Goal: Transaction & Acquisition: Book appointment/travel/reservation

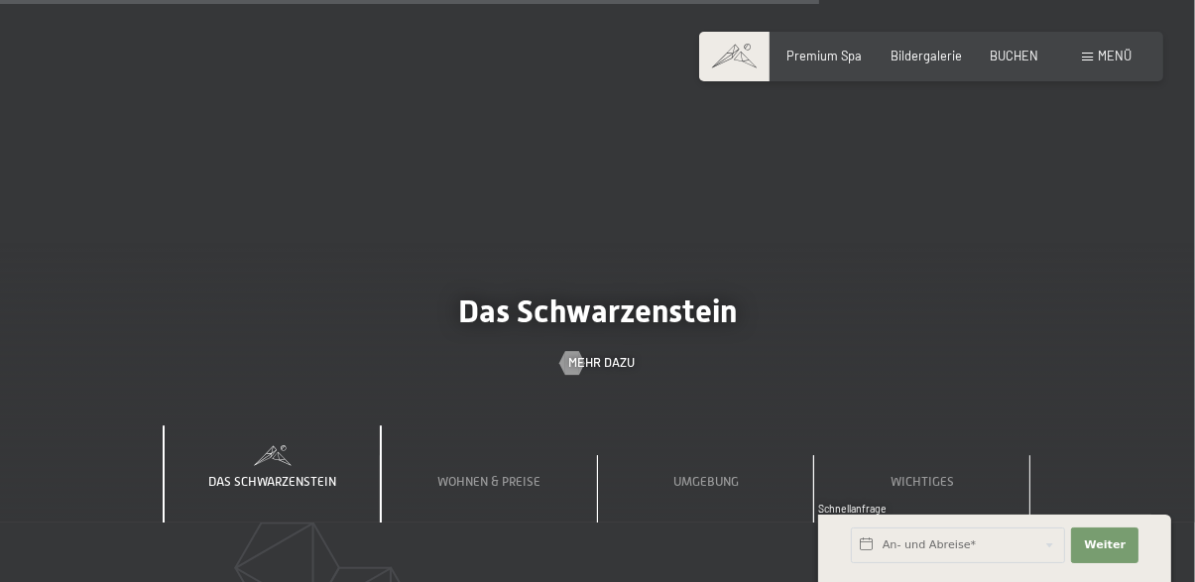
scroll to position [4916, 0]
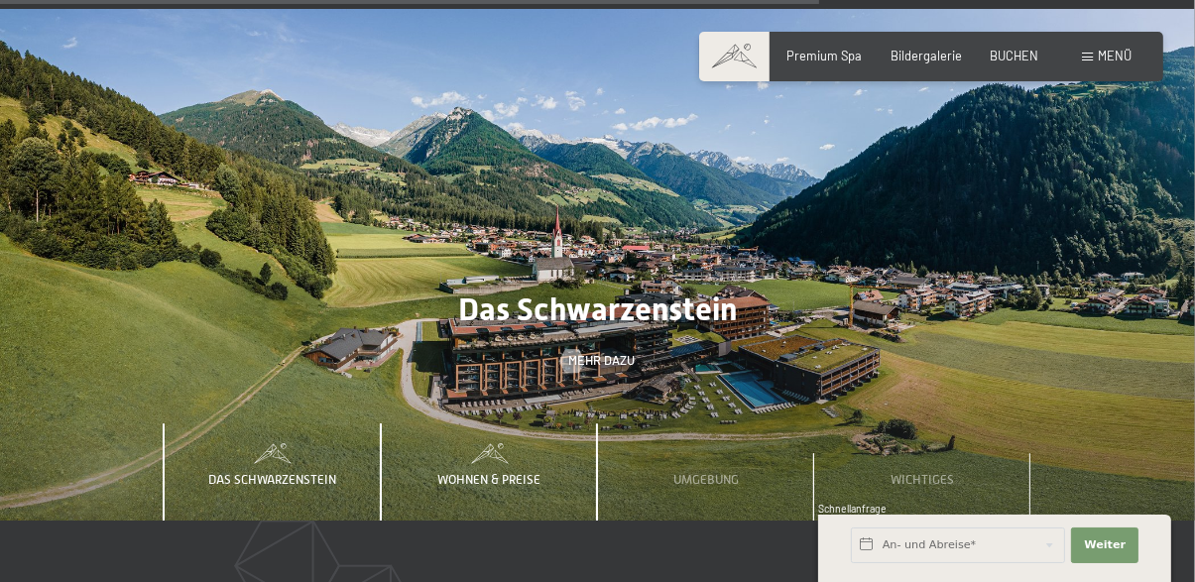
click at [515, 472] on span "Wohnen & Preise" at bounding box center [488, 479] width 103 height 15
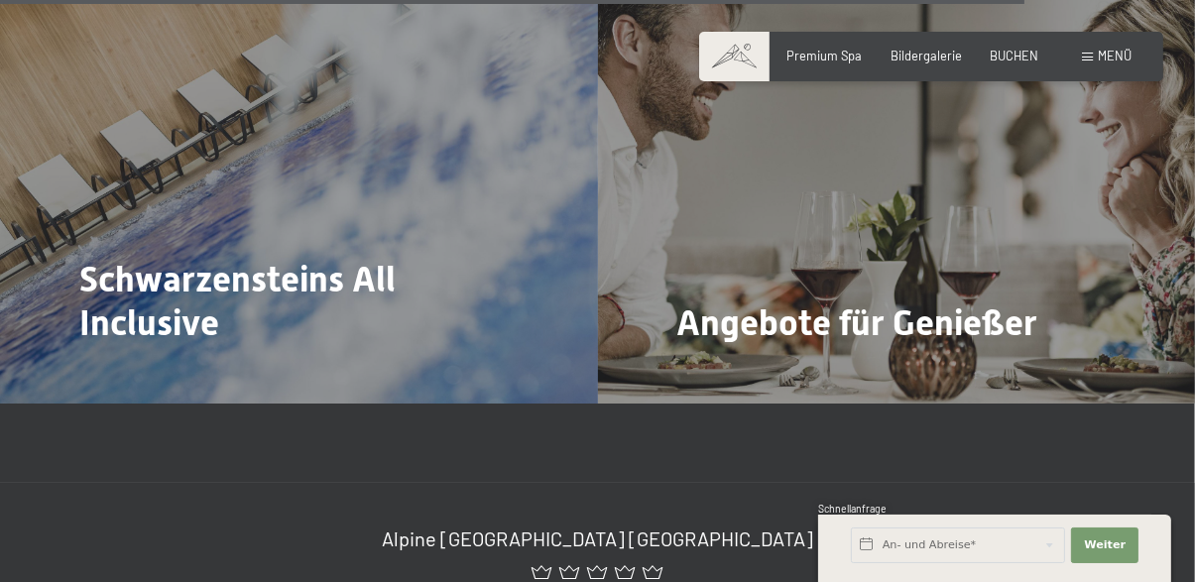
scroll to position [6219, 0]
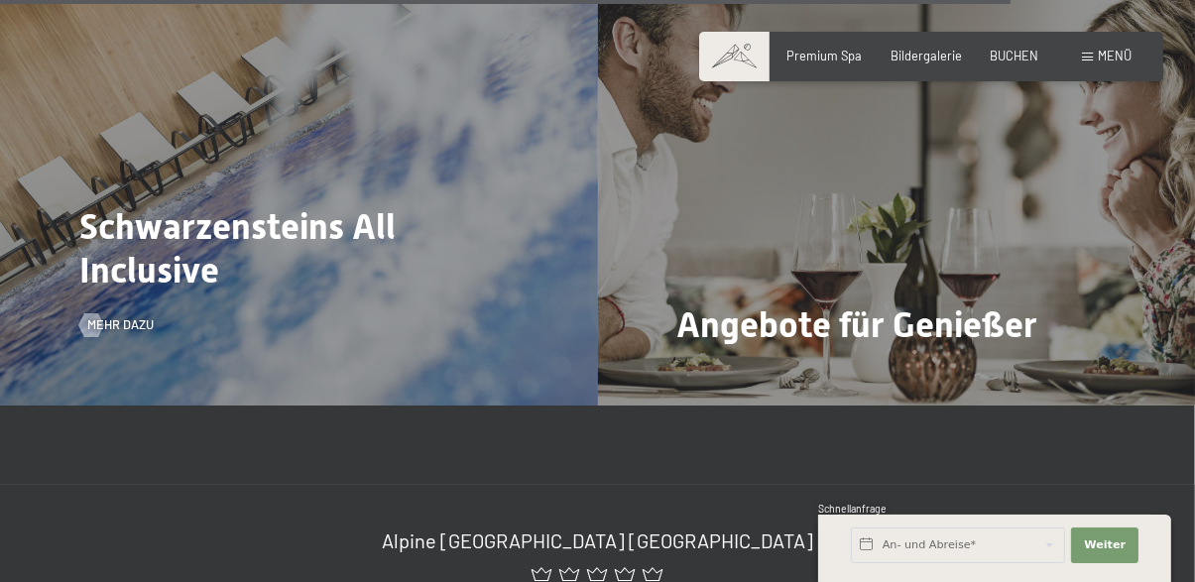
click at [405, 198] on div "Schwarzensteins All Inclusive Mehr dazu" at bounding box center [299, 181] width 598 height 448
click at [95, 313] on div at bounding box center [91, 325] width 14 height 24
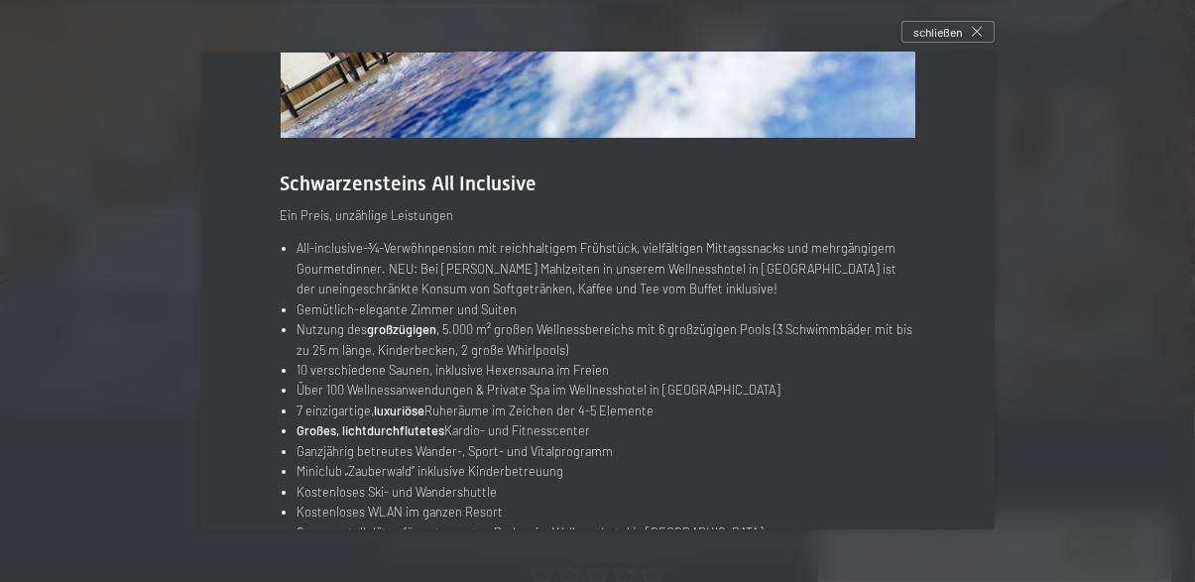
scroll to position [227, 0]
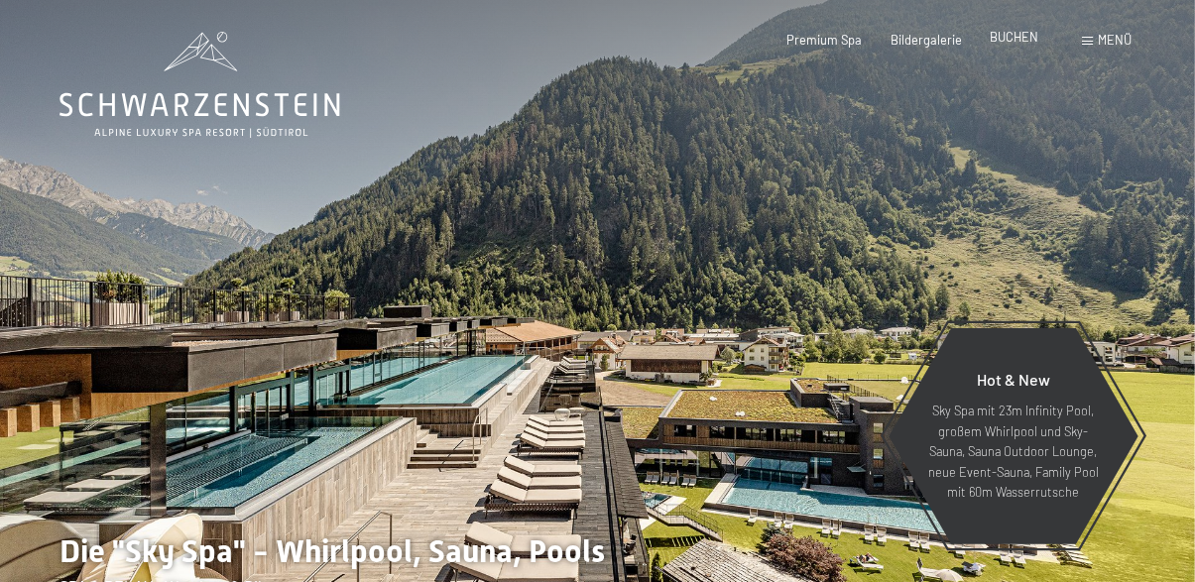
click at [1034, 37] on span "BUCHEN" at bounding box center [1014, 37] width 49 height 16
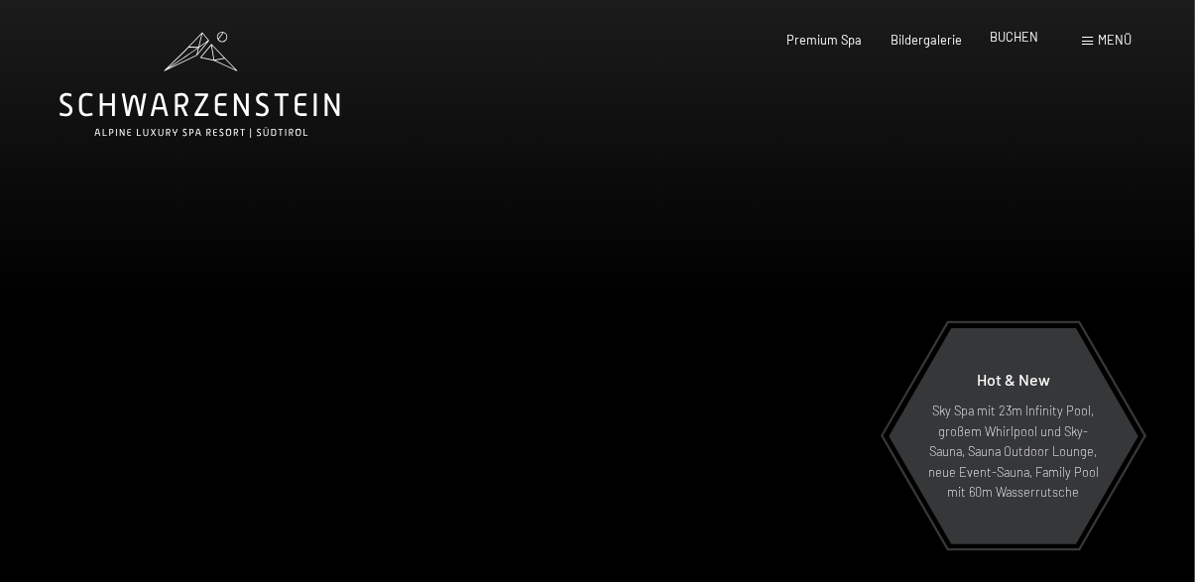
click at [1032, 38] on span "BUCHEN" at bounding box center [1014, 37] width 49 height 16
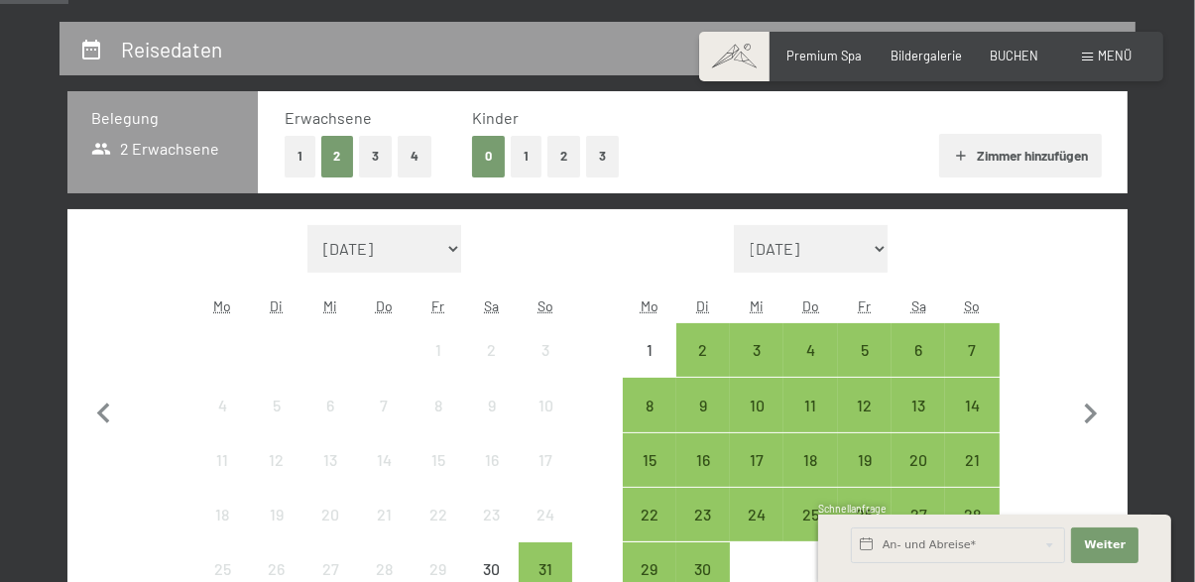
scroll to position [293, 0]
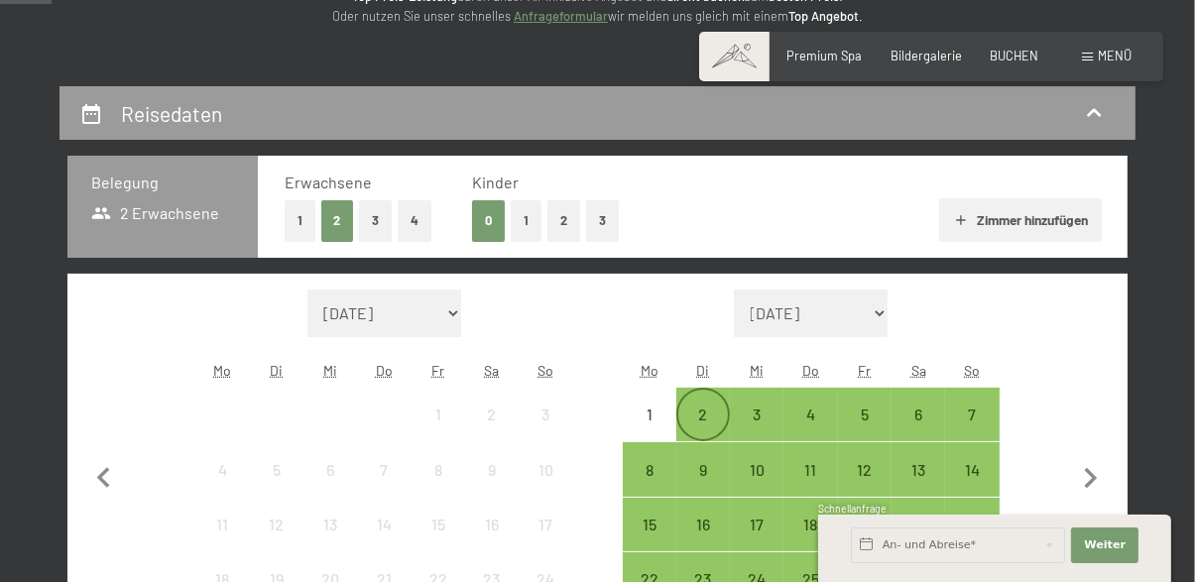
click at [709, 417] on div "2" at bounding box center [703, 432] width 50 height 50
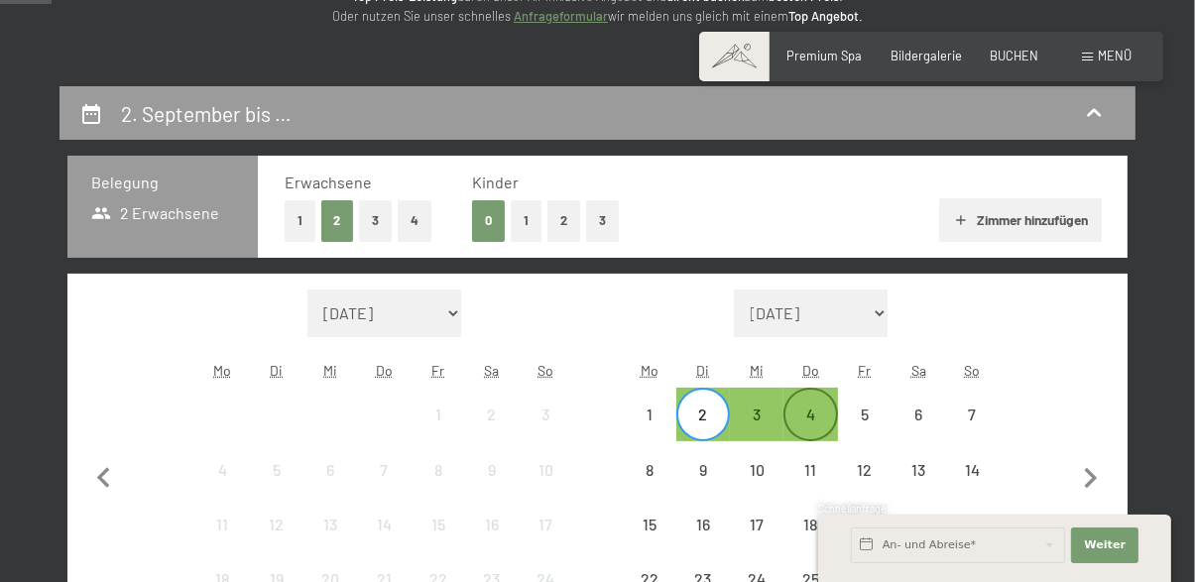
click at [816, 413] on div "4" at bounding box center [810, 432] width 50 height 50
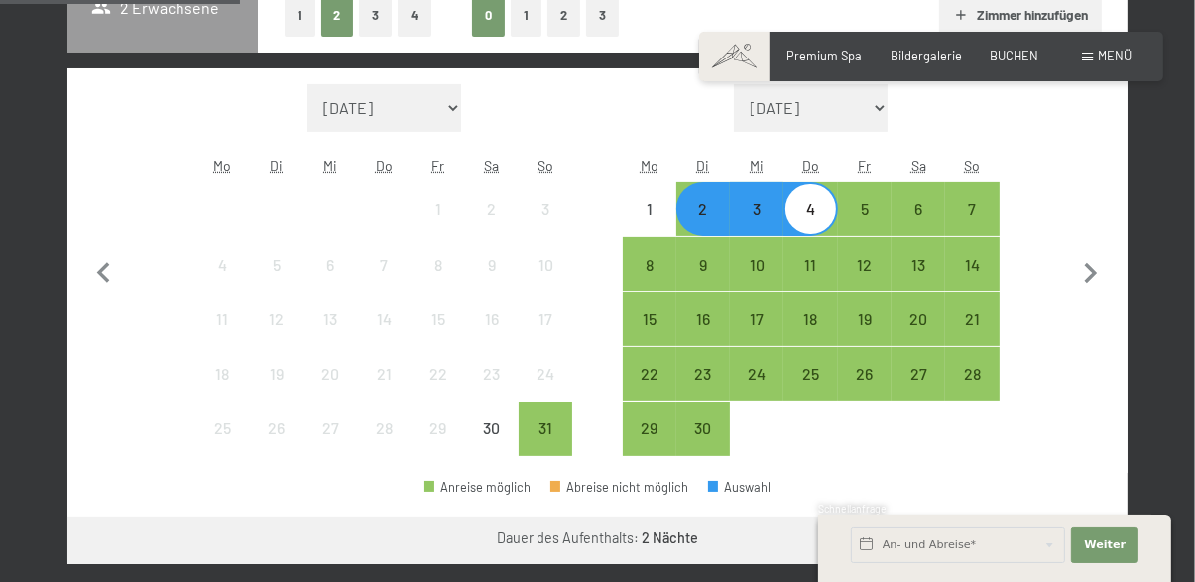
scroll to position [499, 0]
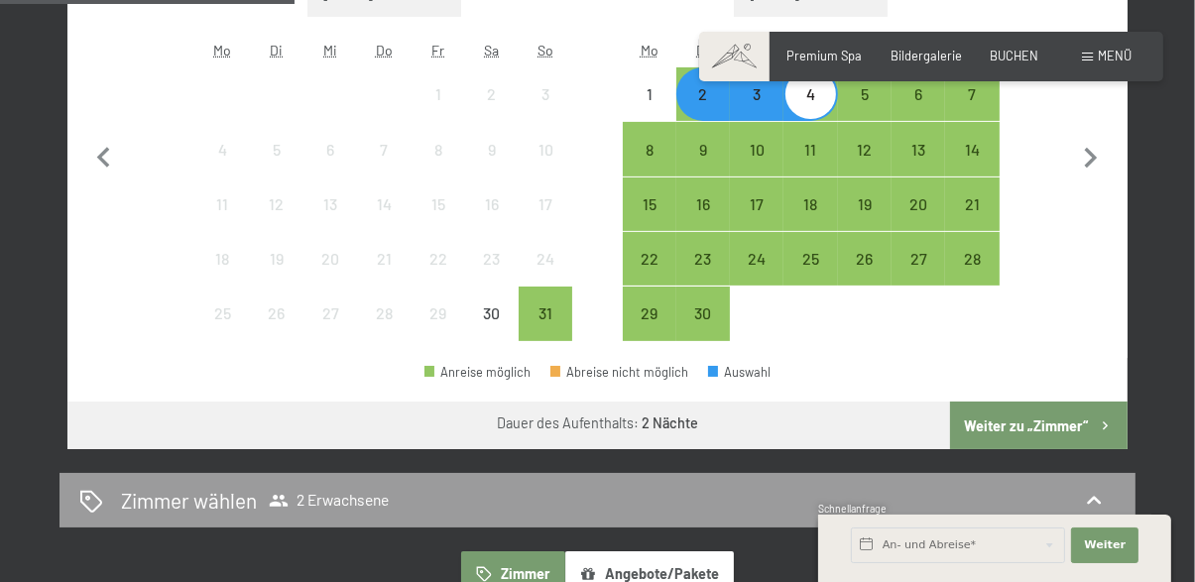
click at [1034, 427] on button "Weiter zu „Zimmer“" at bounding box center [1038, 426] width 177 height 48
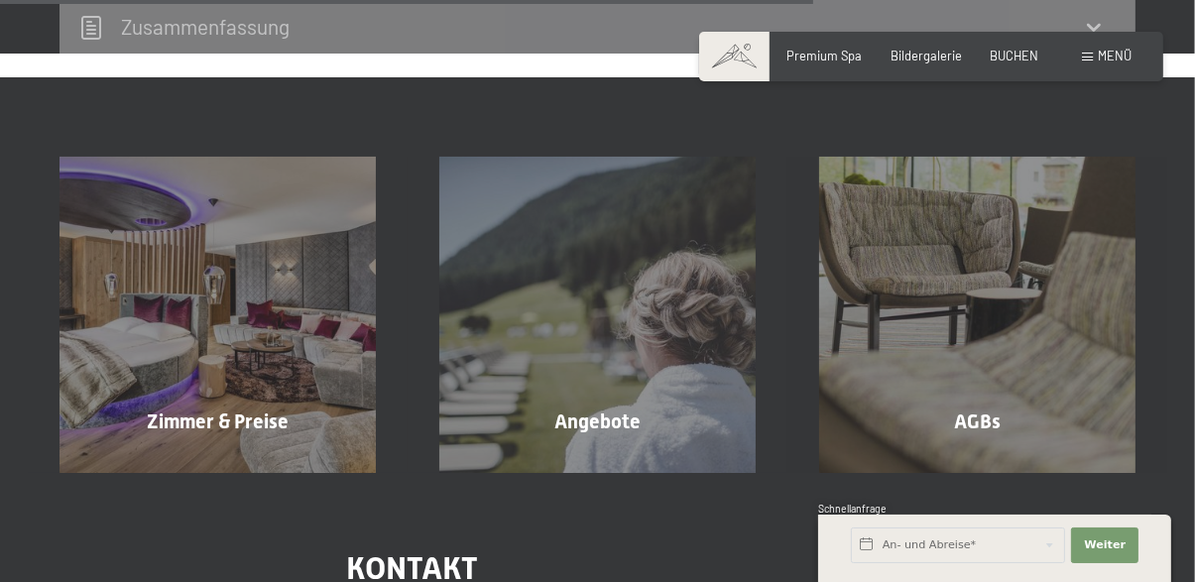
scroll to position [1300, 0]
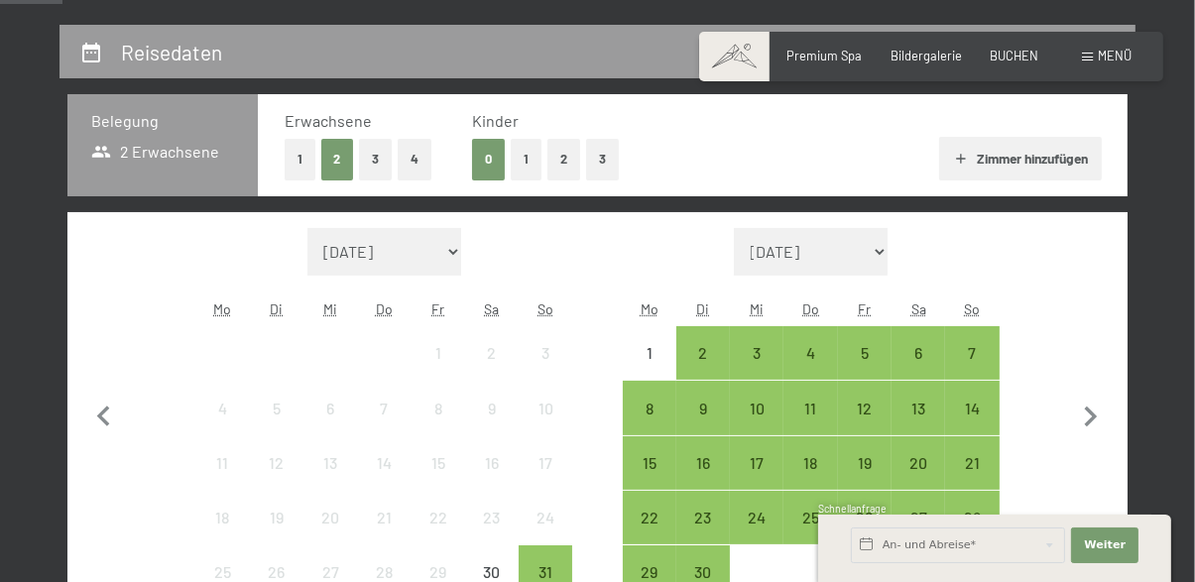
scroll to position [350, 0]
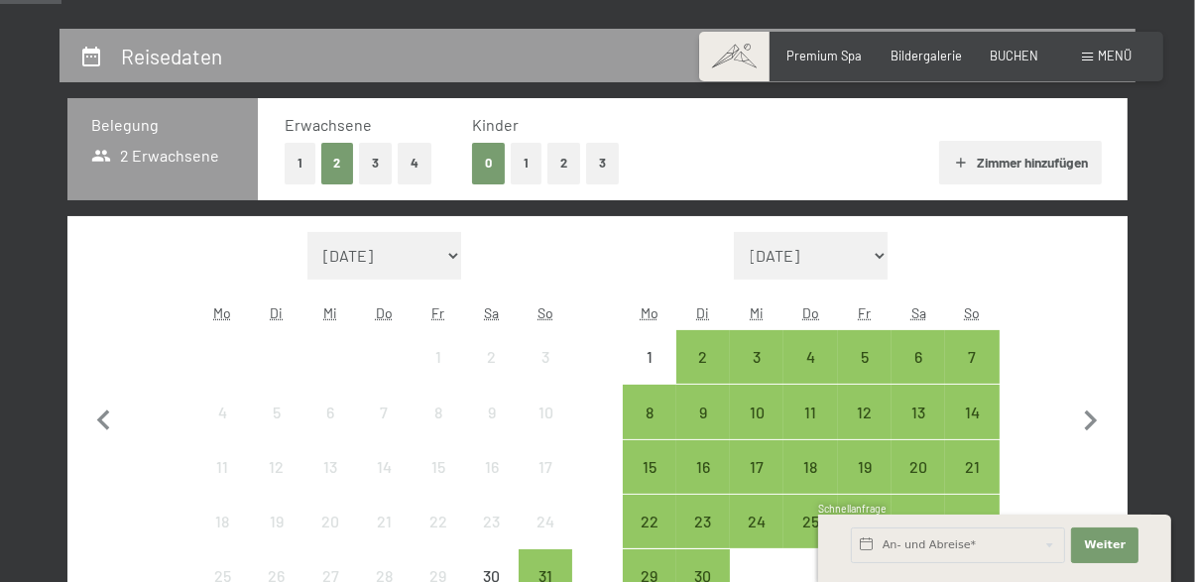
click at [878, 254] on select "[DATE] [DATE] [DATE] [DATE] [DATE] [DATE] [PERSON_NAME][DATE] [DATE] [DATE] [DA…" at bounding box center [811, 256] width 155 height 48
select select "[DATE]"
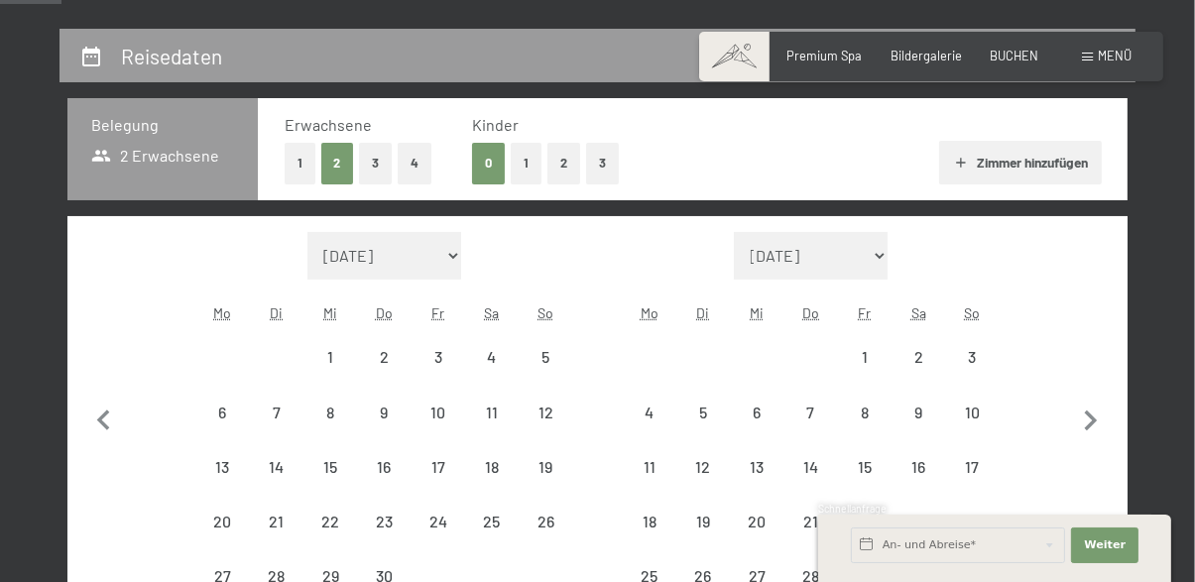
select select "[DATE]"
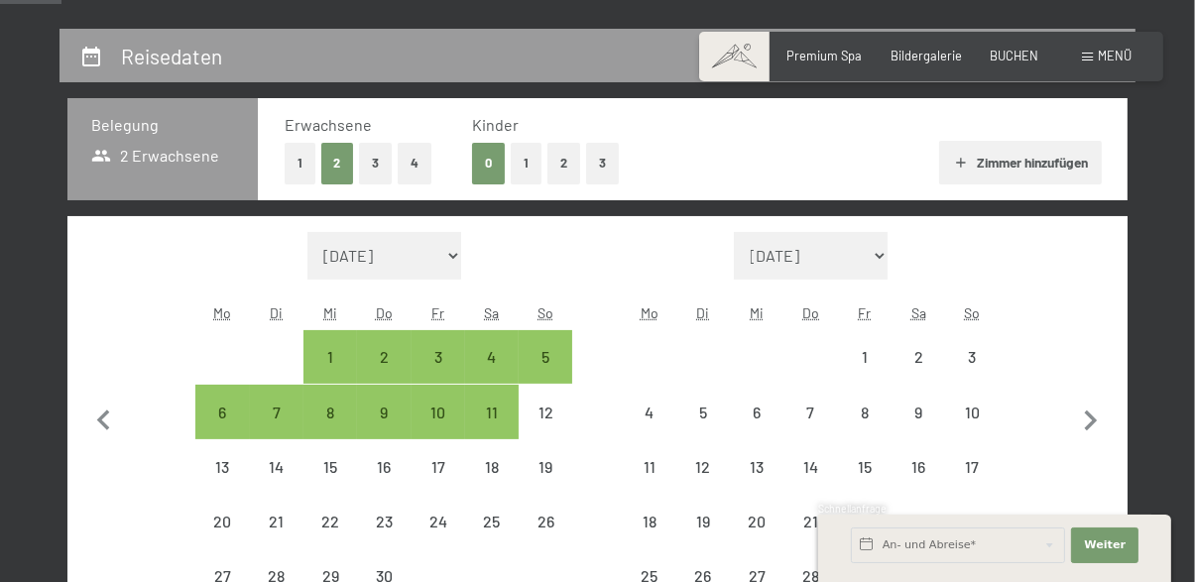
select select "[DATE]"
select select "2026-05-01"
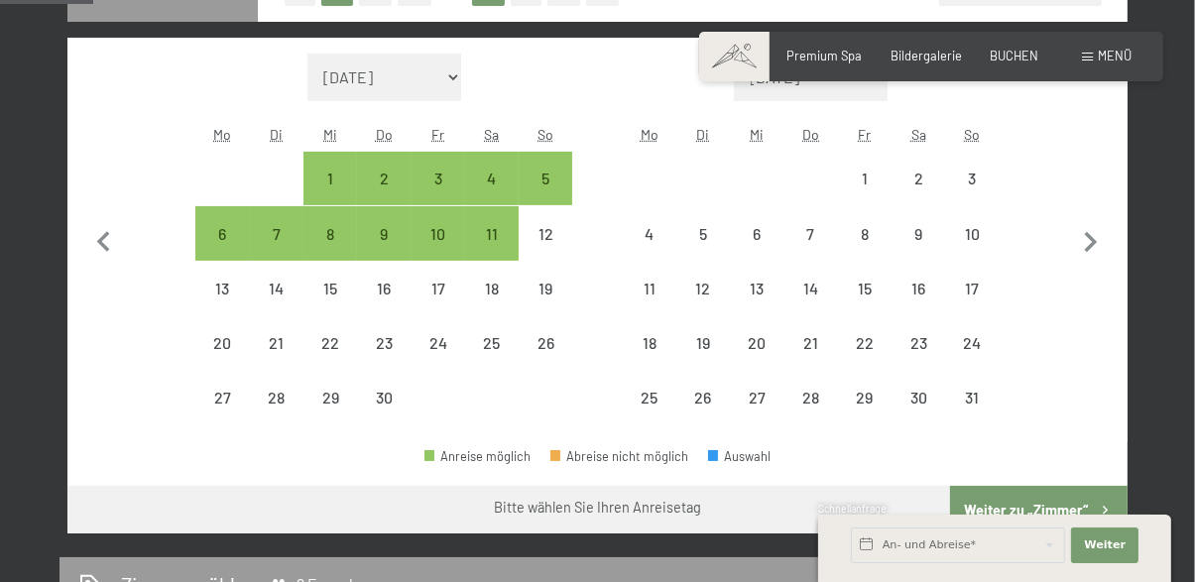
scroll to position [532, 0]
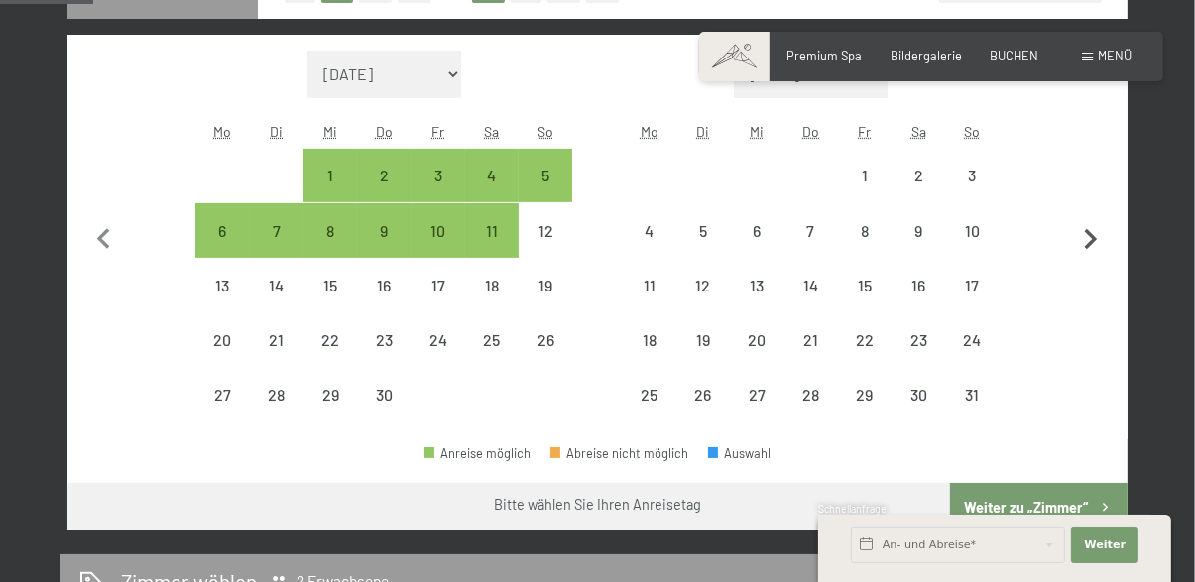
click at [1086, 248] on icon "button" at bounding box center [1091, 240] width 42 height 42
select select "[DATE]"
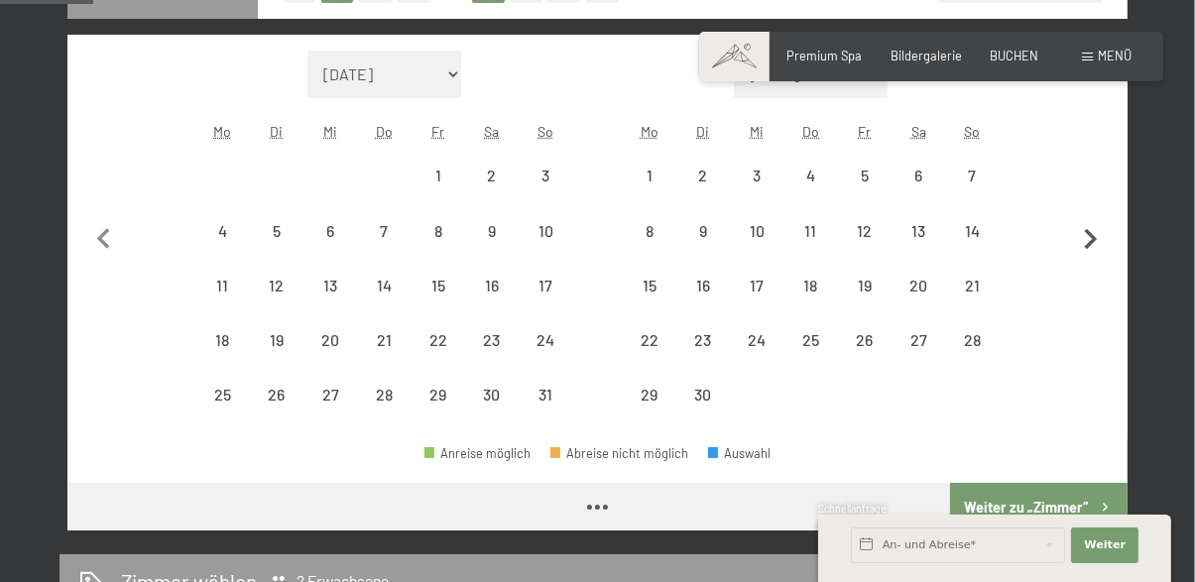
select select "[DATE]"
click at [1083, 249] on icon "button" at bounding box center [1091, 240] width 42 height 42
select select "[DATE]"
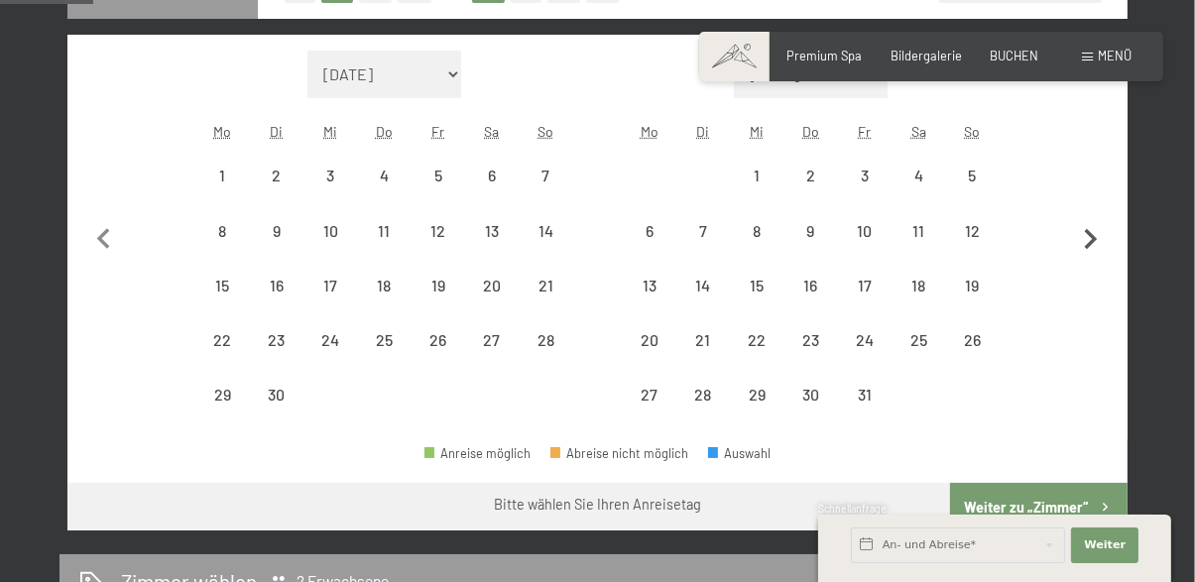
click at [1082, 254] on icon "button" at bounding box center [1091, 240] width 42 height 42
select select "[DATE]"
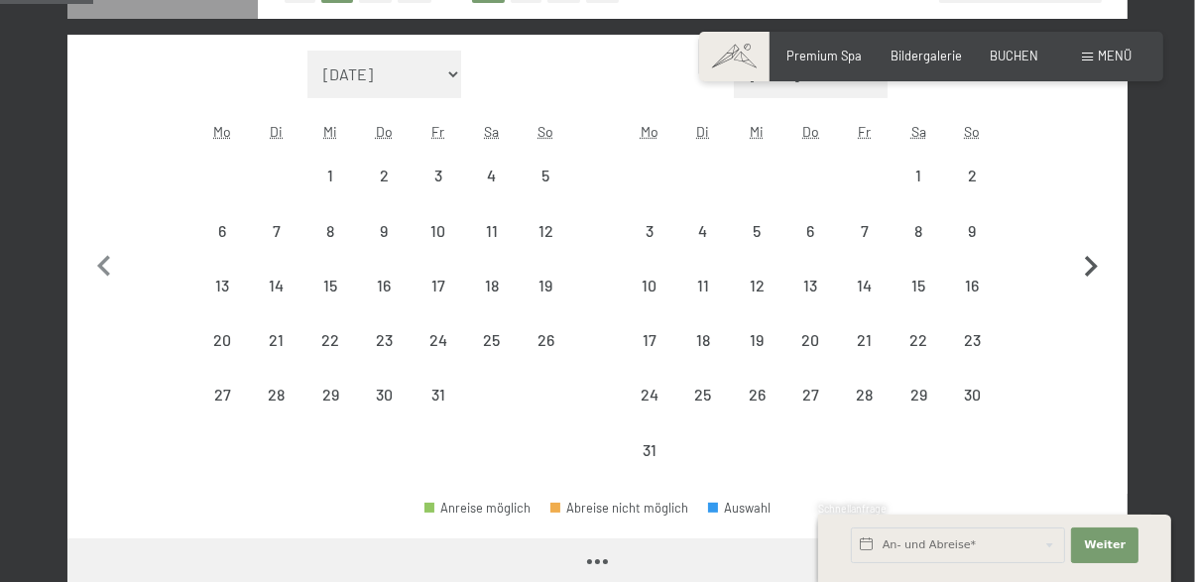
select select "[DATE]"
click at [1095, 269] on icon "button" at bounding box center [1091, 266] width 13 height 21
select select "[DATE]"
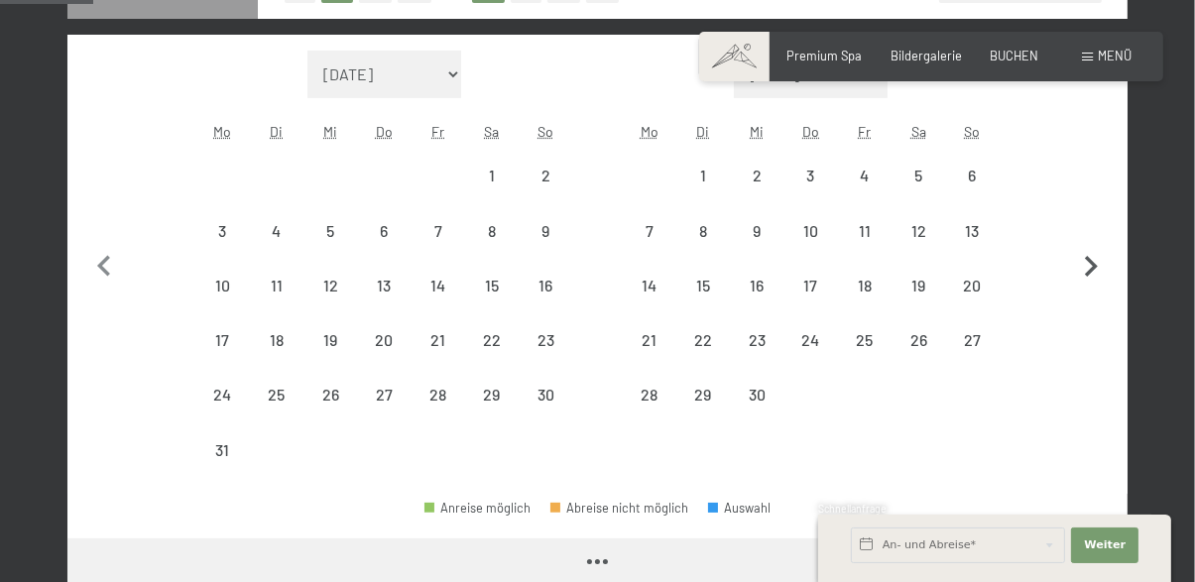
click at [1093, 267] on icon "button" at bounding box center [1091, 266] width 13 height 21
select select "[DATE]"
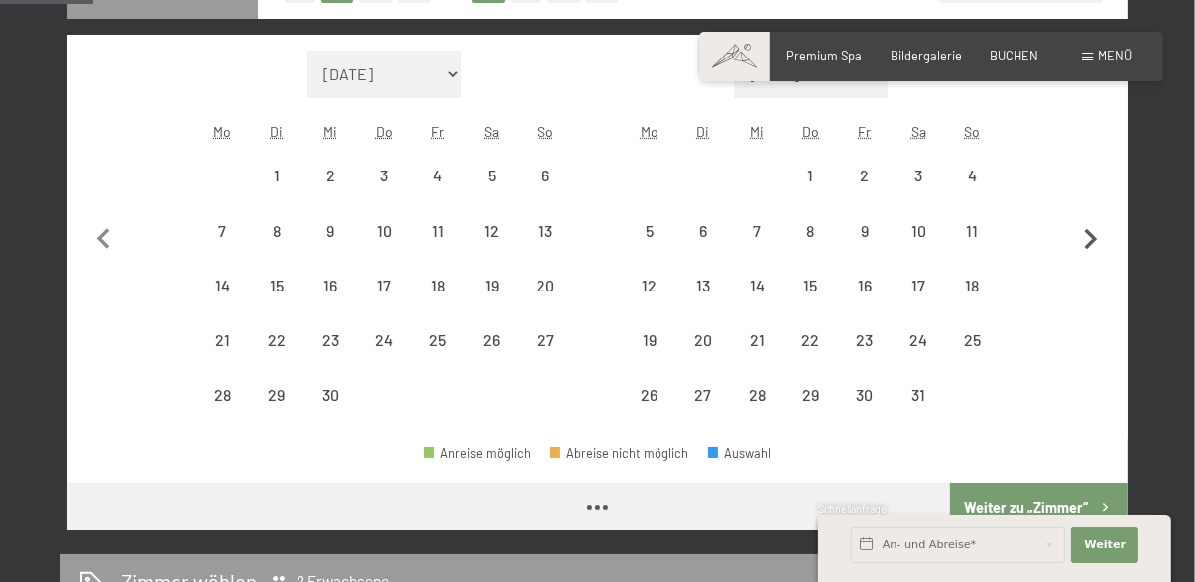
click at [1087, 286] on button "button" at bounding box center [1091, 237] width 42 height 373
select select "[DATE]"
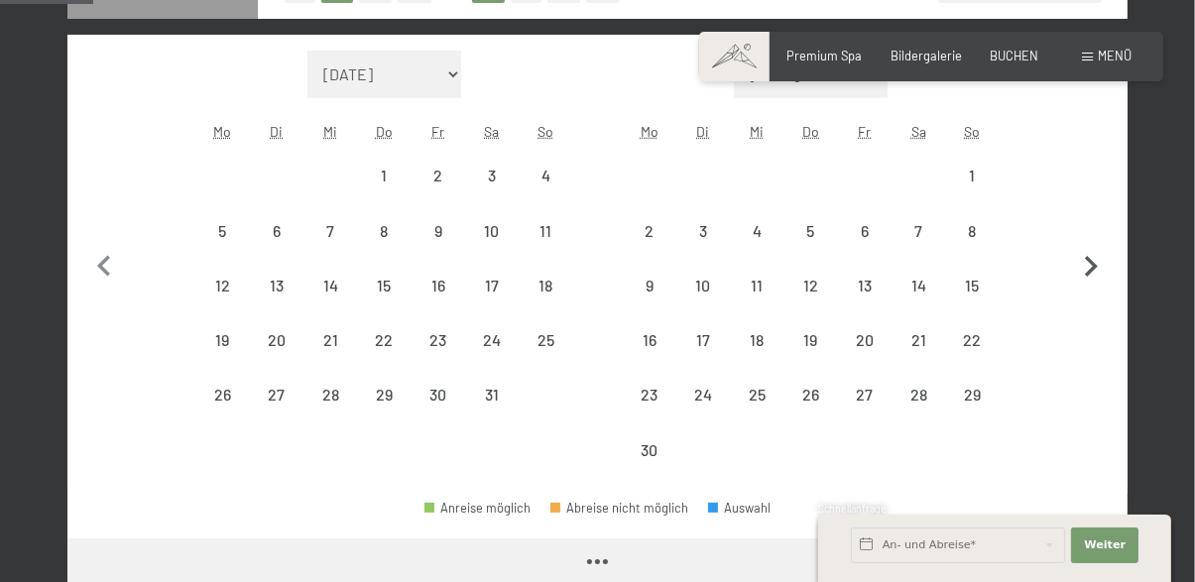
click at [1087, 276] on icon "button" at bounding box center [1091, 266] width 13 height 21
select select "[DATE]"
select select "2026-12-01"
click at [1089, 279] on icon "button" at bounding box center [1091, 267] width 42 height 42
select select "2026-12-01"
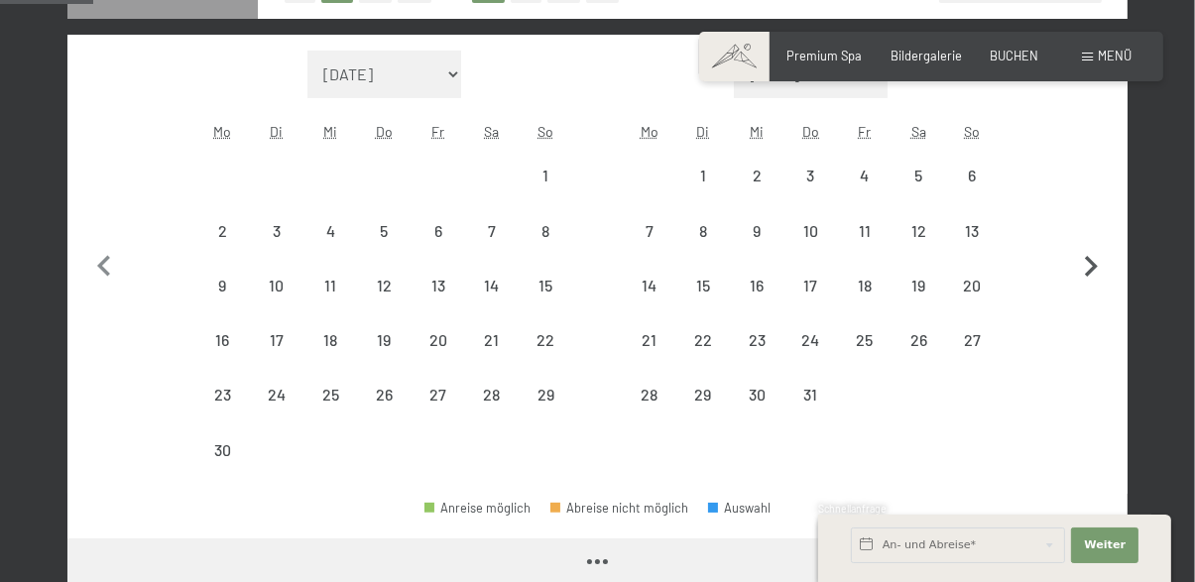
select select "2027-01-01"
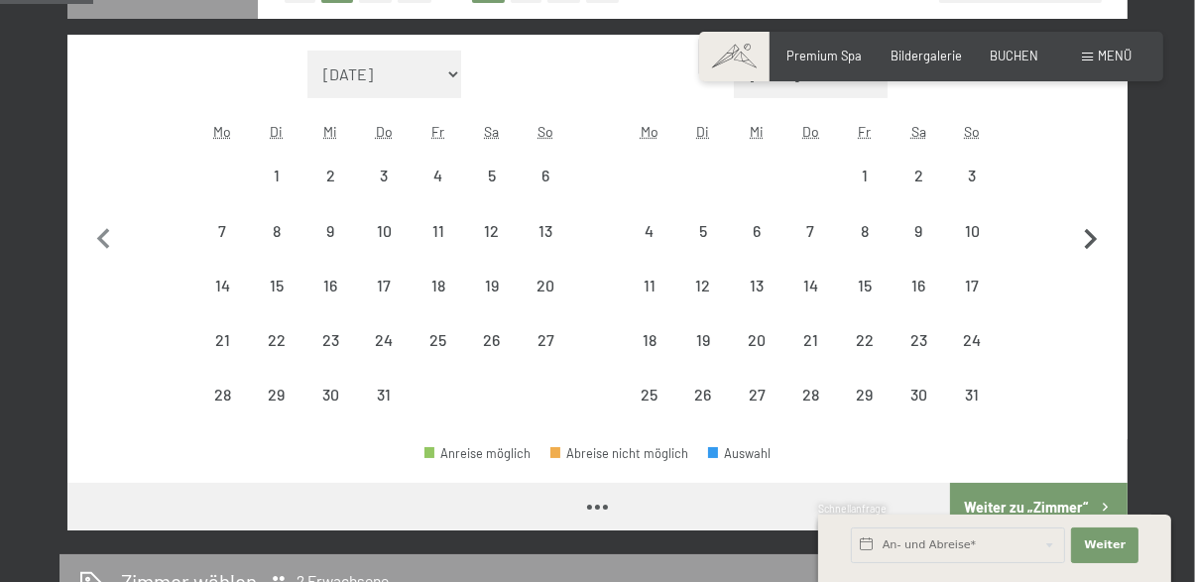
click at [1090, 266] on button "button" at bounding box center [1091, 237] width 42 height 373
select select "2027-01-01"
select select "2027-02-01"
click at [1092, 263] on button "button" at bounding box center [1091, 237] width 42 height 373
select select "2027-02-01"
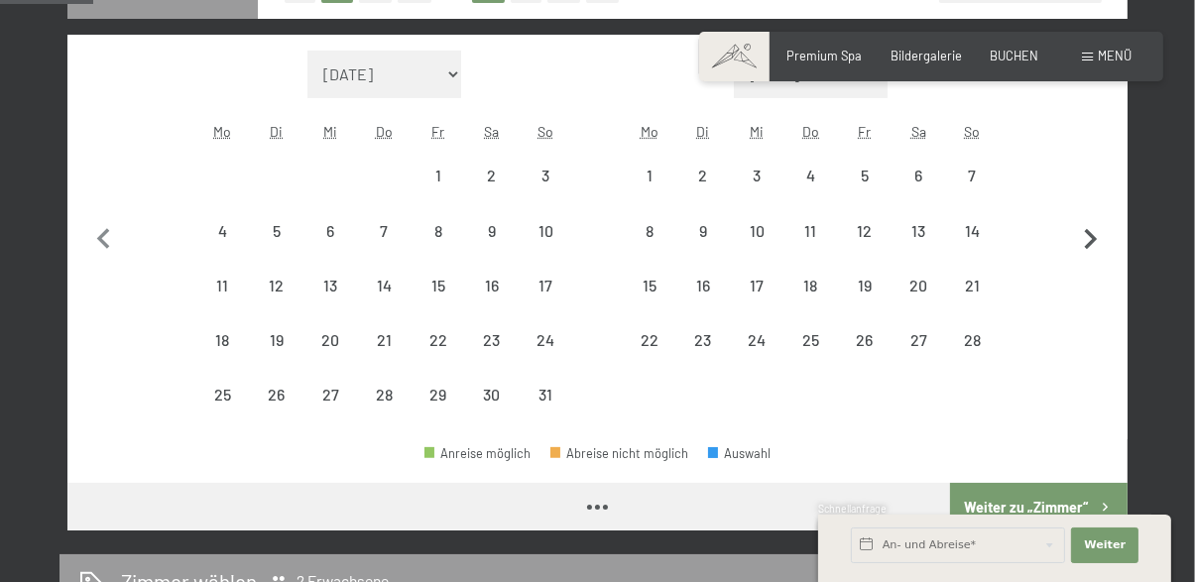
select select "2027-03-01"
click at [1090, 266] on button "button" at bounding box center [1091, 237] width 42 height 373
select select "2027-03-01"
select select "2027-04-01"
select select "2027-03-01"
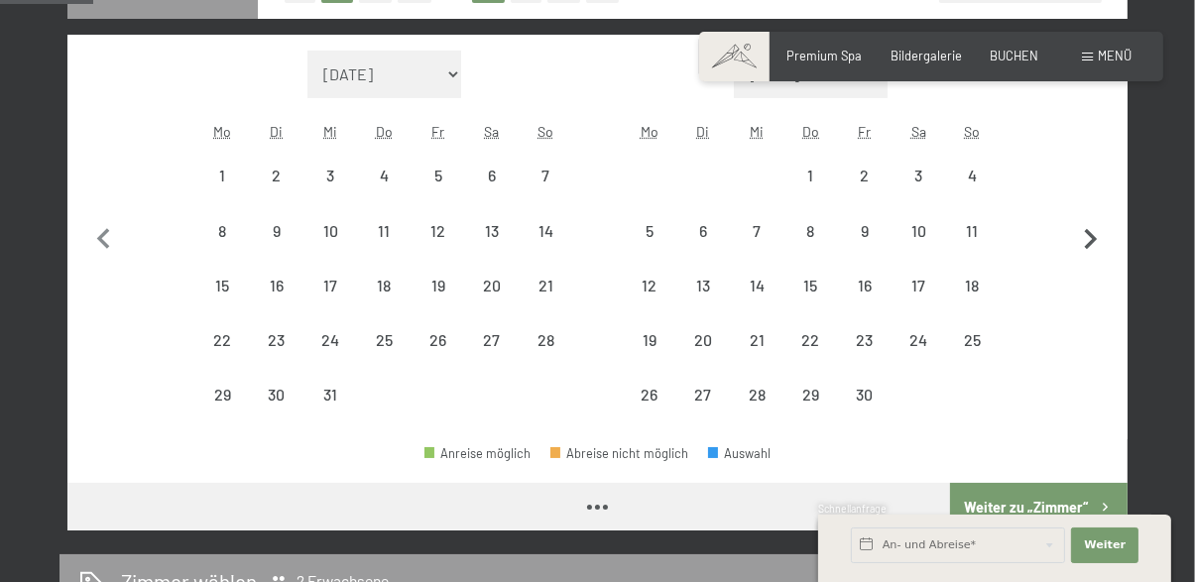
select select "2027-04-01"
click at [818, 282] on div "15" at bounding box center [810, 303] width 50 height 50
select select "2027-03-01"
select select "2027-04-01"
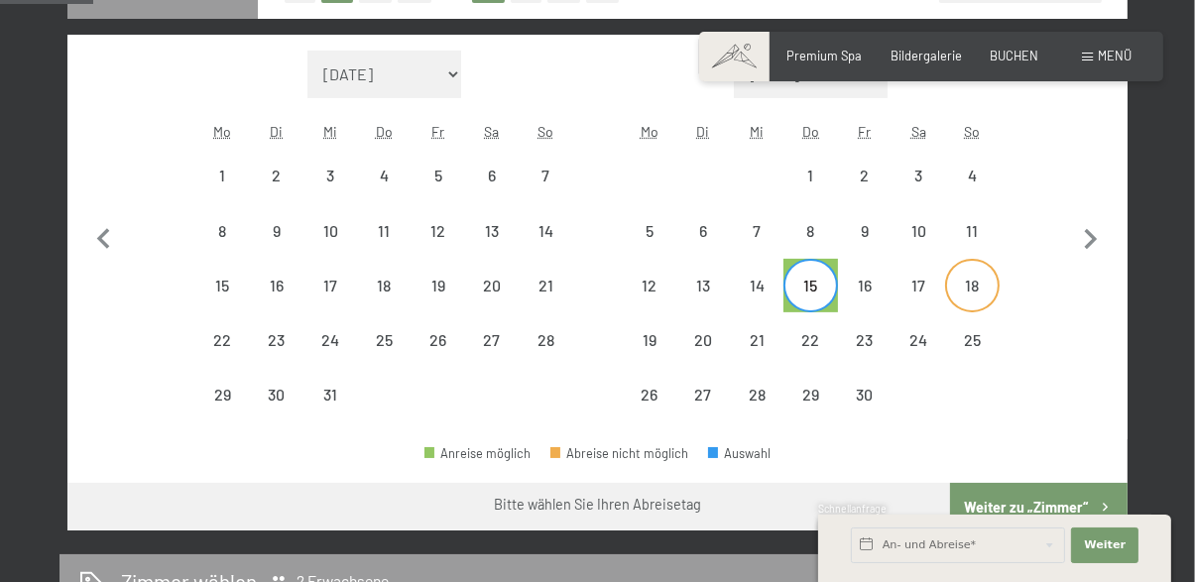
click at [977, 283] on div "18" at bounding box center [972, 303] width 50 height 50
select select "2027-03-01"
select select "2027-04-01"
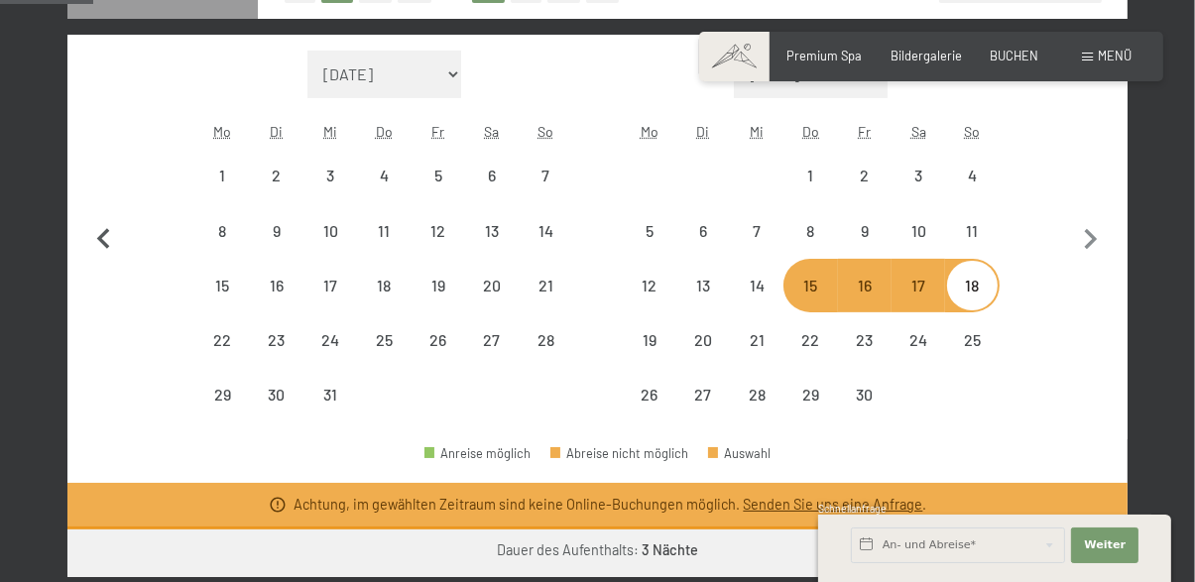
click at [101, 236] on icon "button" at bounding box center [103, 238] width 13 height 21
select select "2027-02-01"
select select "2027-03-01"
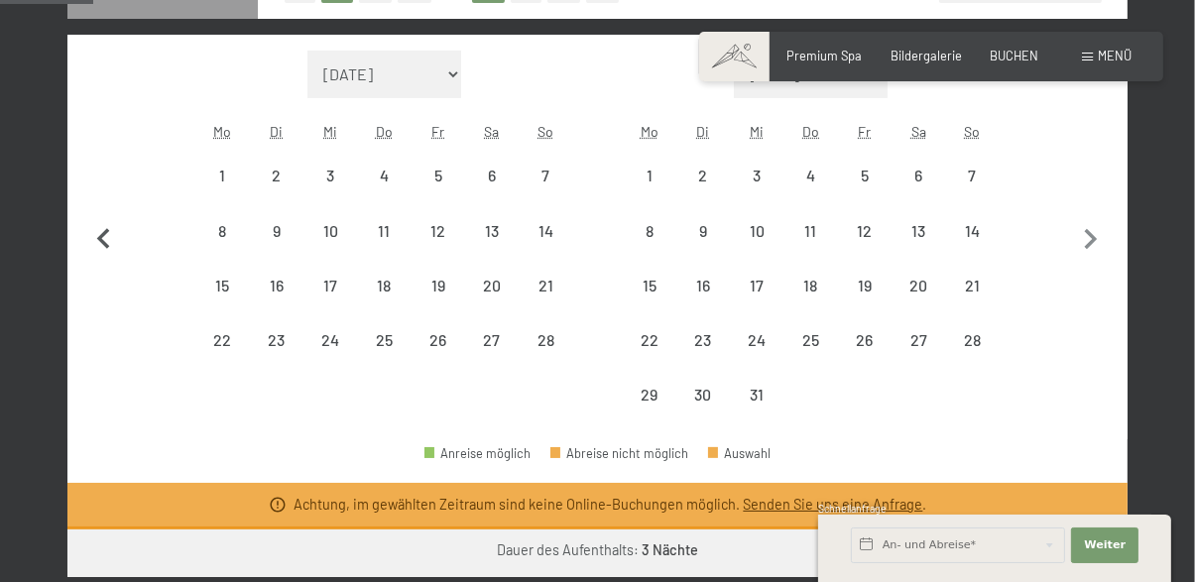
click at [93, 254] on icon "button" at bounding box center [104, 240] width 42 height 42
select select "2027-01-01"
select select "2027-02-01"
click at [92, 247] on icon "button" at bounding box center [104, 240] width 42 height 42
click at [95, 246] on icon "button" at bounding box center [104, 240] width 42 height 42
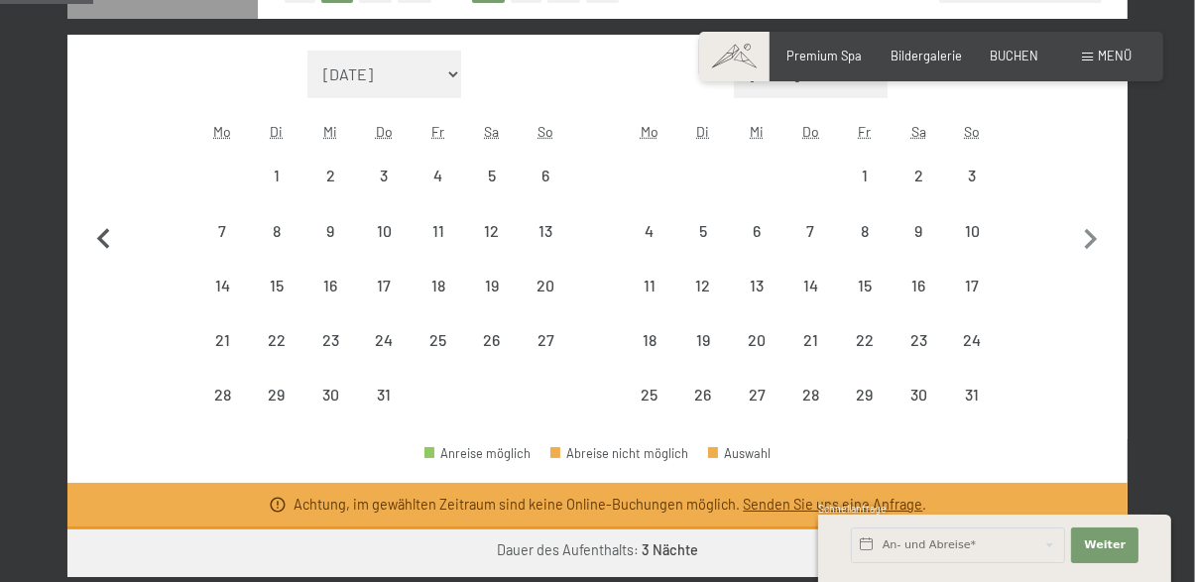
click at [95, 247] on icon "button" at bounding box center [104, 240] width 42 height 42
select select "[DATE]"
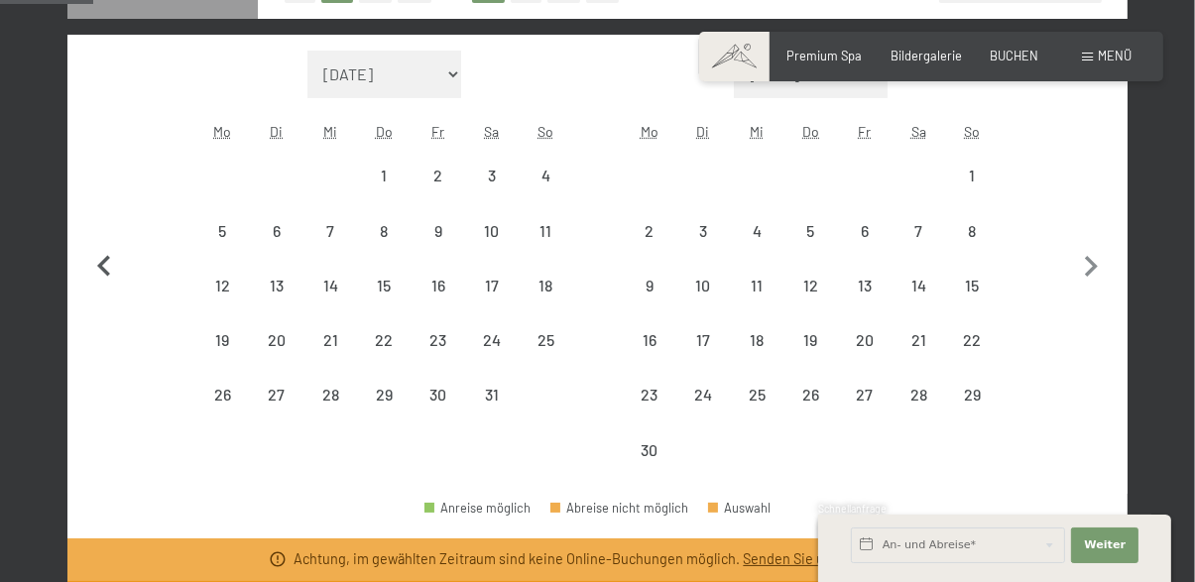
click at [92, 246] on icon "button" at bounding box center [104, 267] width 42 height 42
click at [93, 246] on icon "button" at bounding box center [104, 267] width 42 height 42
select select "[DATE]"
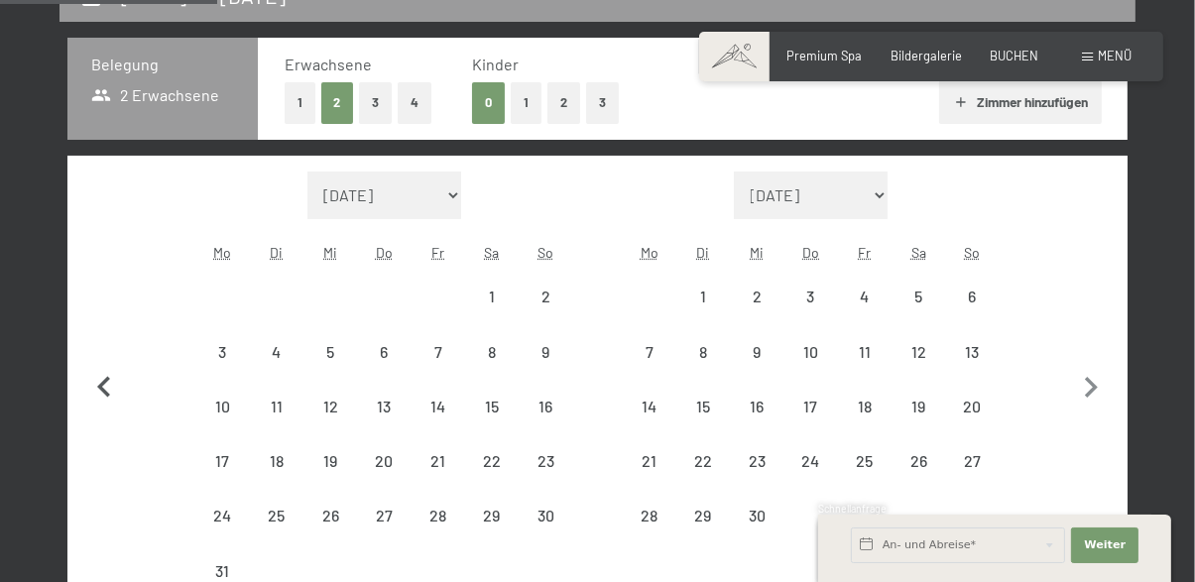
scroll to position [380, 0]
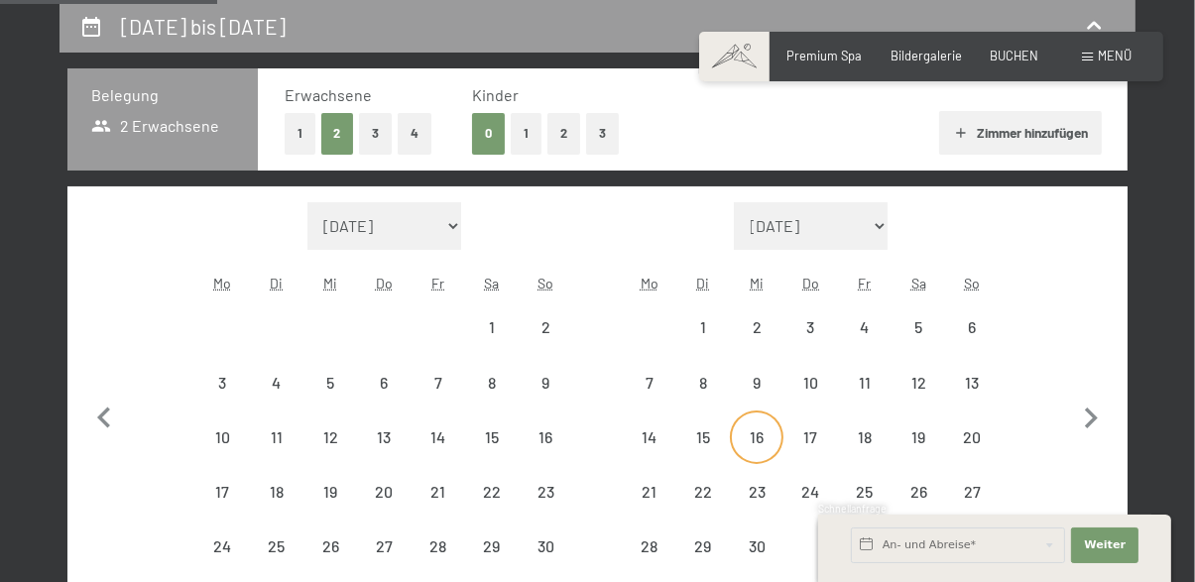
click at [760, 434] on div "16" at bounding box center [757, 454] width 50 height 50
select select "[DATE]"
click at [979, 449] on div "20" at bounding box center [972, 454] width 50 height 50
select select "[DATE]"
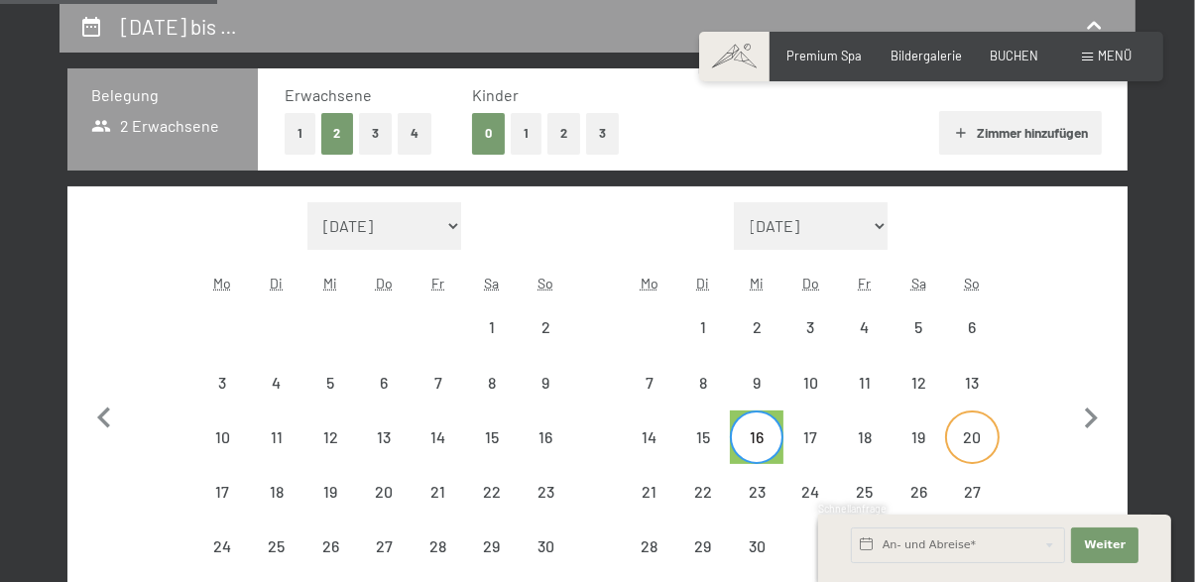
select select "[DATE]"
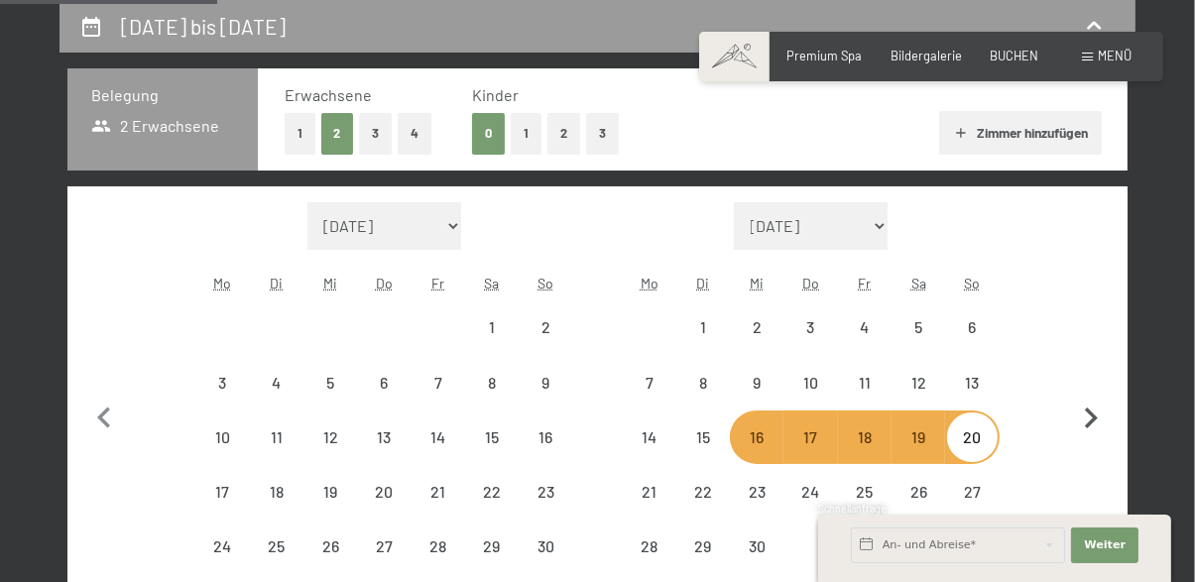
click at [1071, 424] on icon "button" at bounding box center [1091, 419] width 42 height 42
select select "[DATE]"
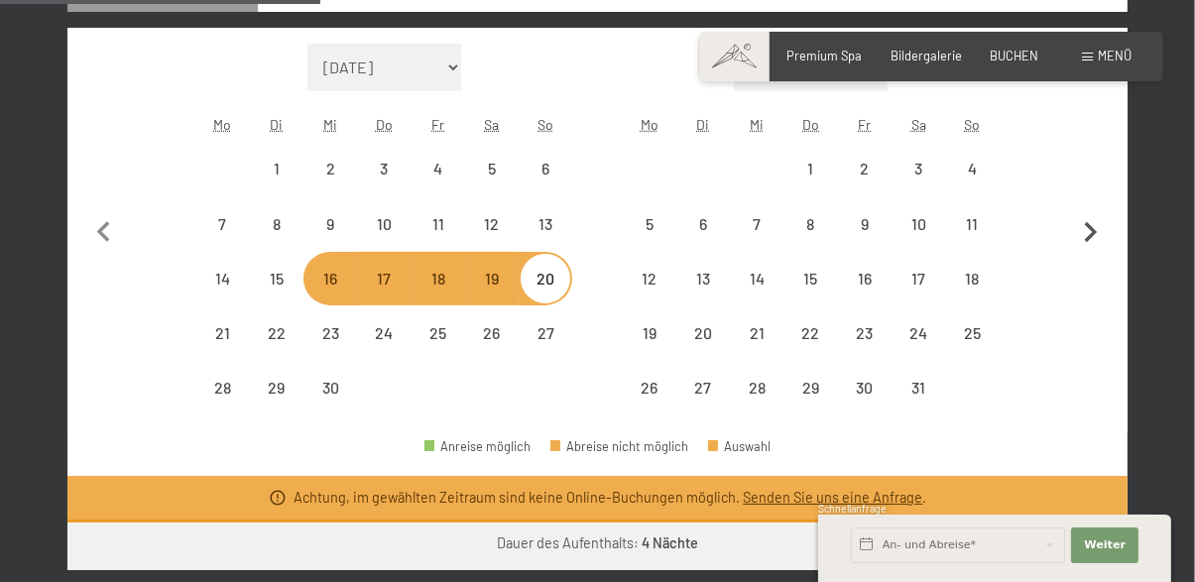
scroll to position [557, 0]
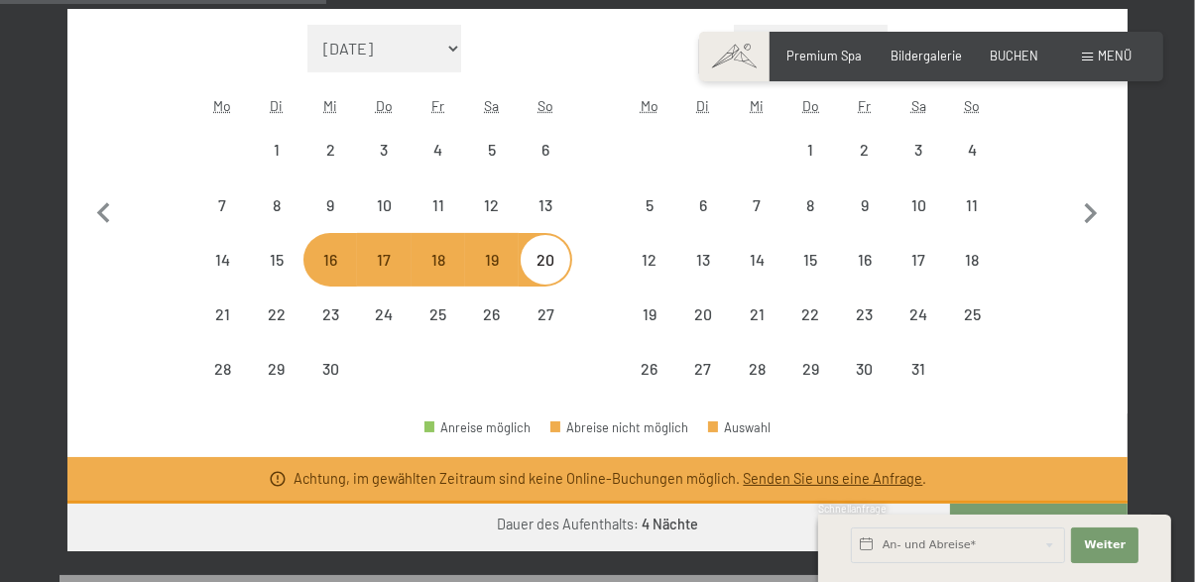
click at [1057, 547] on button "Weiter zu „Zimmer“" at bounding box center [1038, 528] width 177 height 48
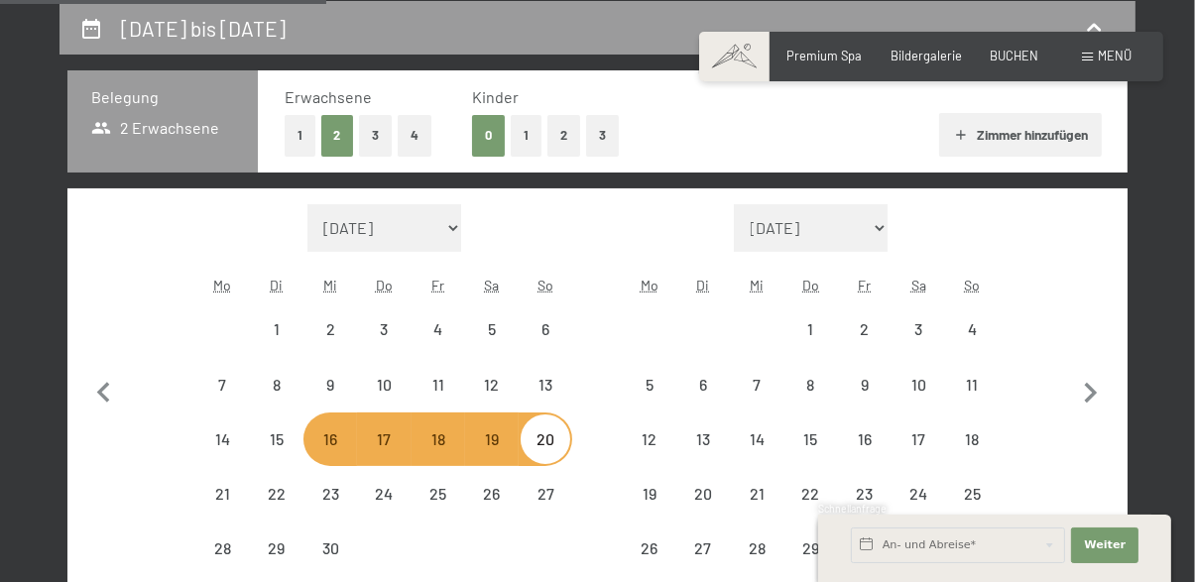
select select "[DATE]"
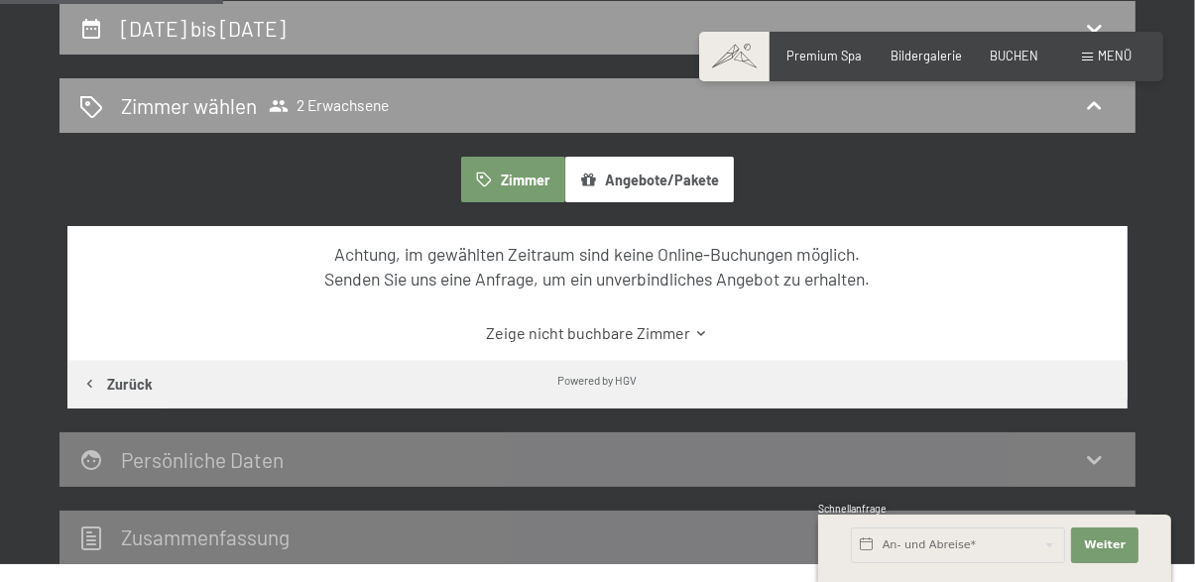
click at [676, 174] on button "Angebote/Pakete" at bounding box center [649, 180] width 169 height 46
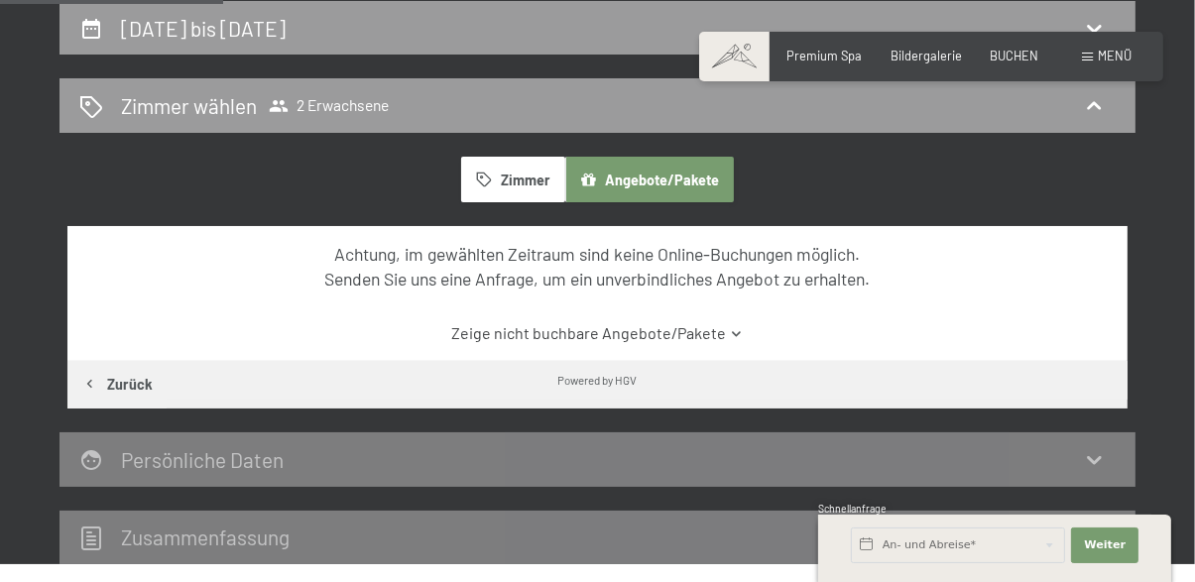
click at [719, 335] on link "Zeige nicht buchbare Angebote/Pakete" at bounding box center [597, 333] width 997 height 22
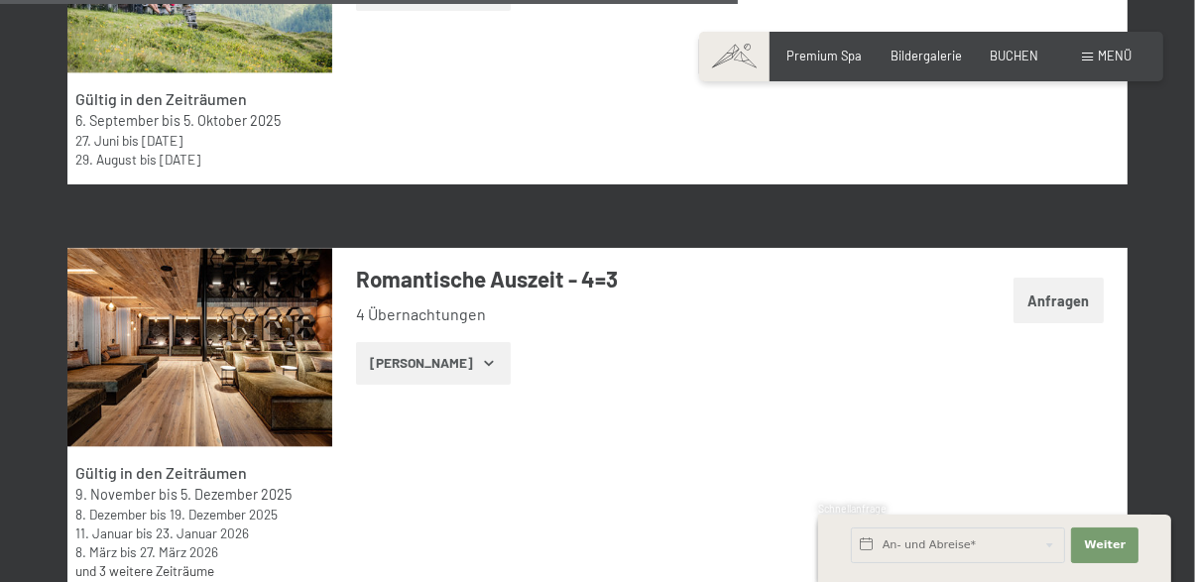
scroll to position [4054, 0]
click at [466, 381] on button "Zeige Zimmer" at bounding box center [433, 364] width 154 height 44
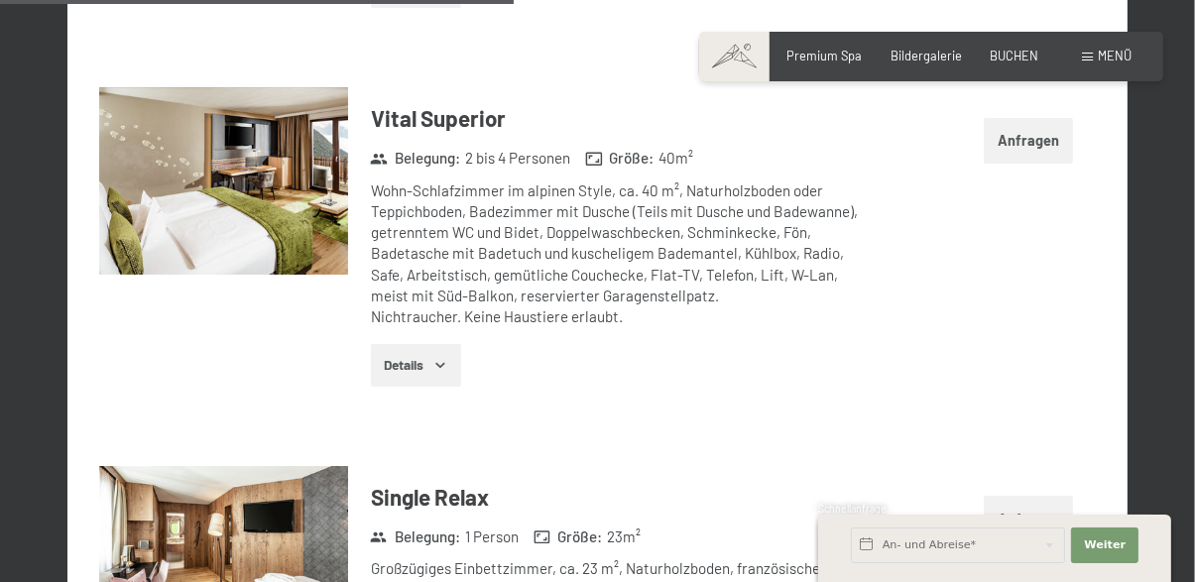
scroll to position [5024, 0]
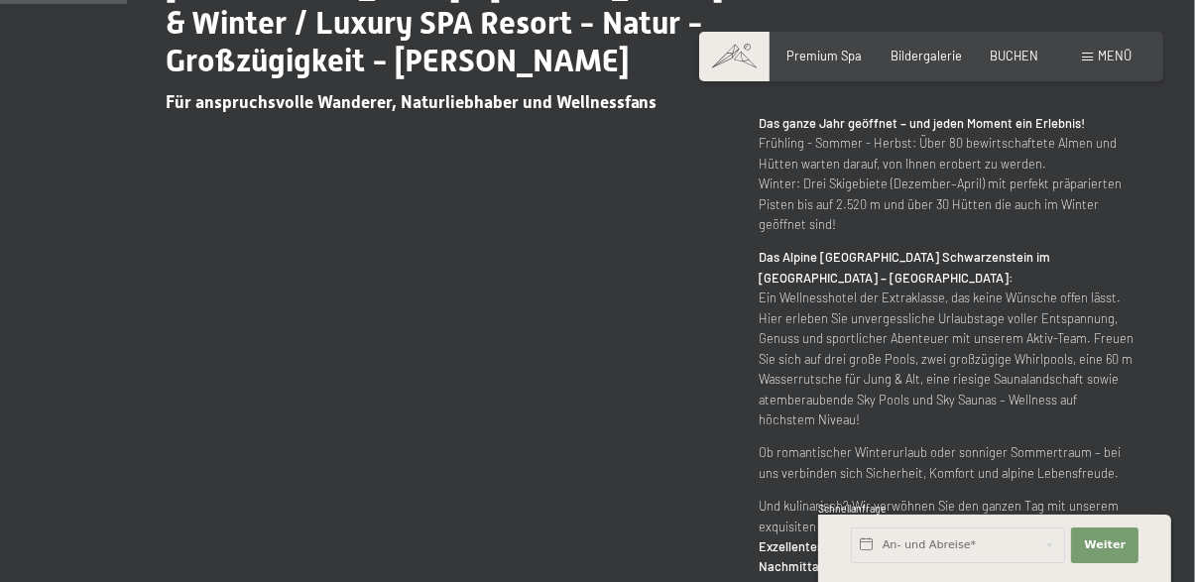
scroll to position [838, 0]
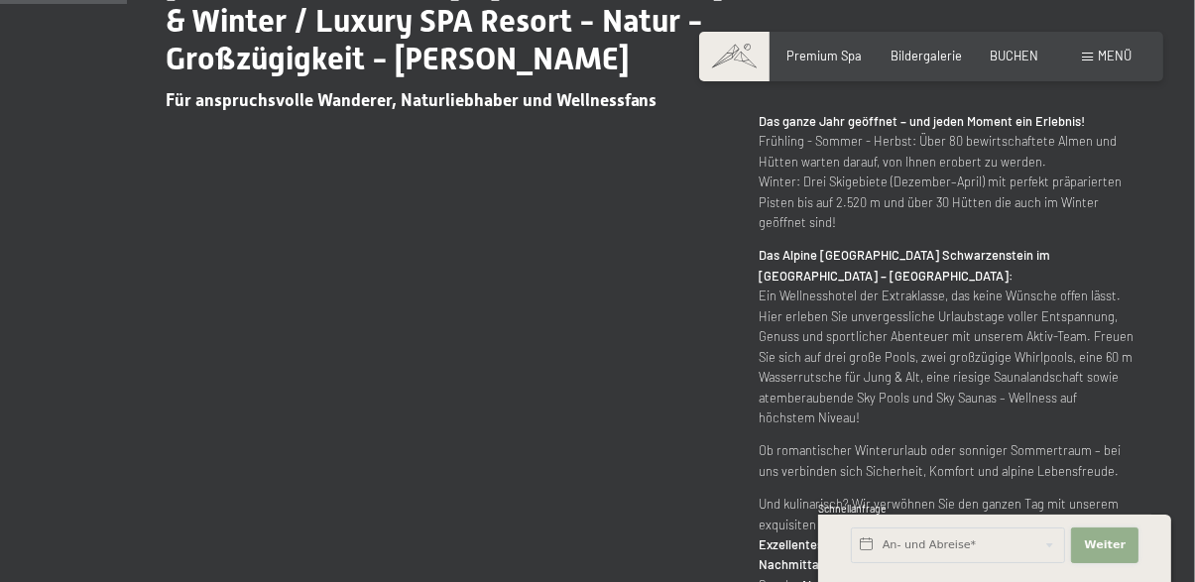
click at [1111, 553] on span "Weiter" at bounding box center [1105, 545] width 42 height 16
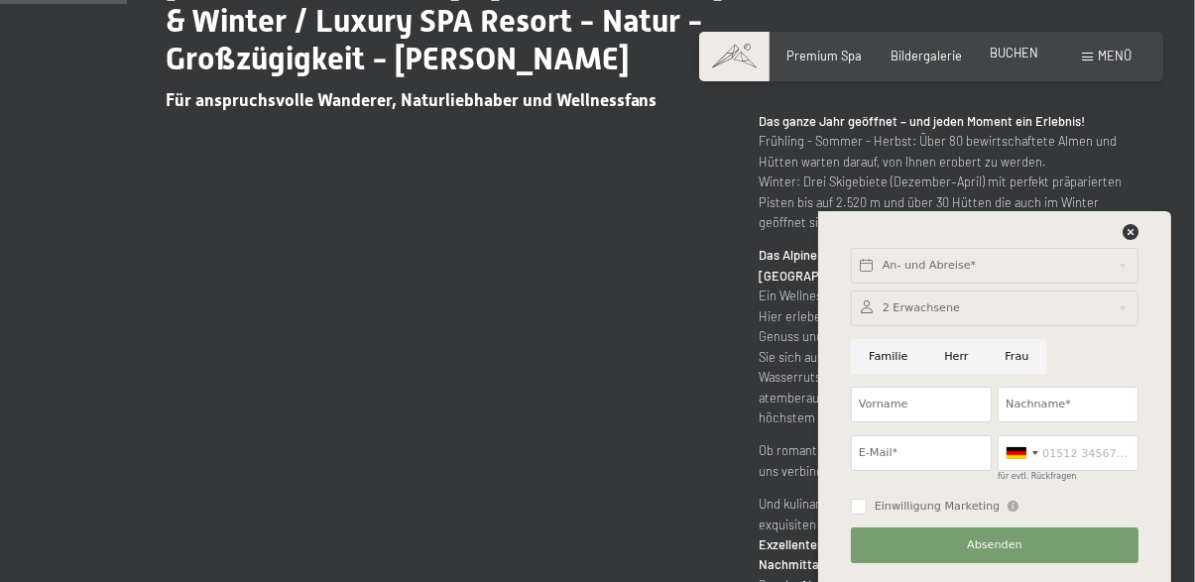
click at [1014, 60] on span "BUCHEN" at bounding box center [1014, 53] width 49 height 16
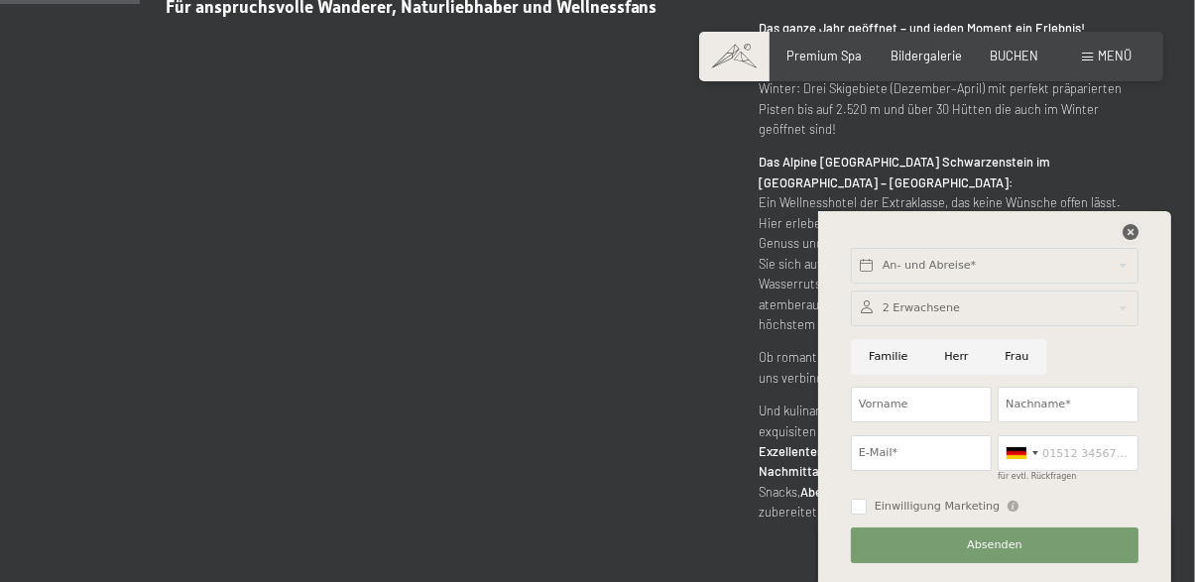
click at [1136, 238] on icon at bounding box center [1130, 232] width 16 height 16
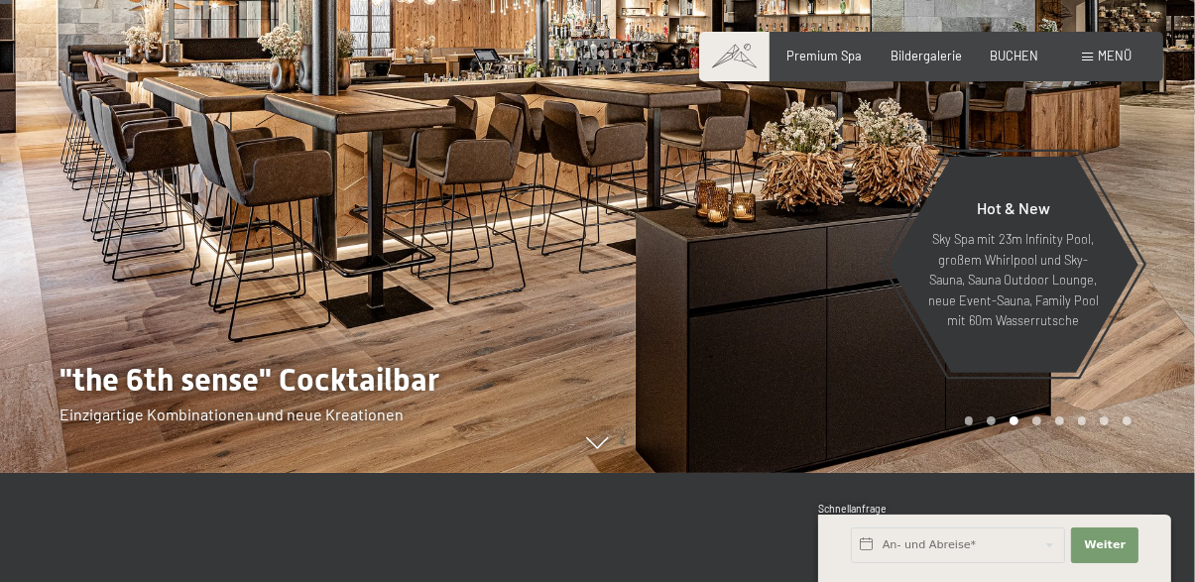
scroll to position [0, 0]
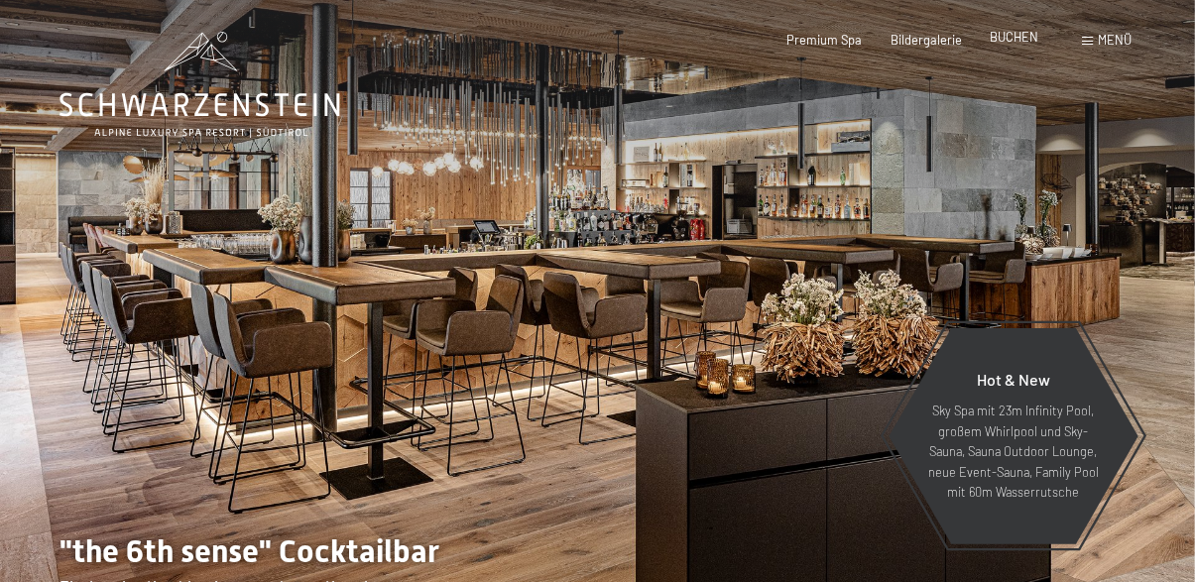
click at [1025, 36] on span "BUCHEN" at bounding box center [1014, 37] width 49 height 16
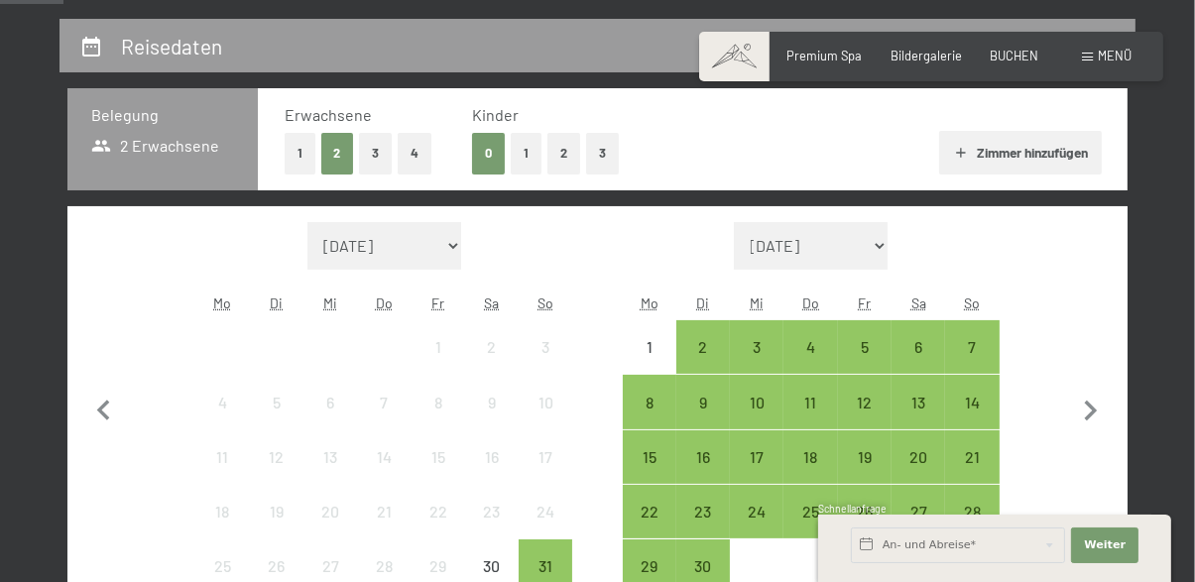
scroll to position [359, 0]
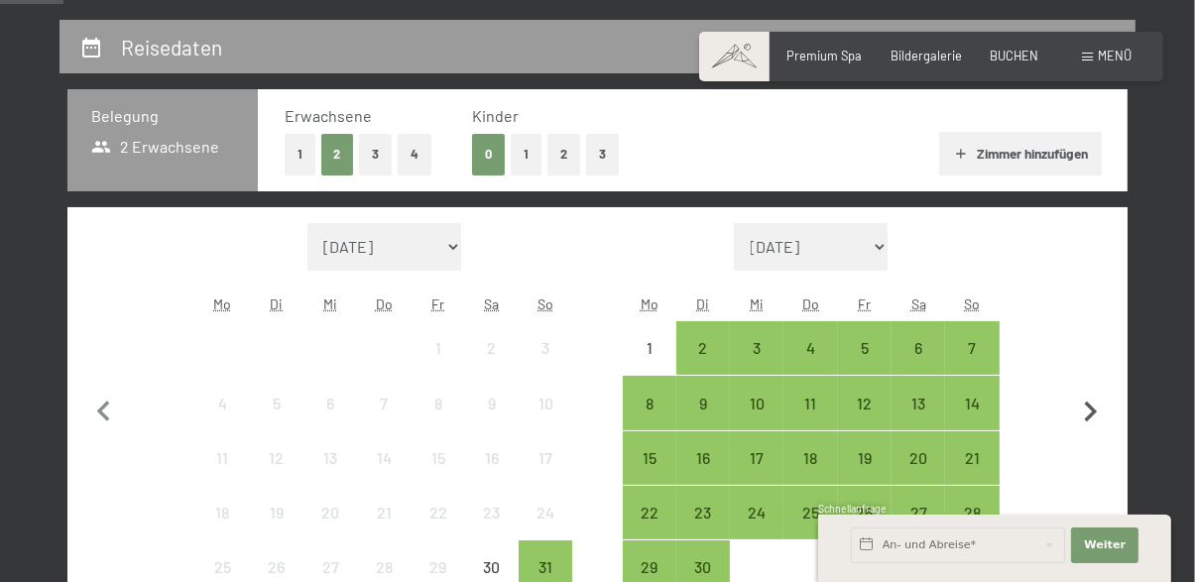
click at [1089, 410] on icon "button" at bounding box center [1091, 413] width 42 height 42
select select "[DATE]"
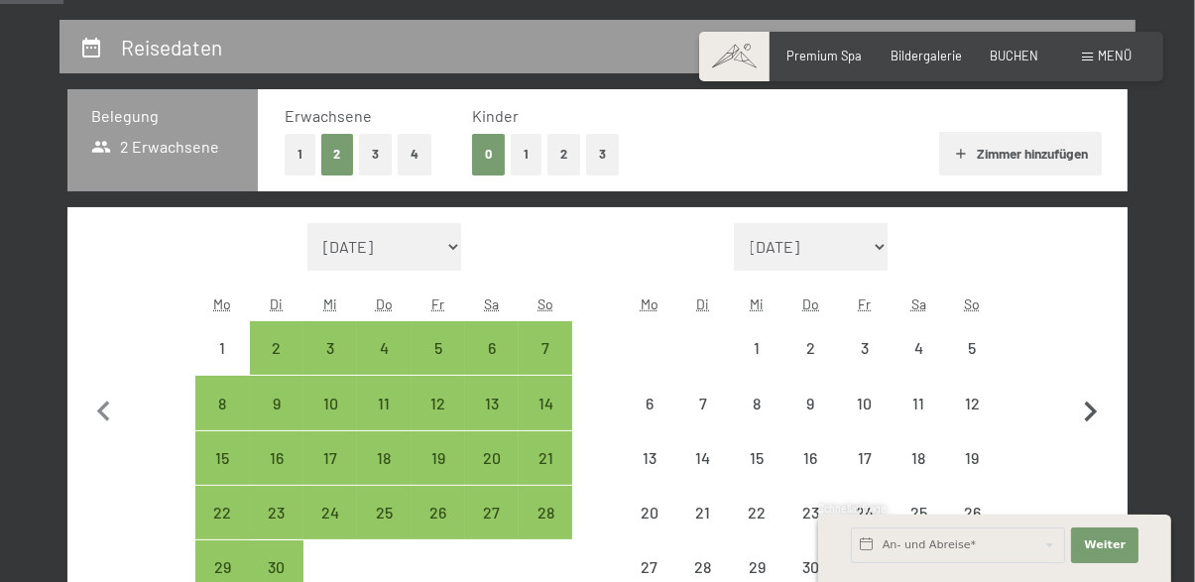
click at [1094, 417] on icon "button" at bounding box center [1091, 413] width 42 height 42
select select "[DATE]"
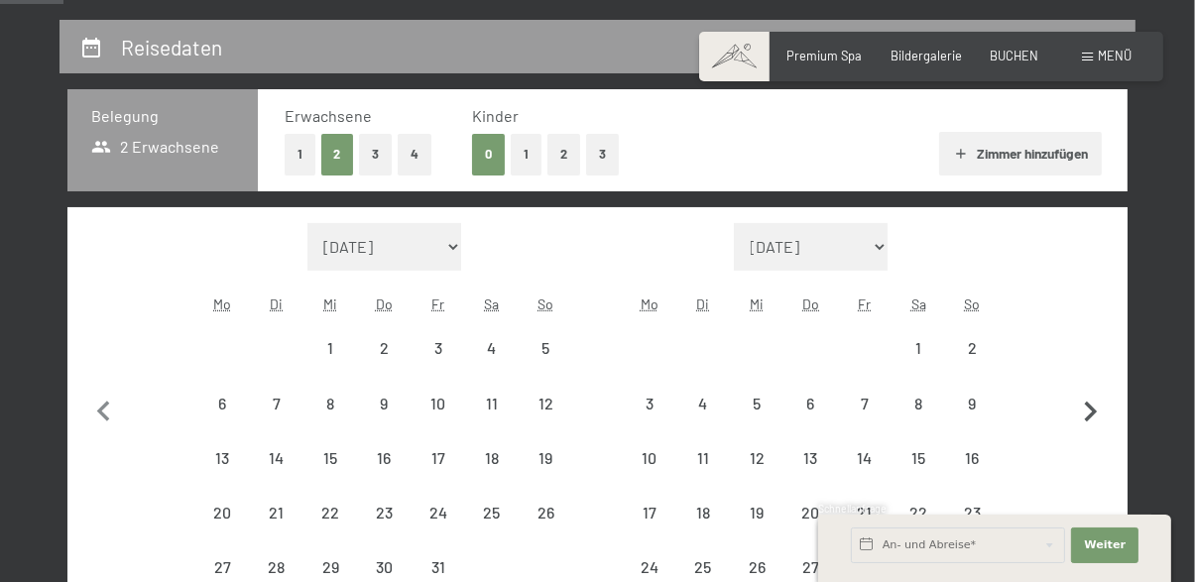
select select "[DATE]"
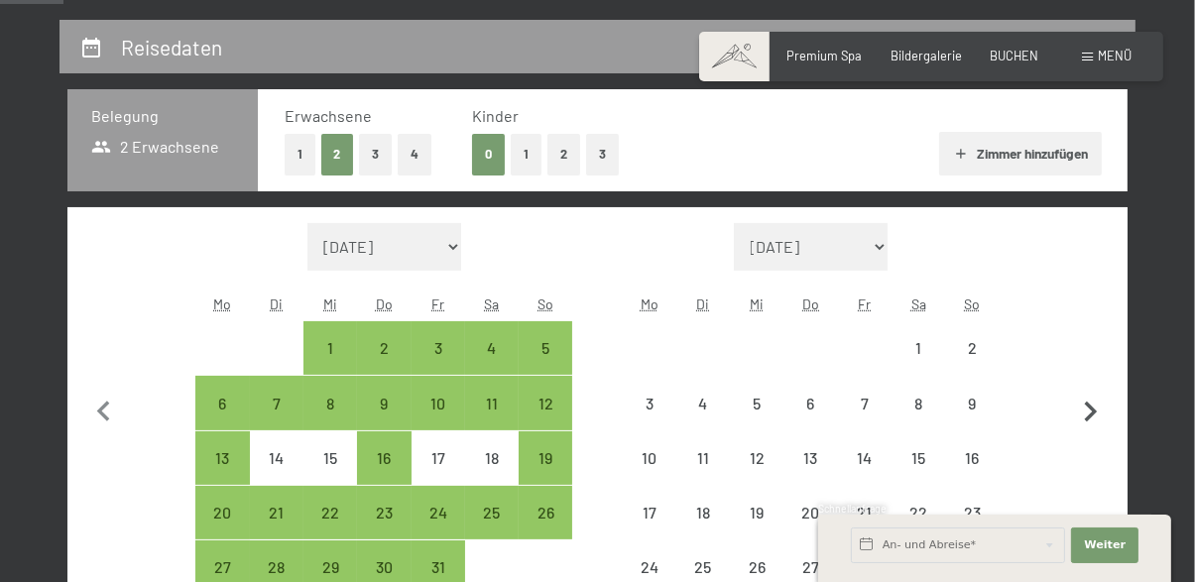
select select "[DATE]"
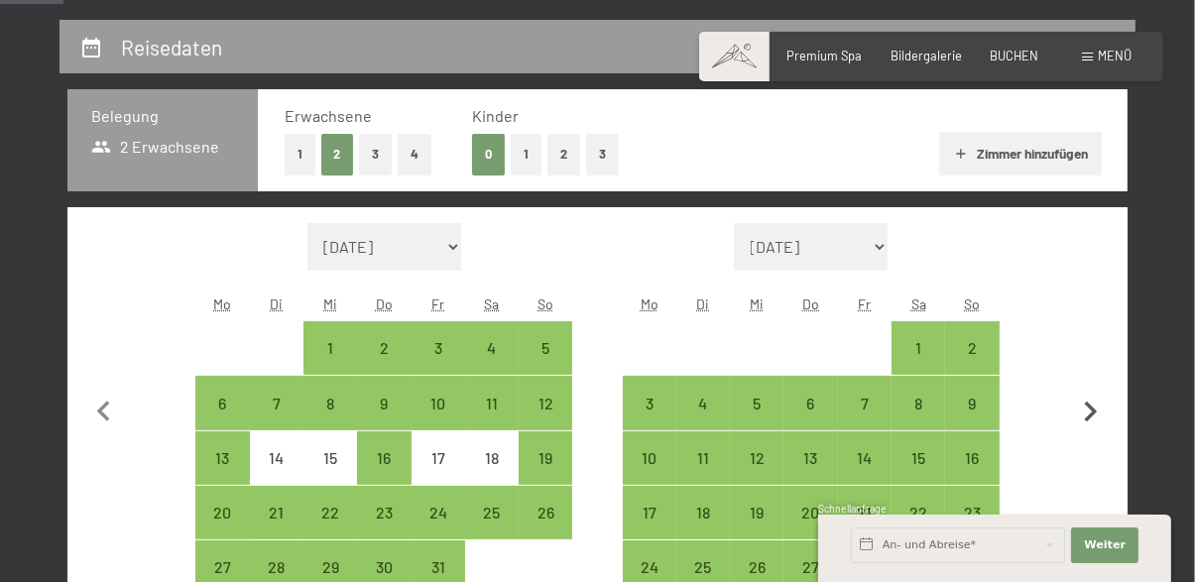
click at [1087, 418] on icon "button" at bounding box center [1091, 412] width 13 height 21
select select "[DATE]"
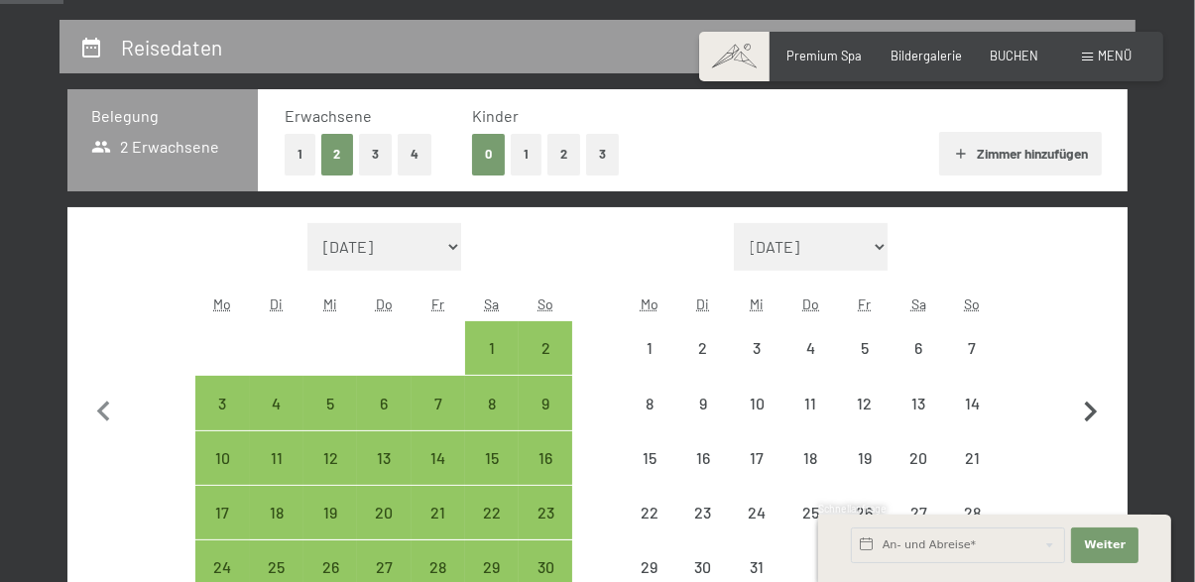
click at [1090, 413] on icon "button" at bounding box center [1091, 412] width 13 height 21
select select "[DATE]"
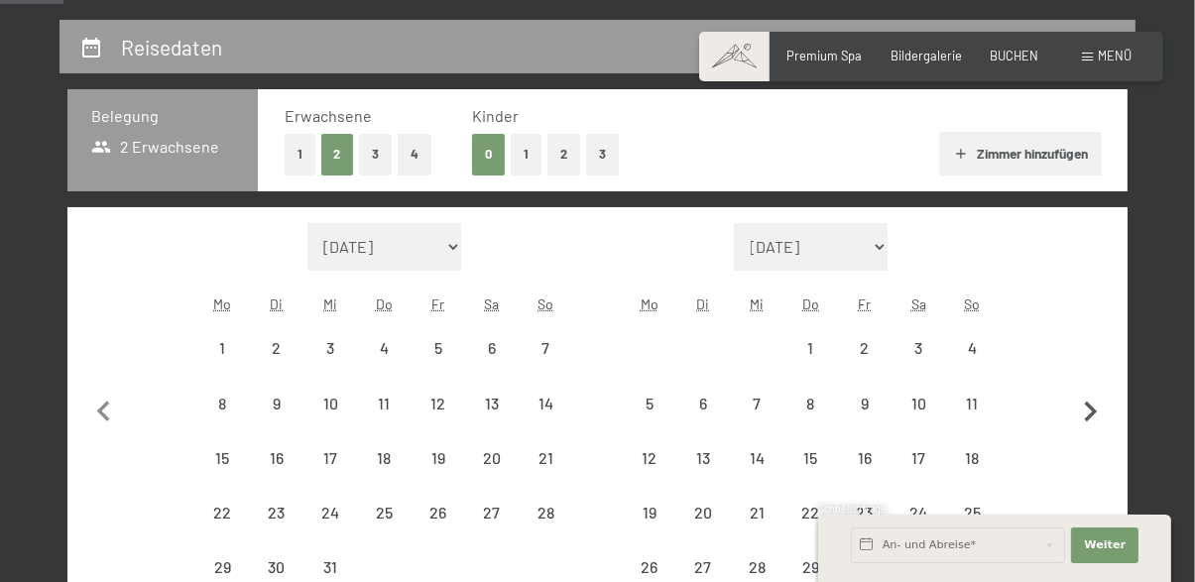
click at [1089, 415] on icon "button" at bounding box center [1091, 412] width 13 height 21
select select "[DATE]"
click at [1087, 417] on icon "button" at bounding box center [1091, 412] width 13 height 21
click at [1087, 420] on icon "button" at bounding box center [1091, 439] width 42 height 42
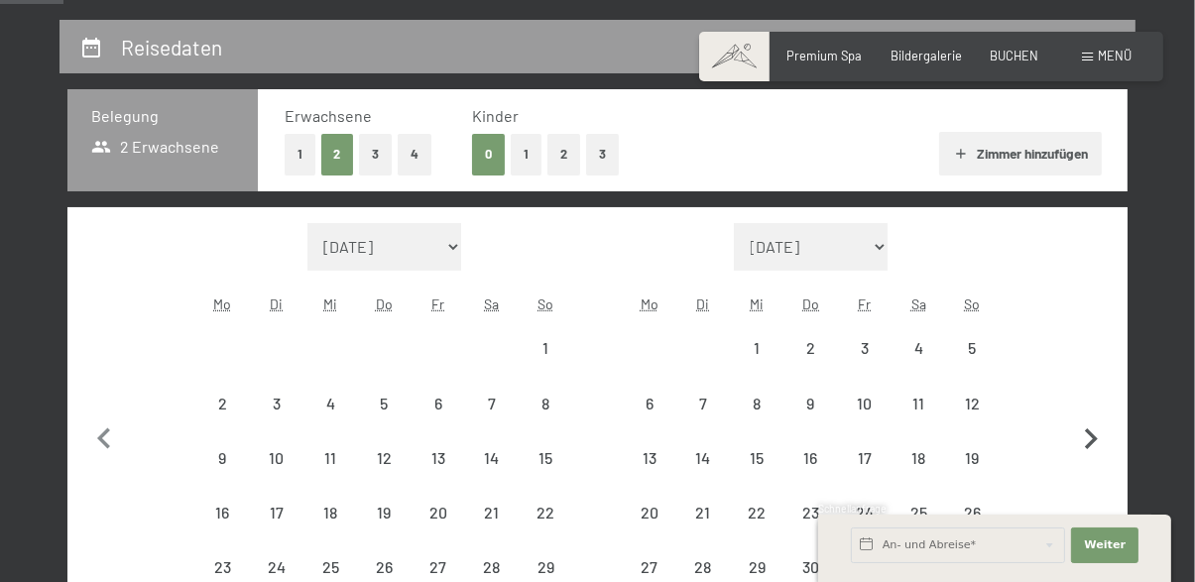
click at [1088, 420] on icon "button" at bounding box center [1091, 439] width 42 height 42
click at [1089, 420] on icon "button" at bounding box center [1091, 439] width 42 height 42
click at [1088, 421] on icon "button" at bounding box center [1091, 413] width 42 height 42
select select "[DATE]"
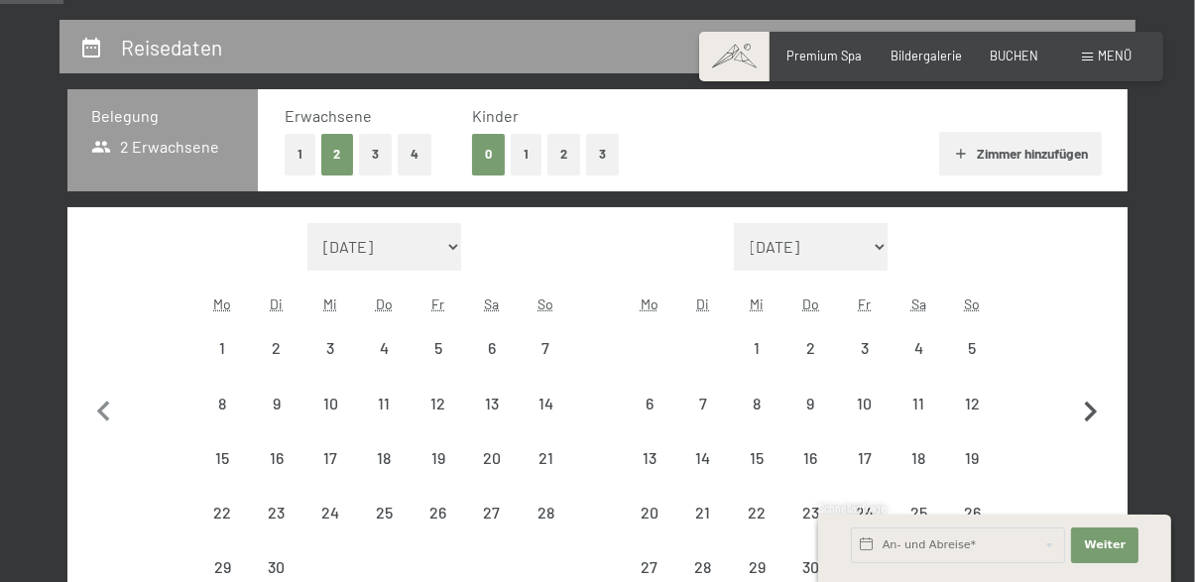
click at [1088, 421] on icon "button" at bounding box center [1091, 413] width 42 height 42
select select "[DATE]"
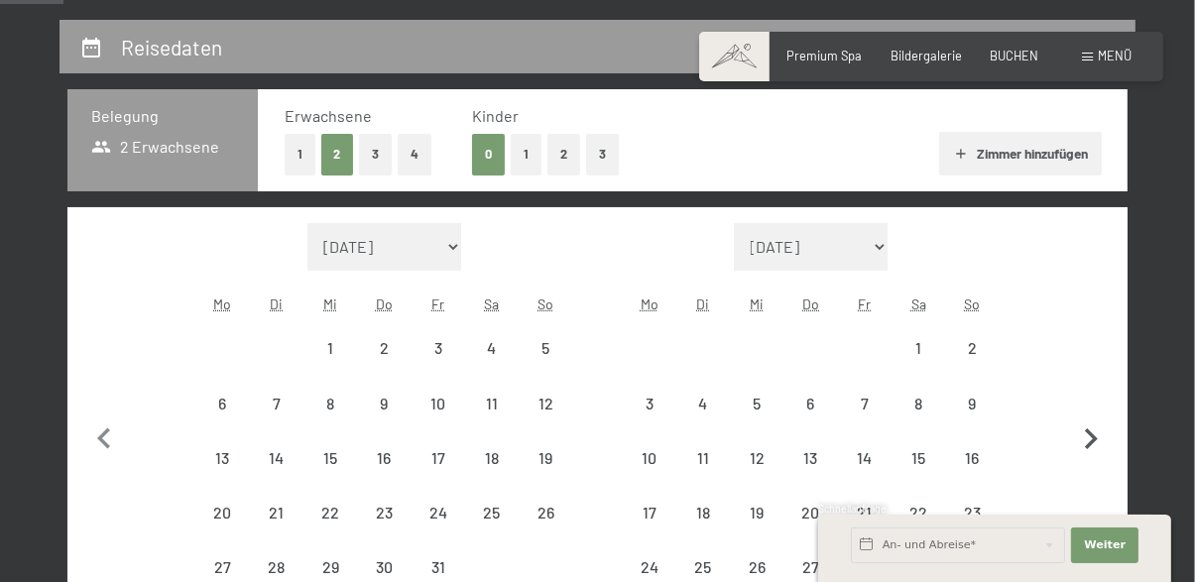
click at [1088, 420] on icon "button" at bounding box center [1091, 439] width 42 height 42
select select "[DATE]"
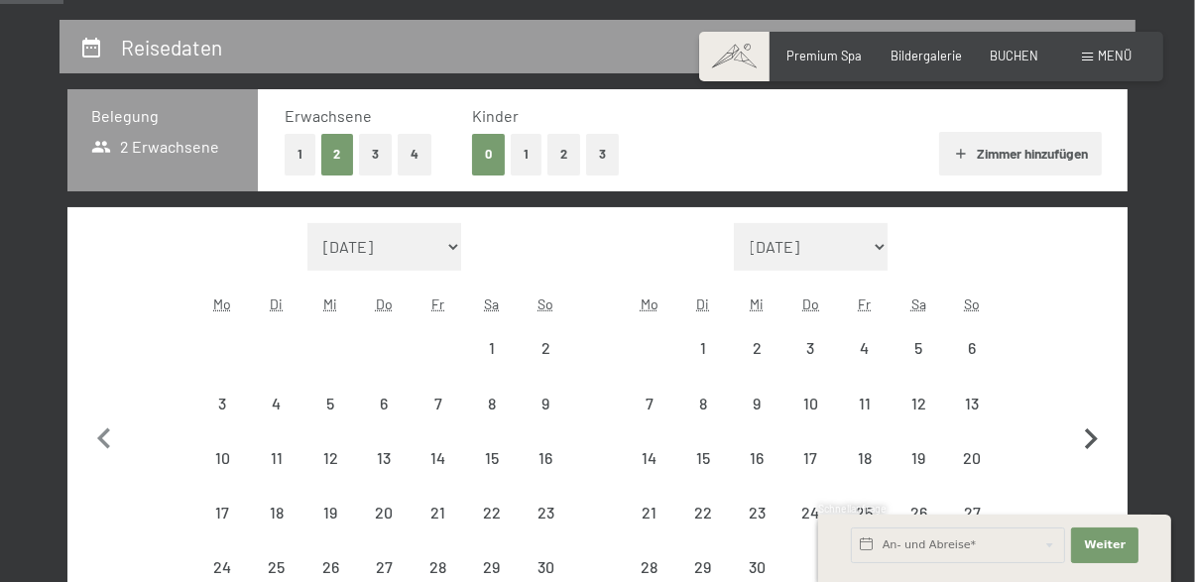
select select "[DATE]"
click at [656, 462] on div "14" at bounding box center [650, 475] width 50 height 50
select select "[DATE]"
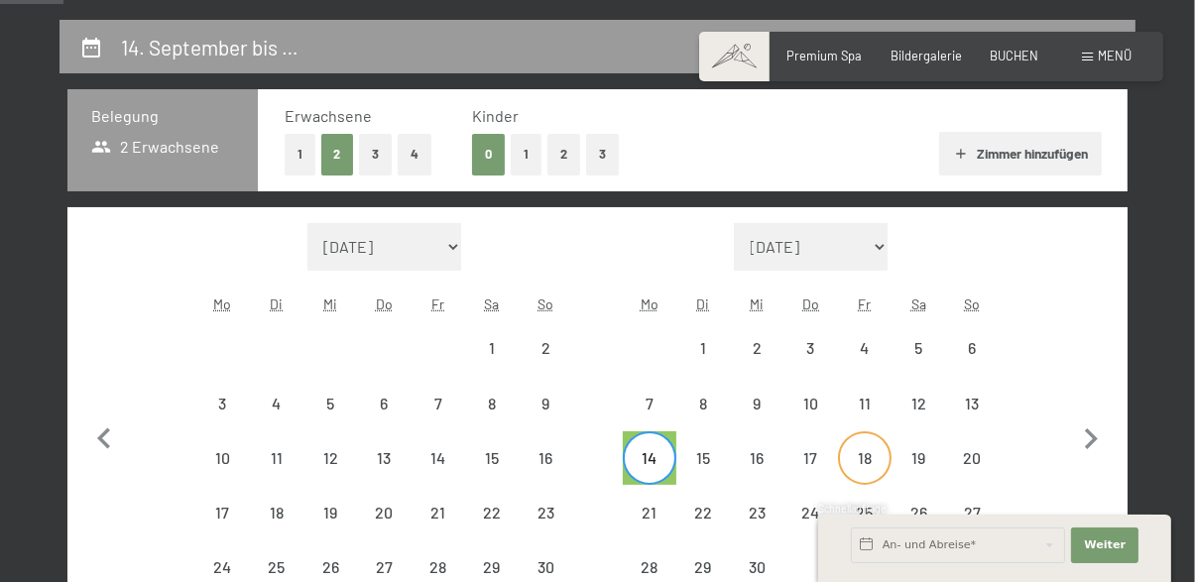
click at [866, 450] on div "18" at bounding box center [865, 475] width 50 height 50
select select "[DATE]"
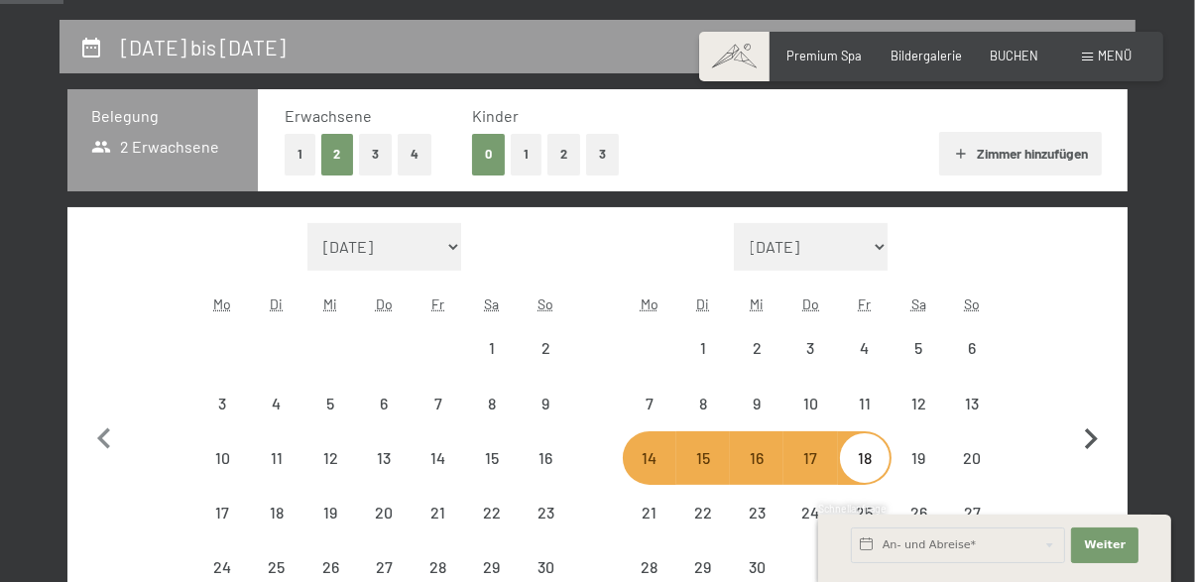
click at [1098, 450] on icon "button" at bounding box center [1091, 439] width 42 height 42
select select "[DATE]"
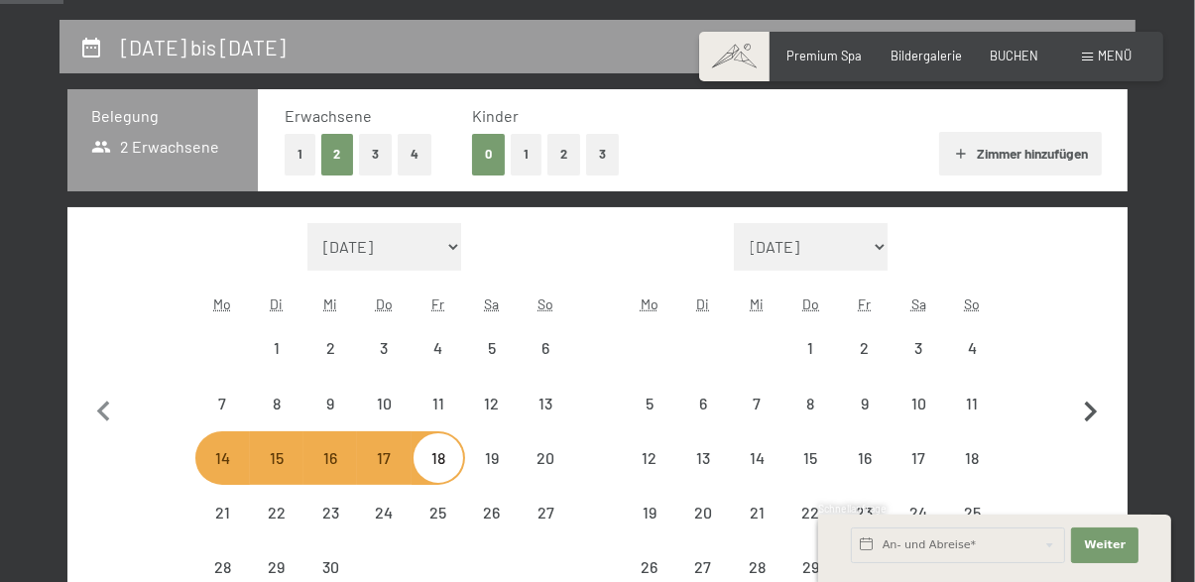
select select "[DATE]"
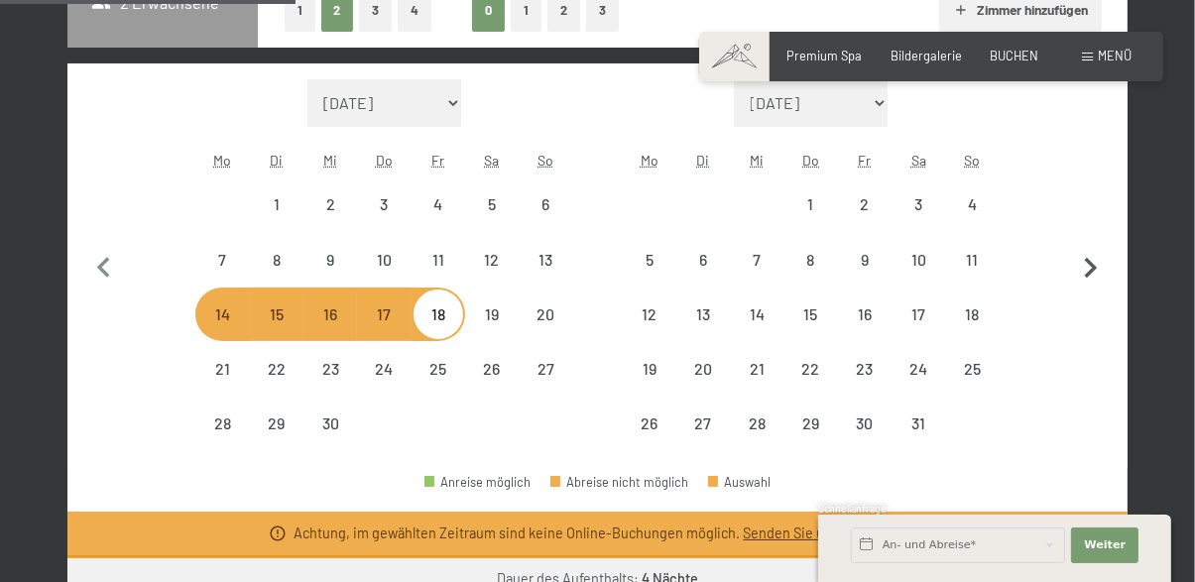
scroll to position [505, 0]
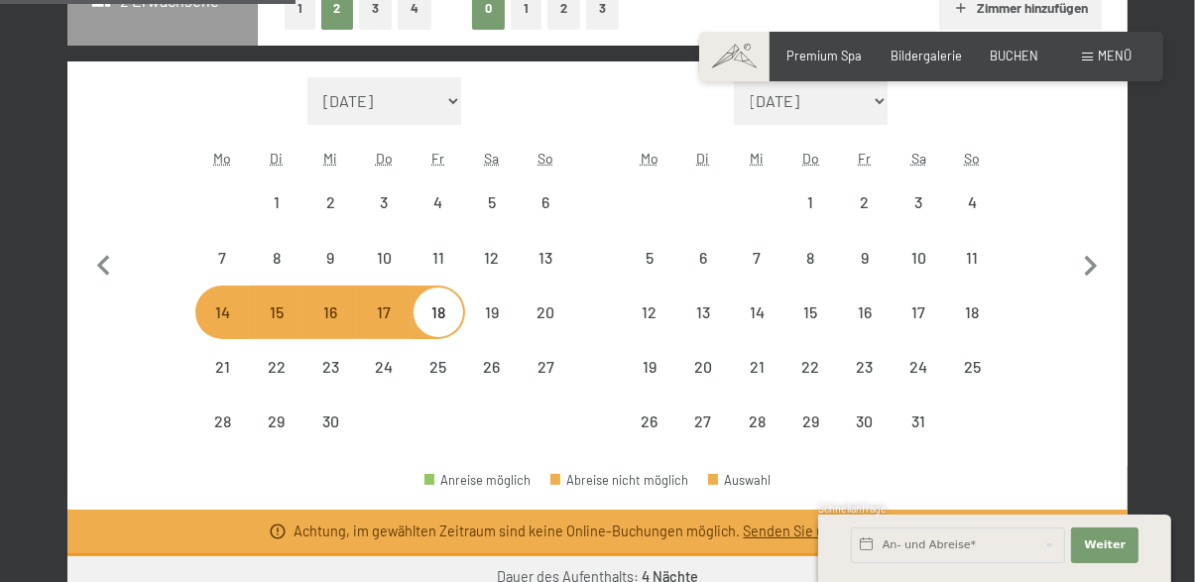
click at [1059, 571] on button "Weiter zu „Zimmer“" at bounding box center [1038, 580] width 177 height 48
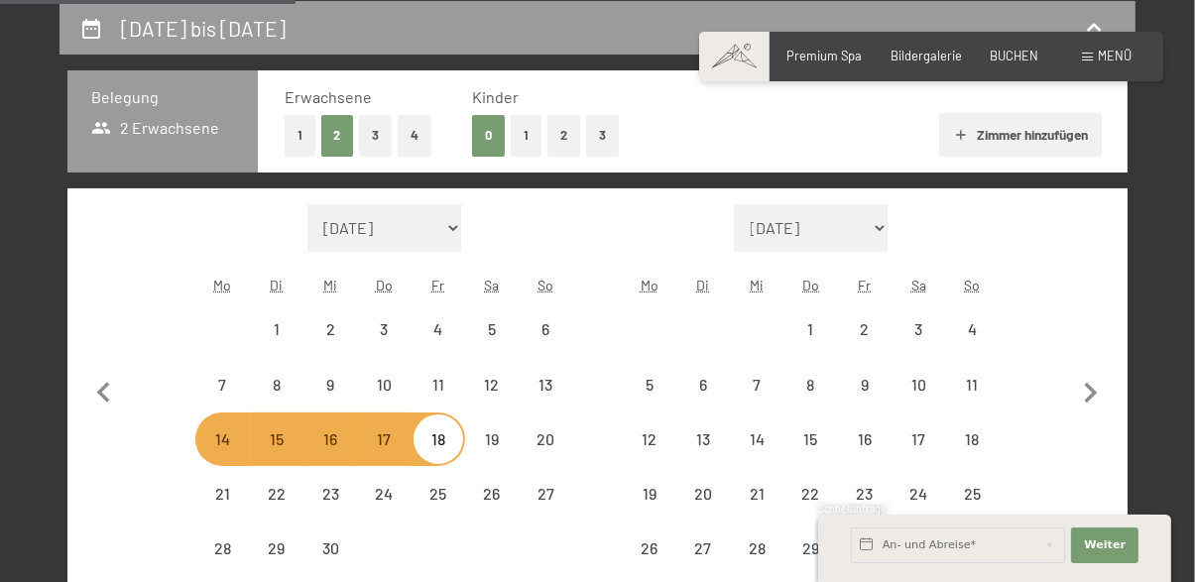
select select "[DATE]"
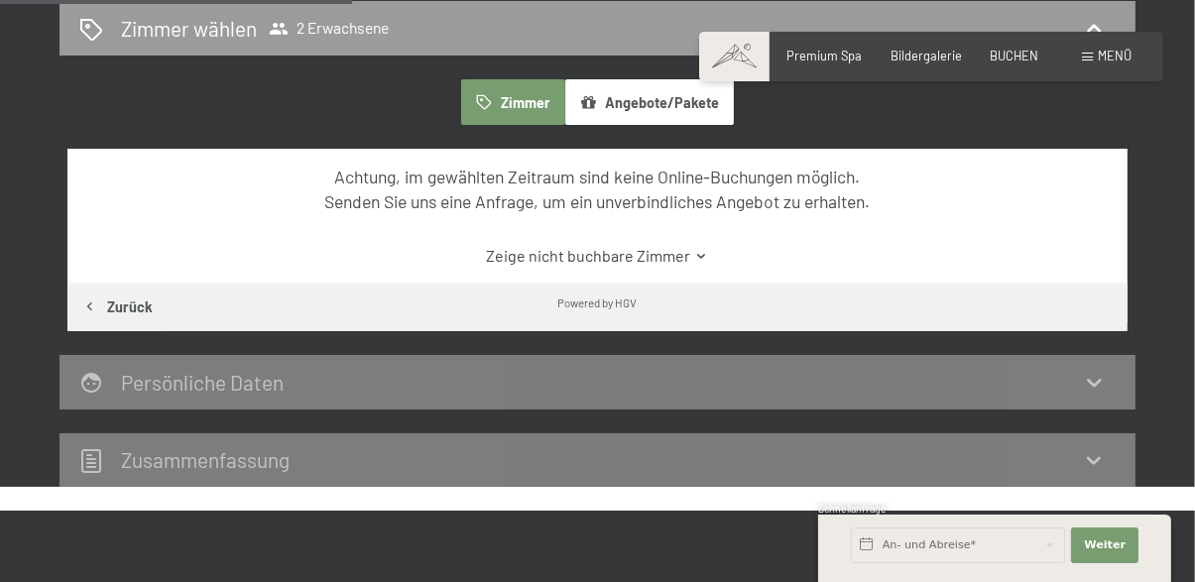
scroll to position [455, 0]
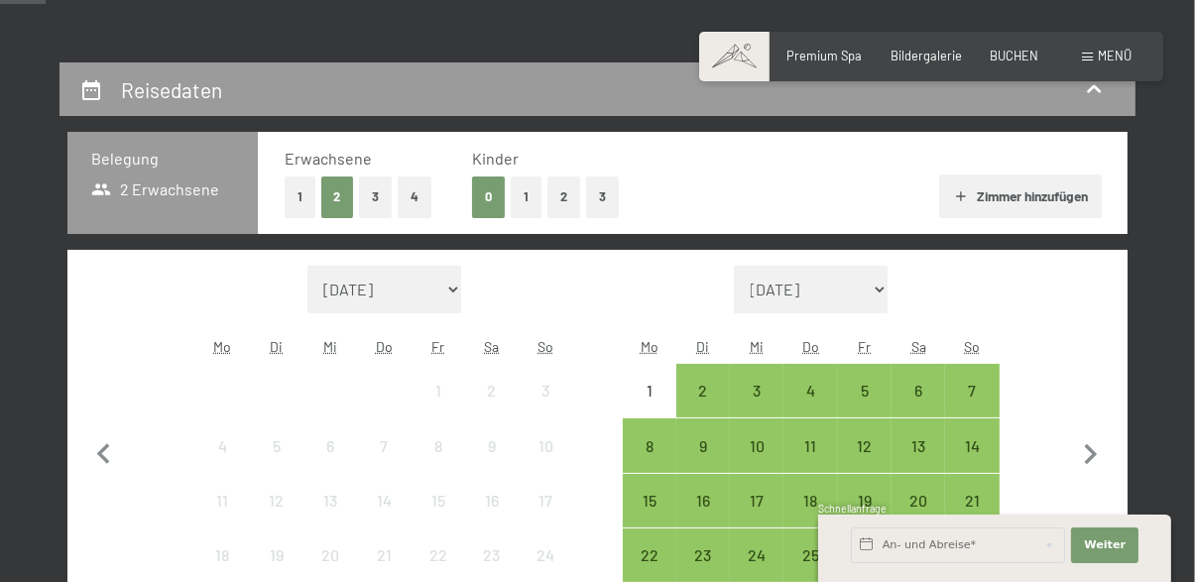
scroll to position [367, 0]
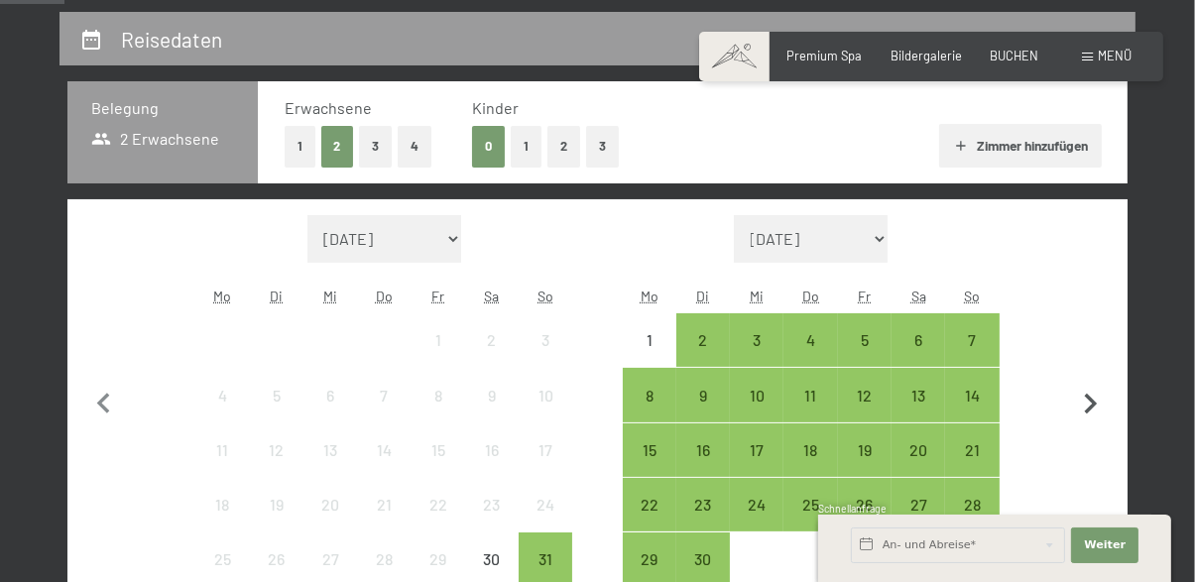
click at [1100, 398] on icon "button" at bounding box center [1091, 405] width 42 height 42
select select "[DATE]"
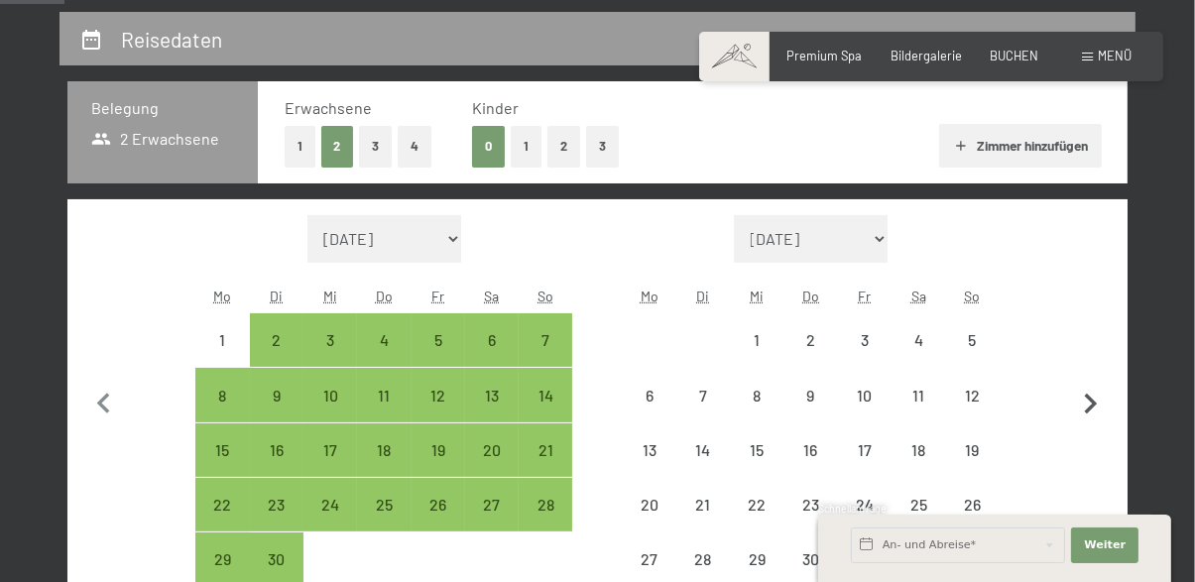
select select "[DATE]"
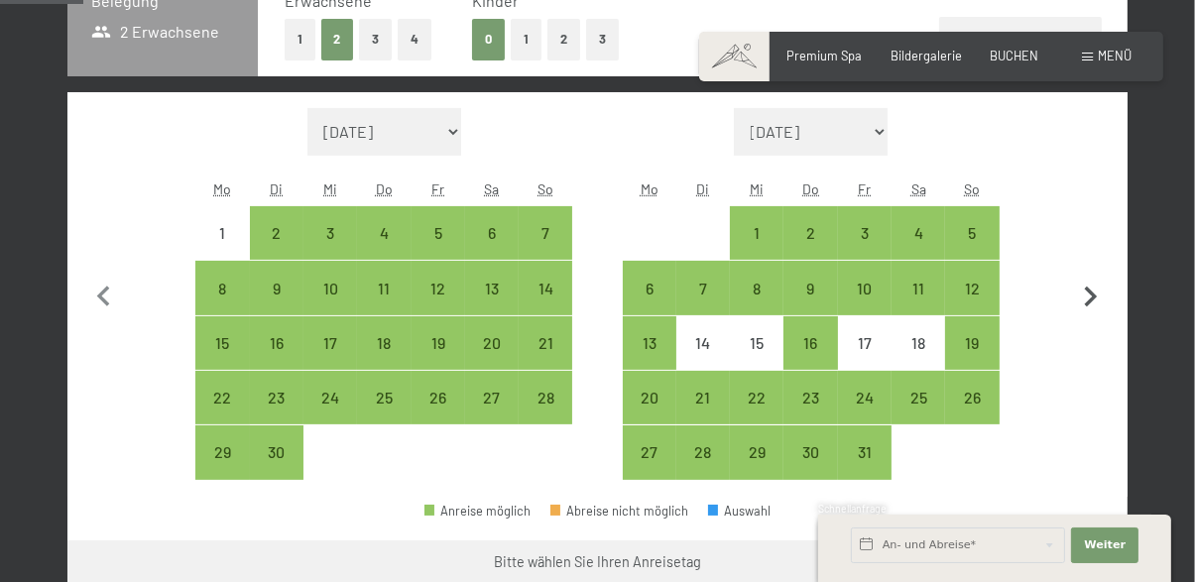
scroll to position [475, 0]
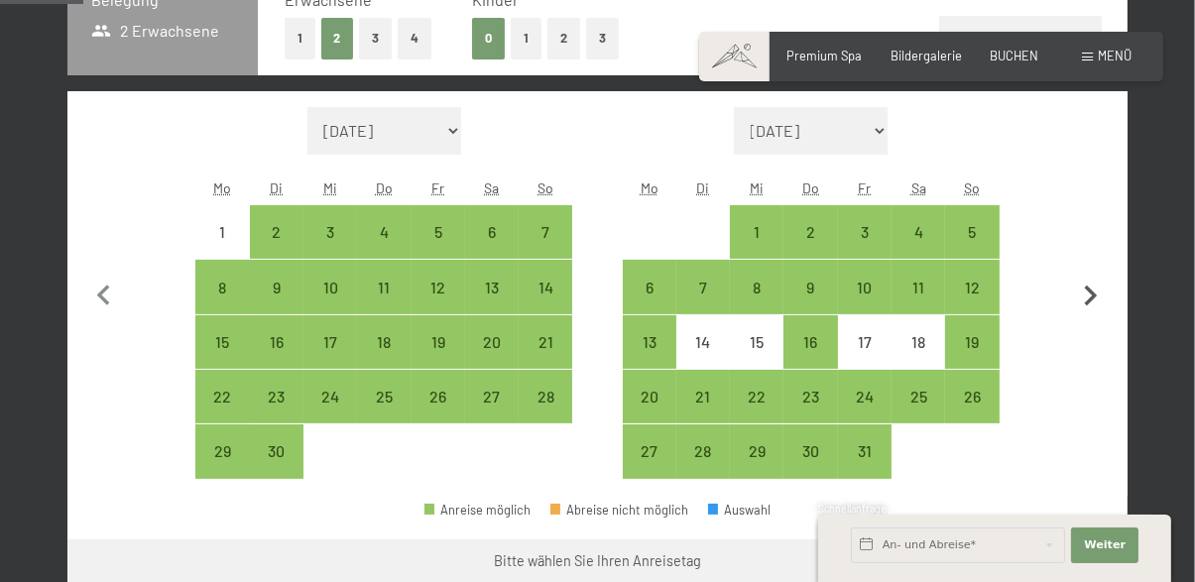
click at [1092, 306] on icon "button" at bounding box center [1091, 297] width 42 height 42
select select "[DATE]"
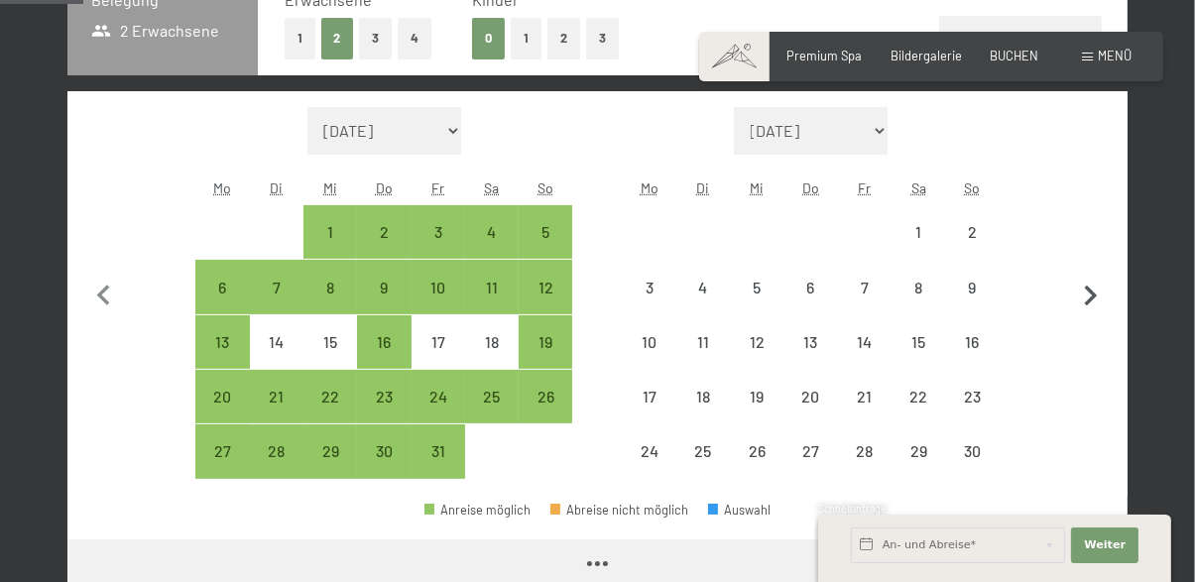
select select "[DATE]"
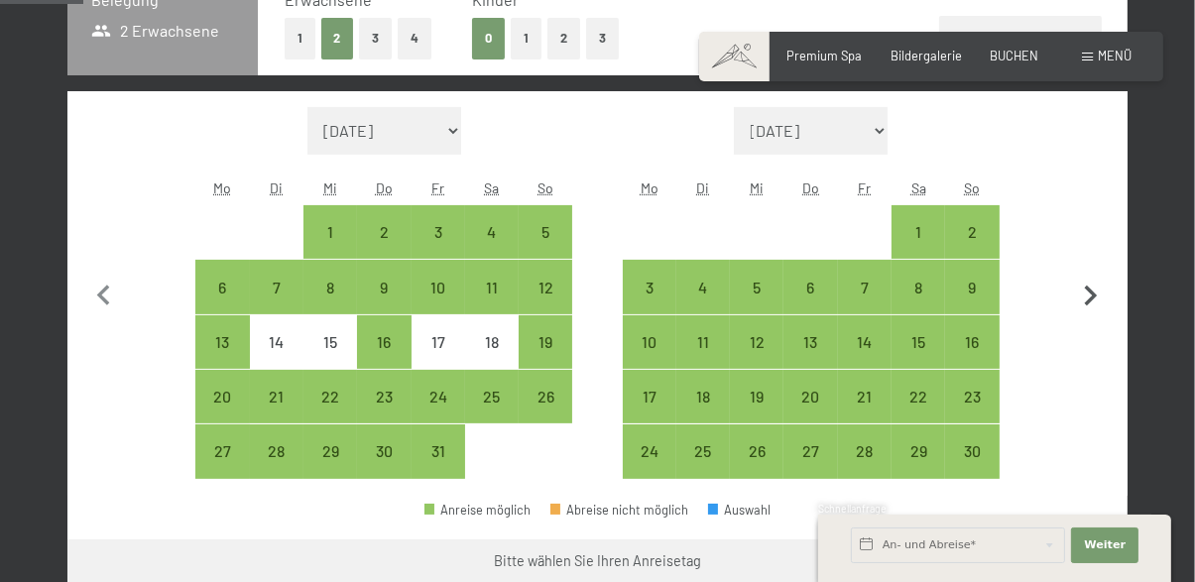
click at [1090, 308] on icon "button" at bounding box center [1091, 297] width 42 height 42
select select "[DATE]"
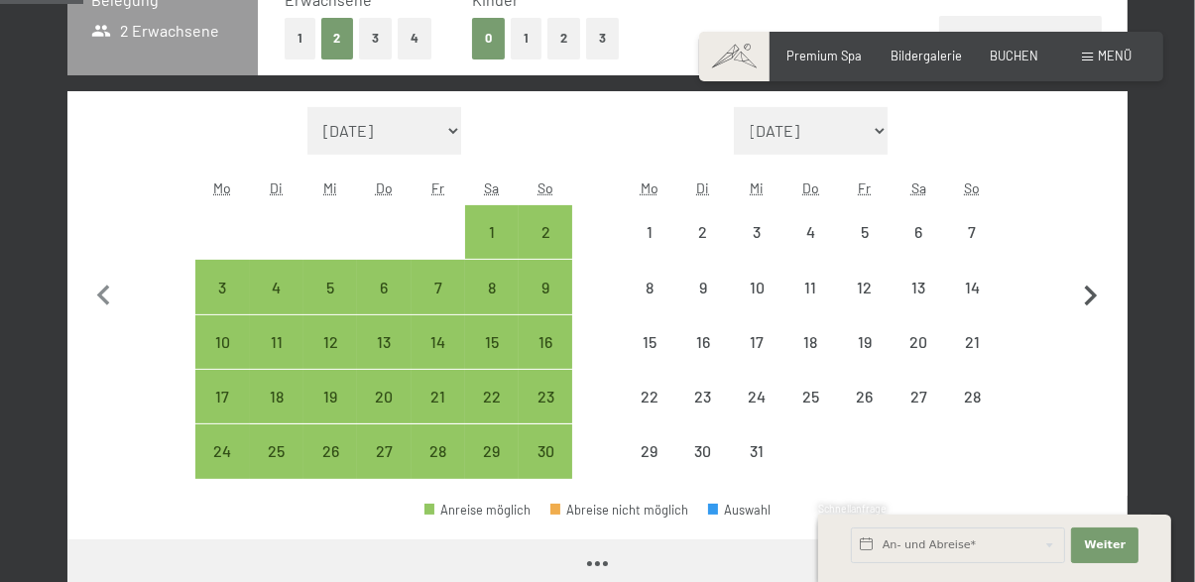
select select "[DATE]"
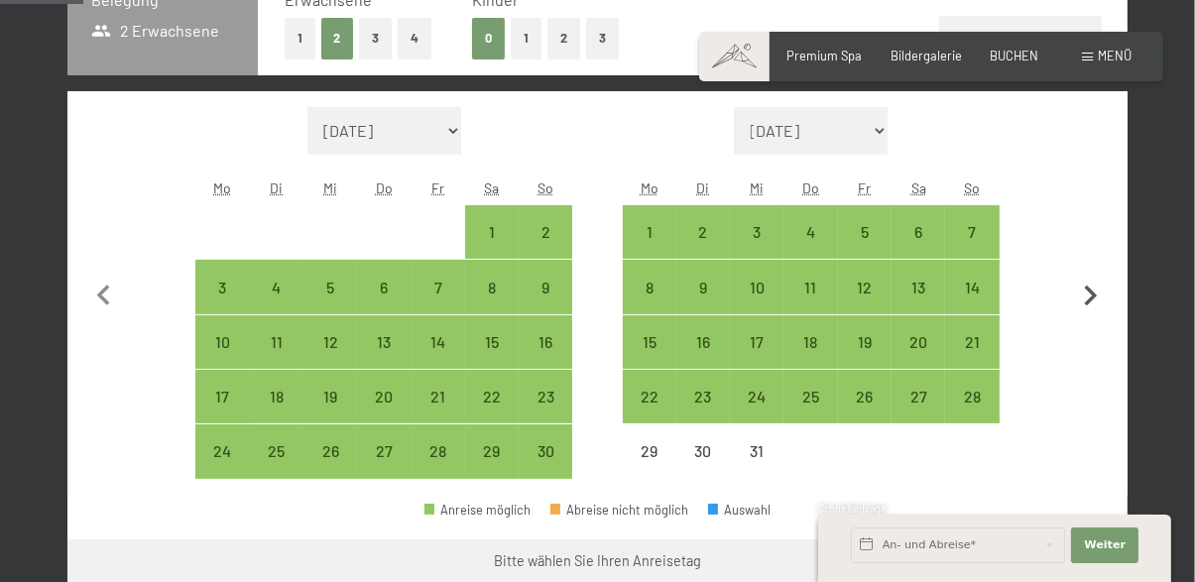
click at [1091, 303] on icon "button" at bounding box center [1091, 297] width 42 height 42
select select "[DATE]"
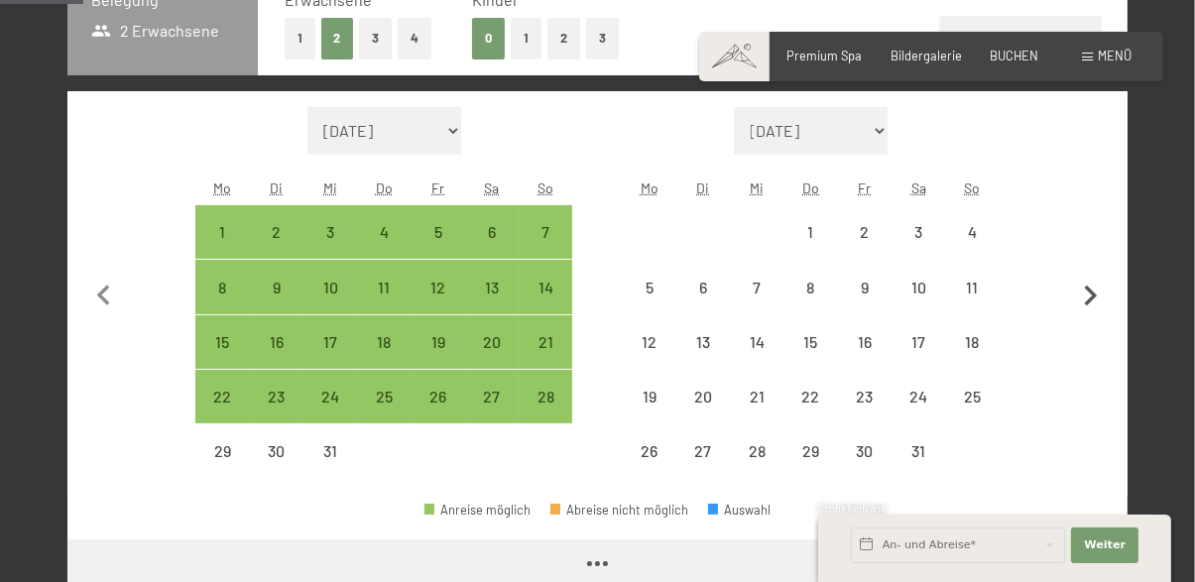
select select "[DATE]"
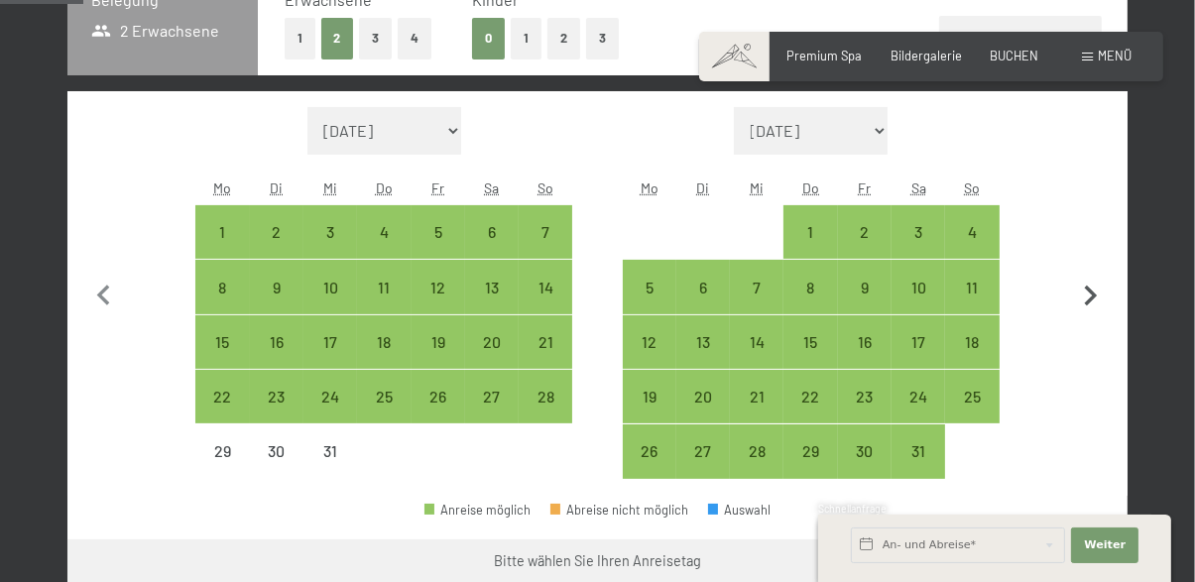
click at [1093, 296] on icon "button" at bounding box center [1091, 296] width 13 height 21
select select "[DATE]"
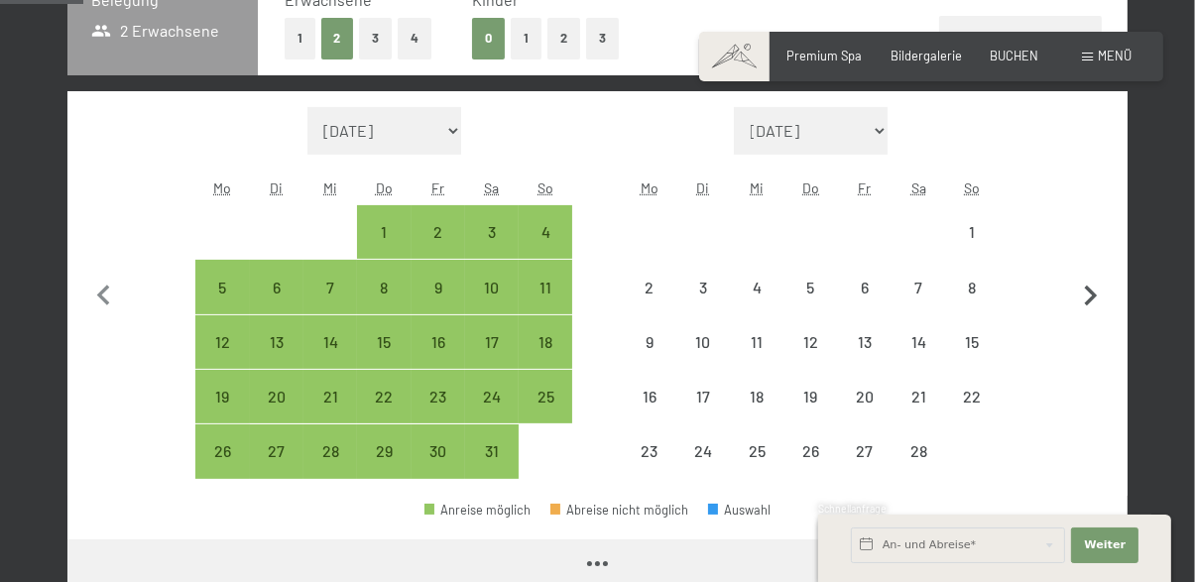
select select "[DATE]"
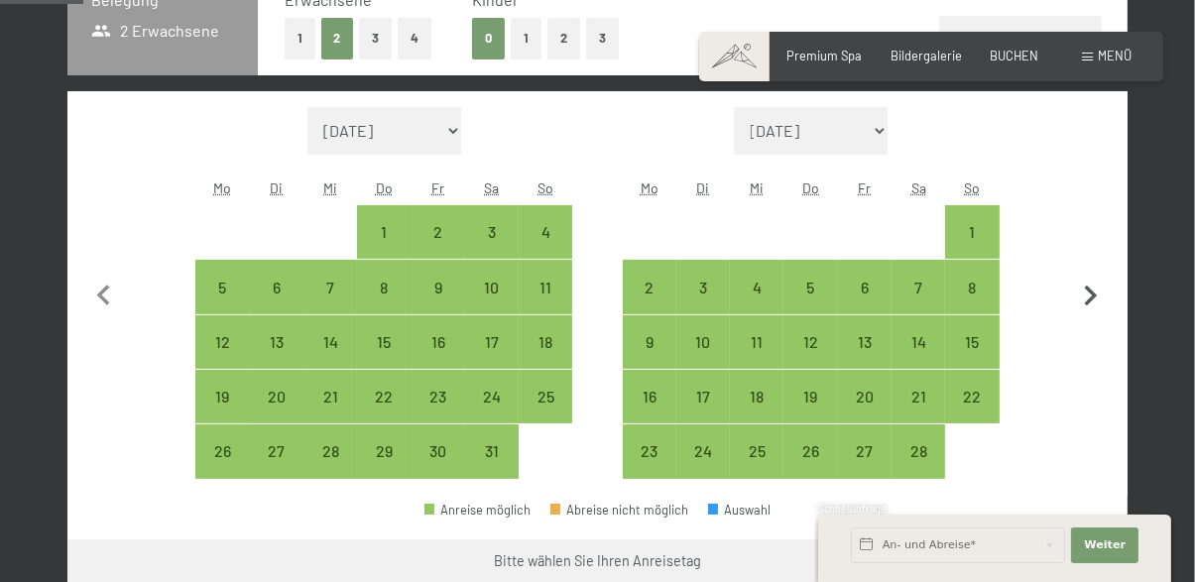
click at [1092, 309] on icon "button" at bounding box center [1091, 297] width 42 height 42
select select "[DATE]"
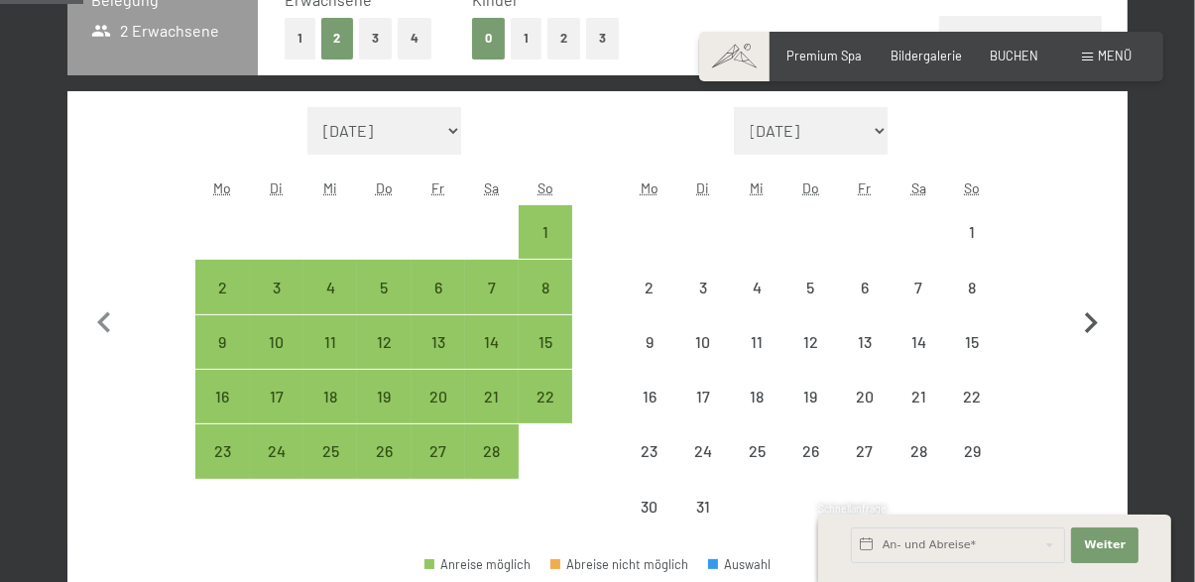
select select "[DATE]"
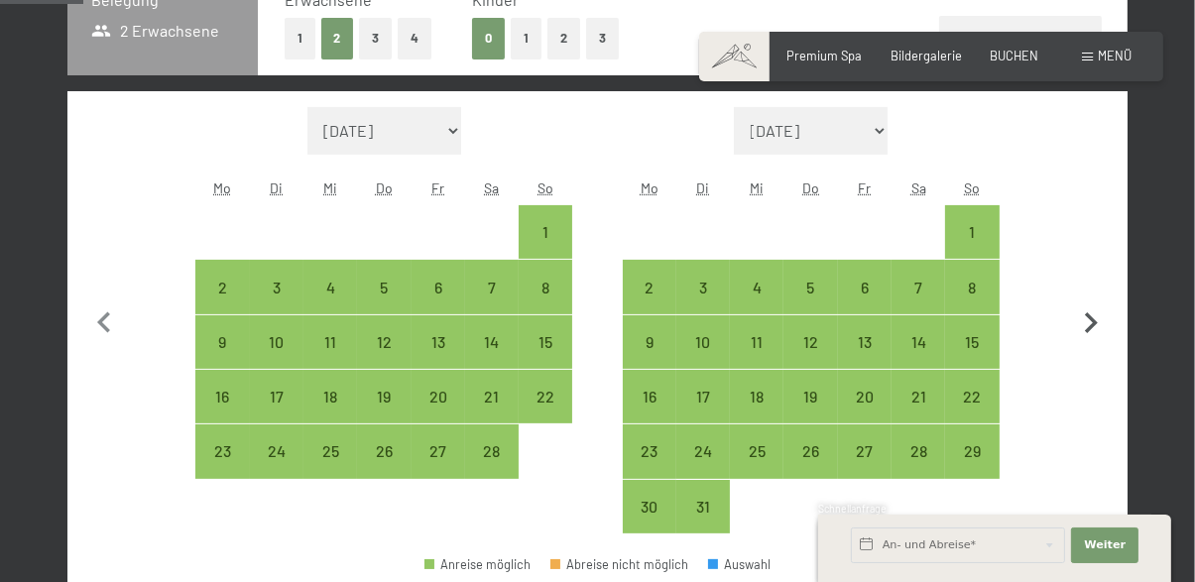
click at [1100, 327] on icon "button" at bounding box center [1091, 323] width 42 height 42
select select "[DATE]"
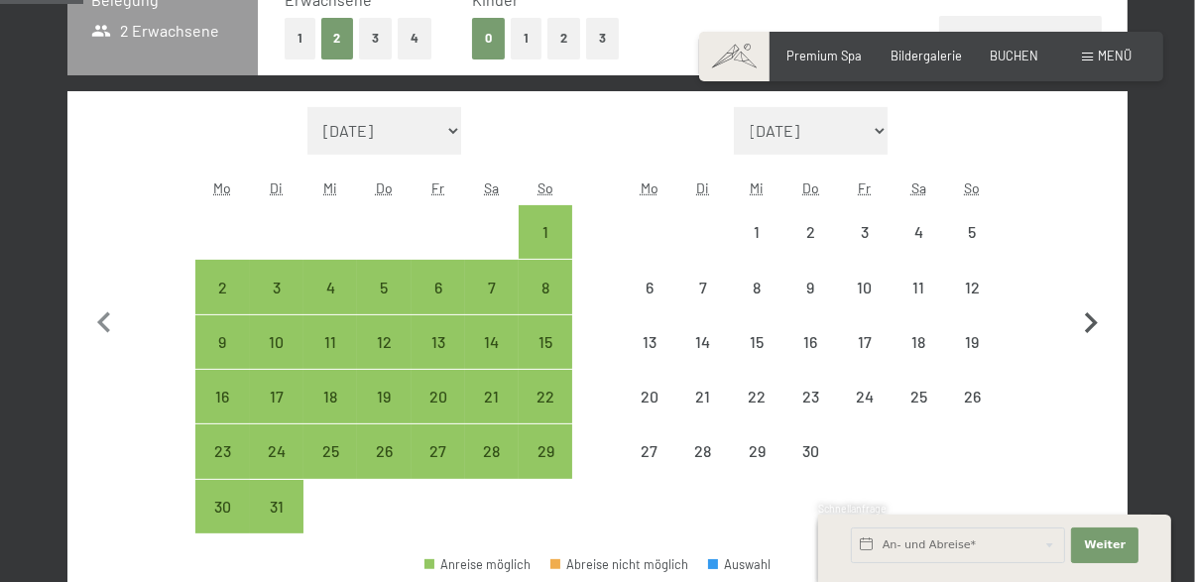
select select "[DATE]"
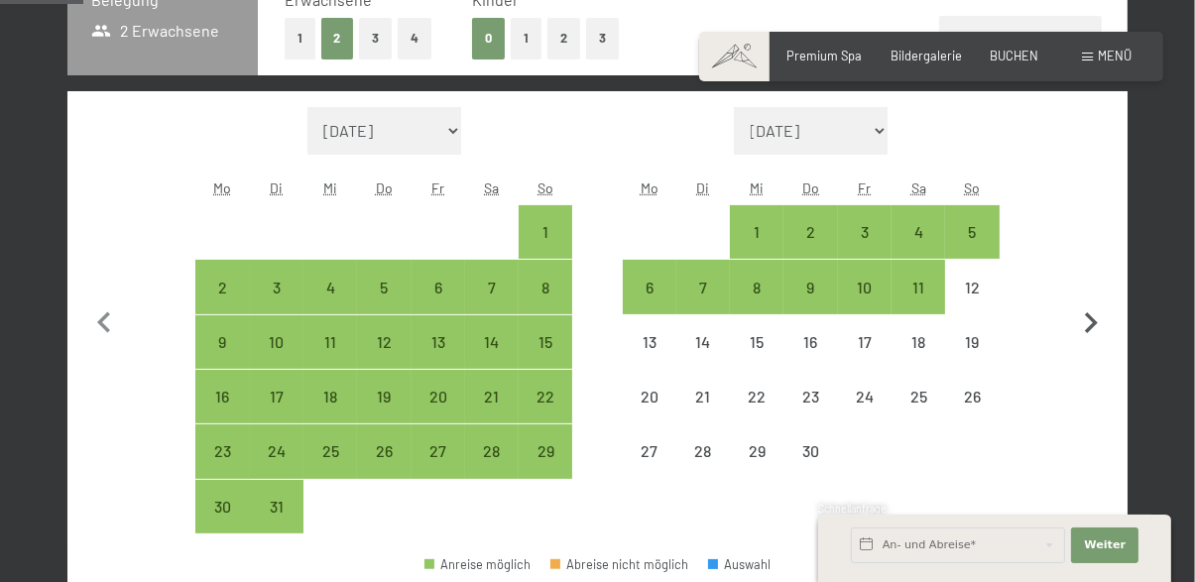
click at [1086, 326] on icon "button" at bounding box center [1091, 323] width 42 height 42
select select "[DATE]"
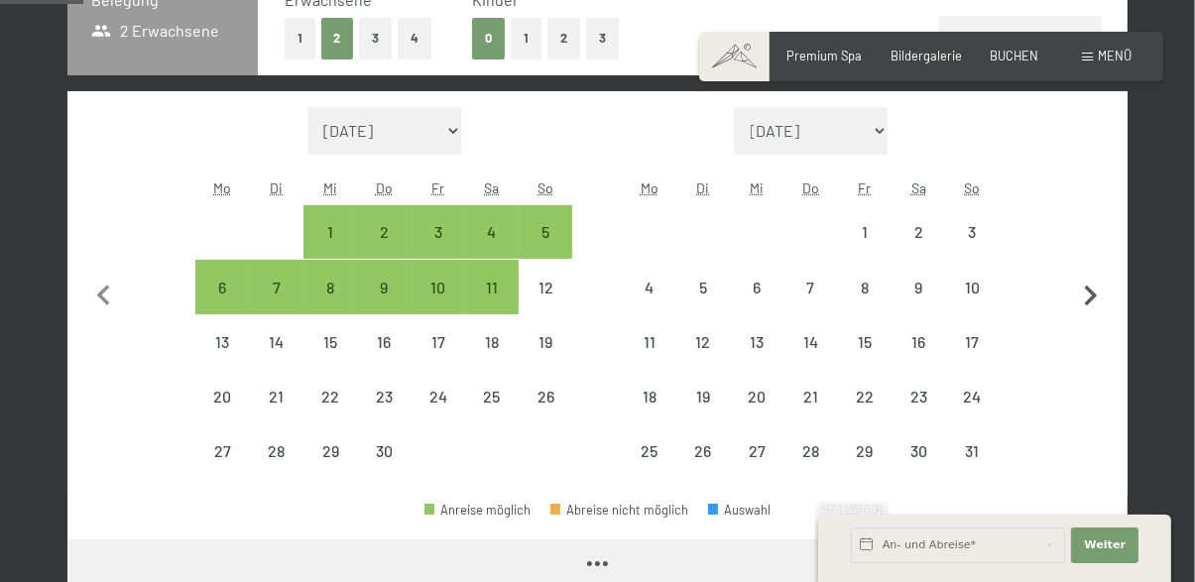
select select "[DATE]"
click at [1092, 303] on icon "button" at bounding box center [1091, 297] width 42 height 42
select select "[DATE]"
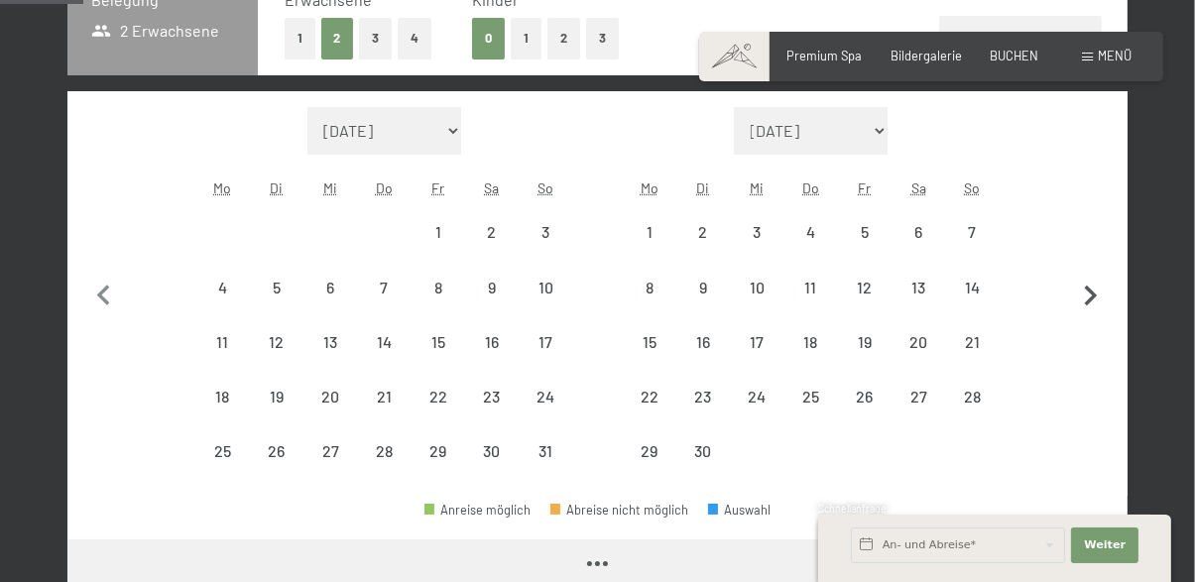
select select "[DATE]"
click at [1087, 298] on icon "button" at bounding box center [1091, 297] width 42 height 42
select select "[DATE]"
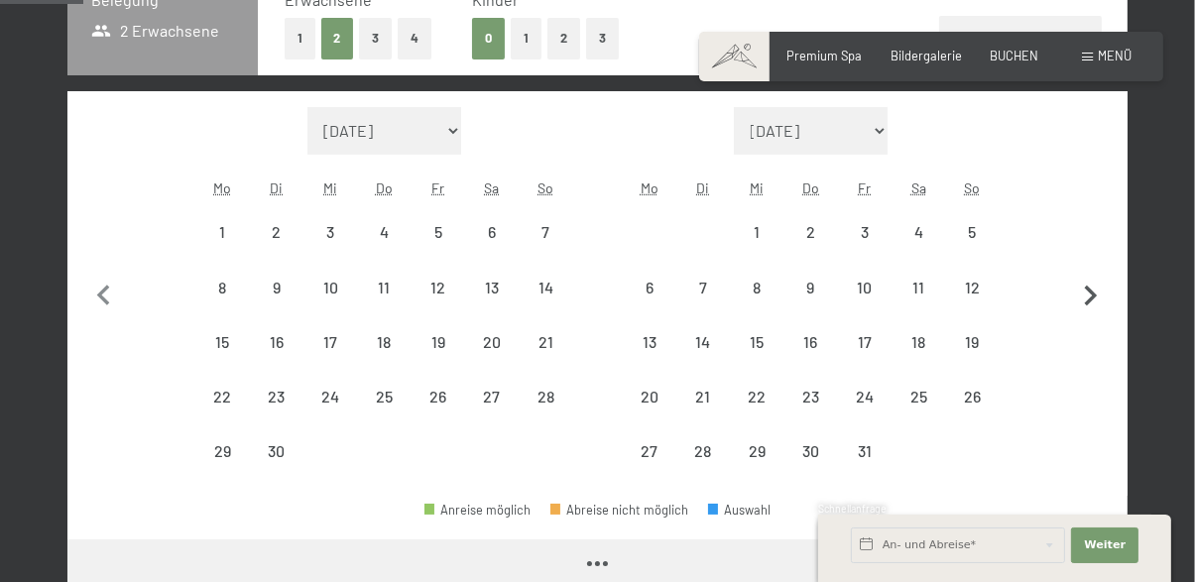
select select "[DATE]"
click at [1088, 299] on icon "button" at bounding box center [1091, 297] width 42 height 42
select select "[DATE]"
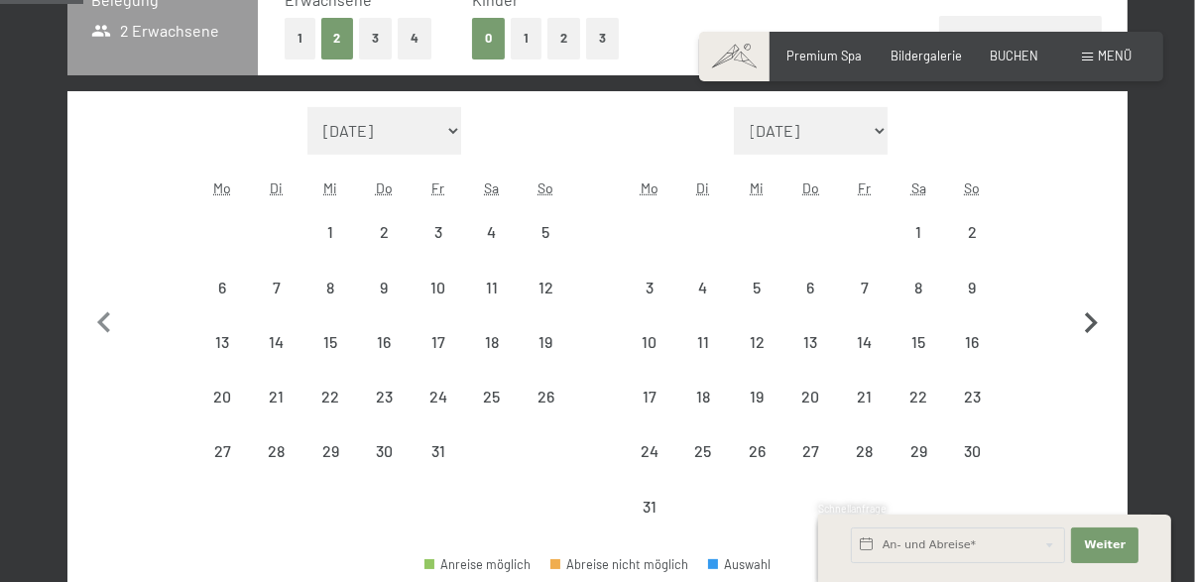
select select "[DATE]"
click at [1094, 322] on icon "button" at bounding box center [1091, 322] width 13 height 21
select select "[DATE]"
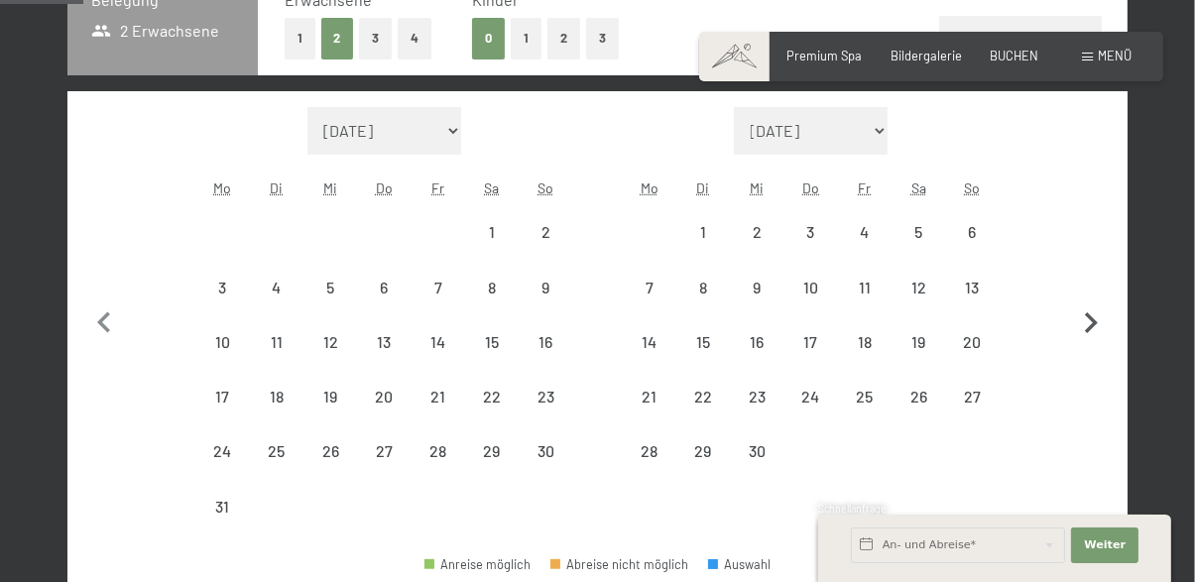
select select "[DATE]"
click at [1094, 323] on icon "button" at bounding box center [1091, 322] width 13 height 21
select select "[DATE]"
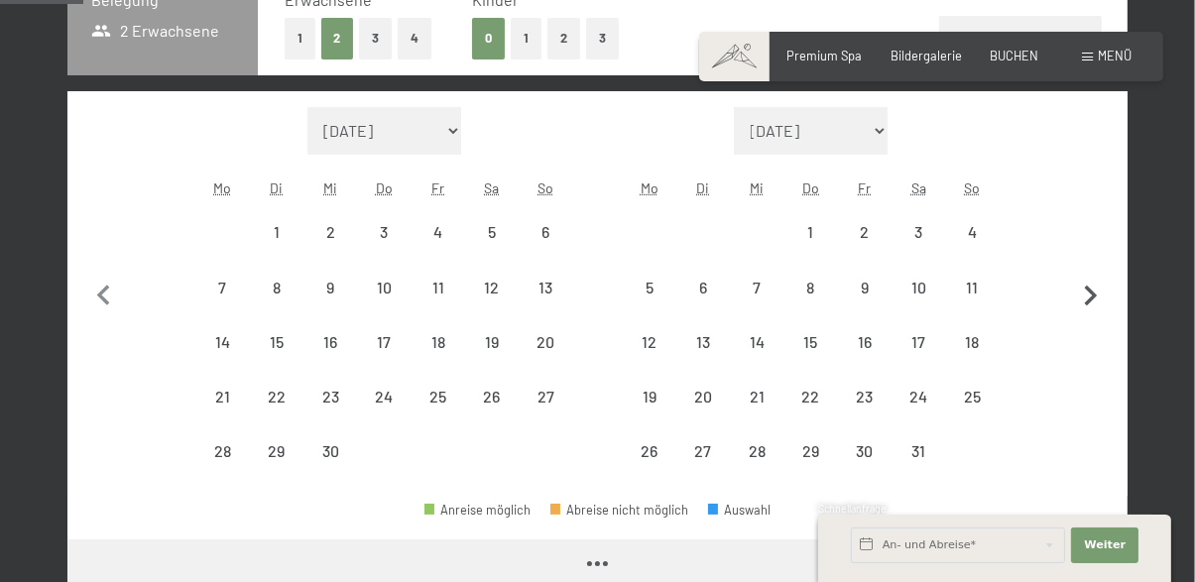
select select "[DATE]"
click at [1086, 311] on icon "button" at bounding box center [1091, 297] width 42 height 42
select select "[DATE]"
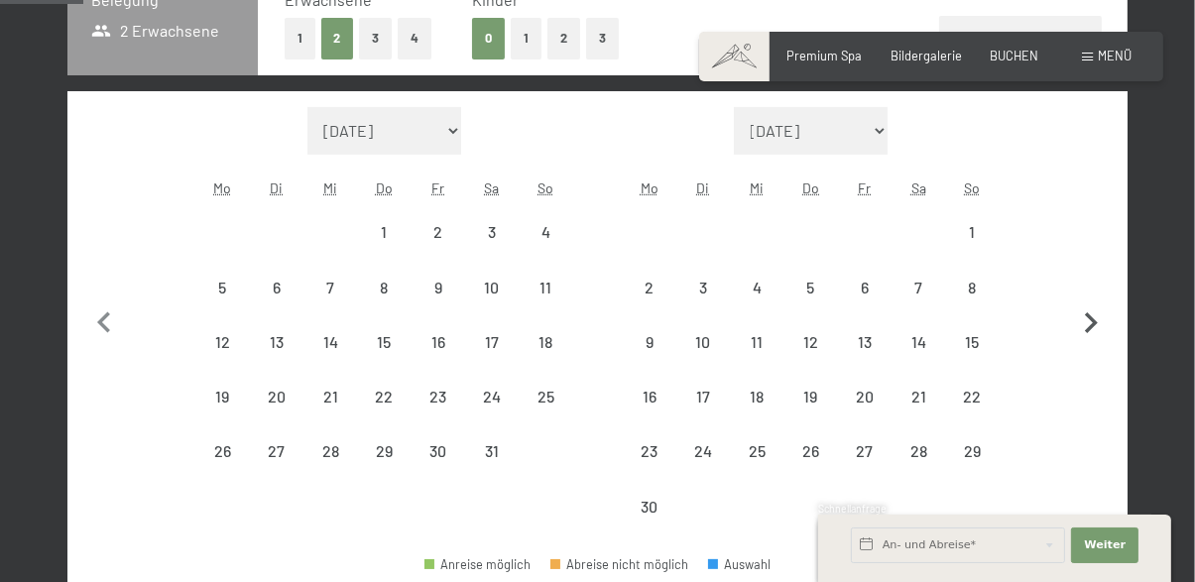
select select "[DATE]"
click at [92, 320] on icon "button" at bounding box center [104, 323] width 42 height 42
select select "[DATE]"
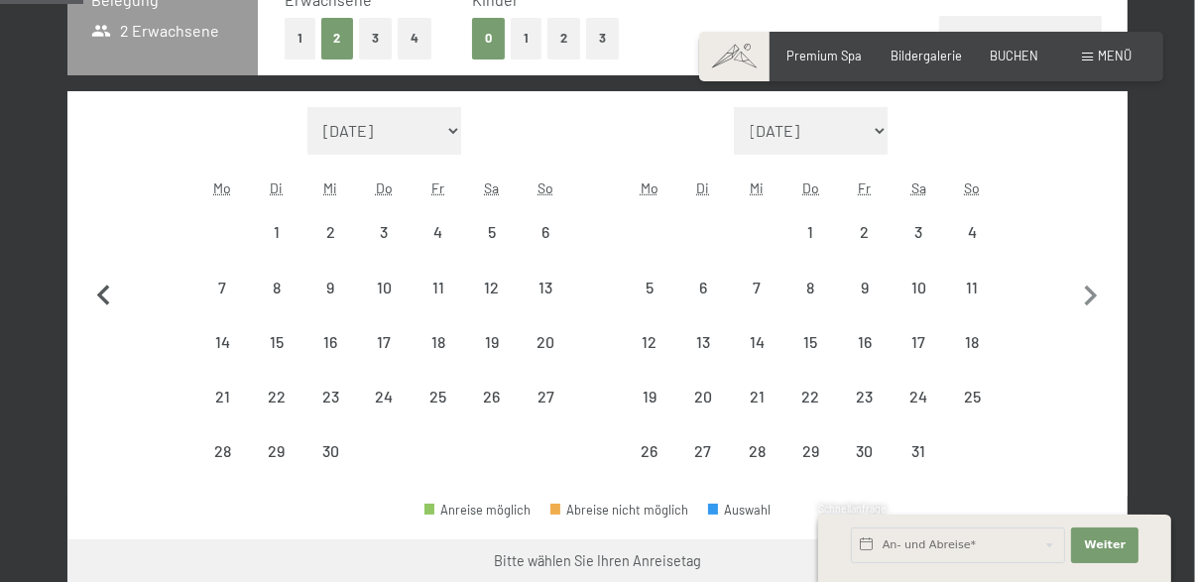
click at [116, 317] on button "button" at bounding box center [104, 293] width 42 height 373
select select "[DATE]"
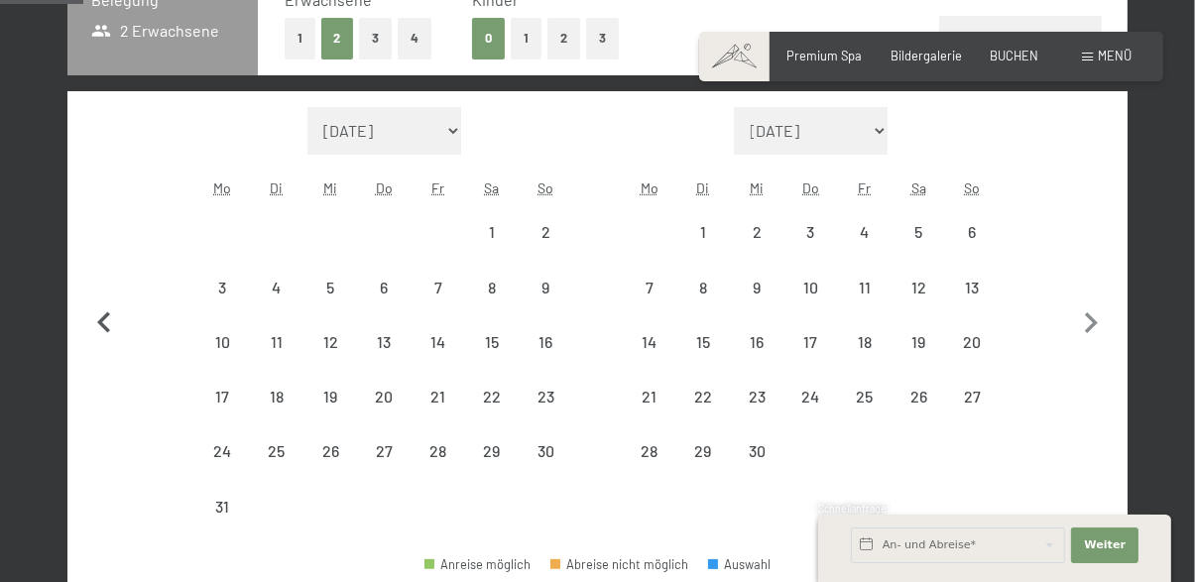
click at [119, 314] on icon "button" at bounding box center [104, 323] width 42 height 42
select select "[DATE]"
click at [126, 305] on div "Monat/Jahr [DATE] [DATE] Oktober 2025 [DATE] Dezember 2025 Januar 2026 Februar …" at bounding box center [597, 320] width 997 height 427
click at [117, 323] on icon "button" at bounding box center [104, 323] width 42 height 42
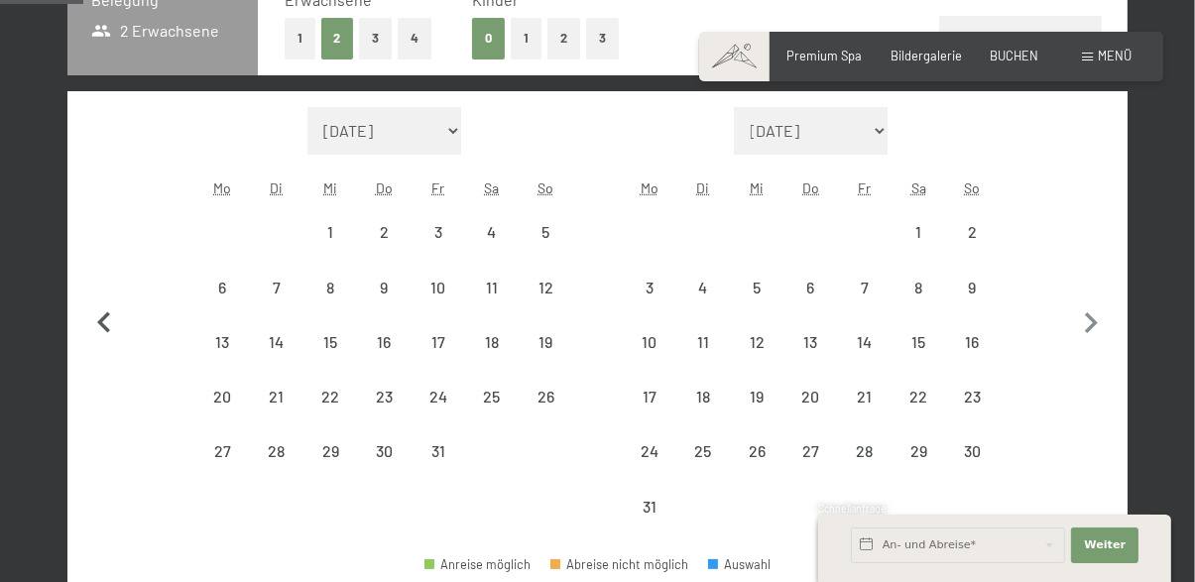
select select "[DATE]"
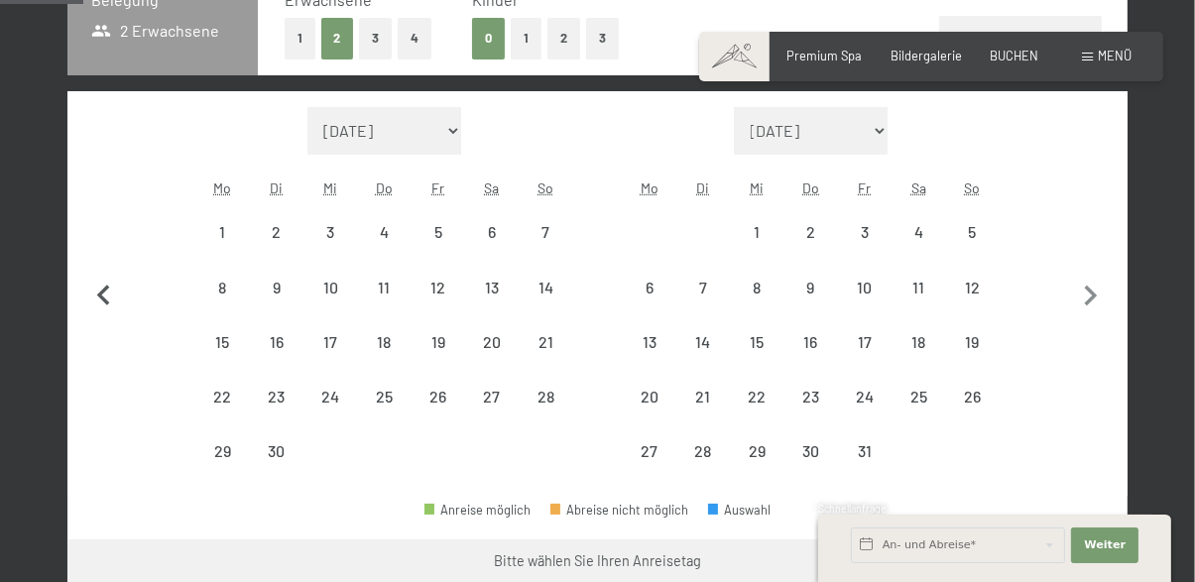
click at [103, 291] on icon "button" at bounding box center [103, 295] width 13 height 21
select select "[DATE]"
click at [105, 302] on icon "button" at bounding box center [103, 295] width 13 height 21
select select "[DATE]"
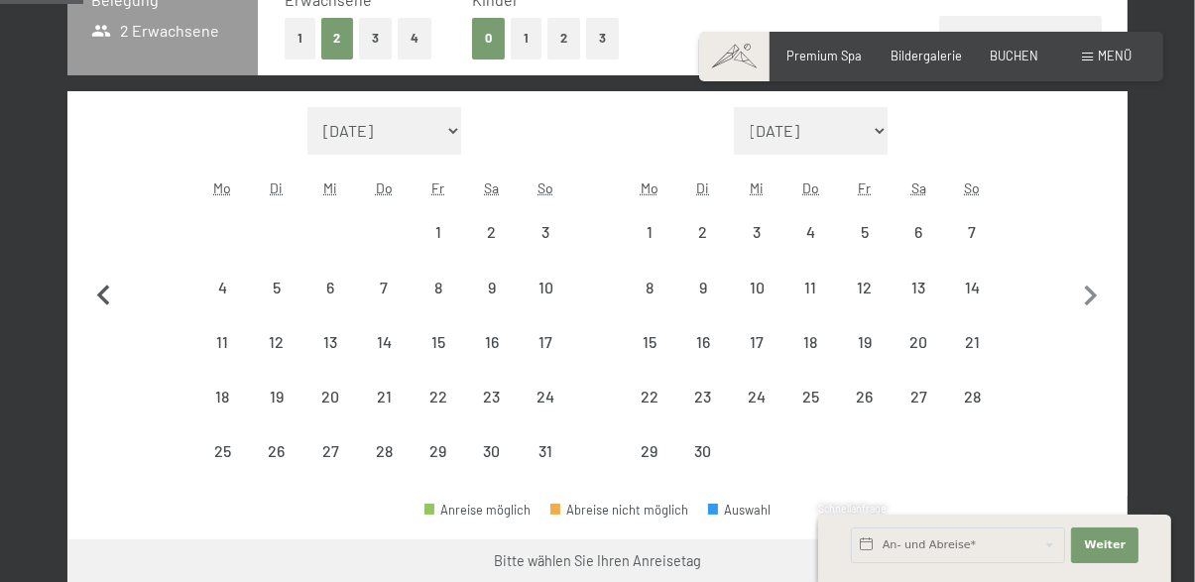
select select "[DATE]"
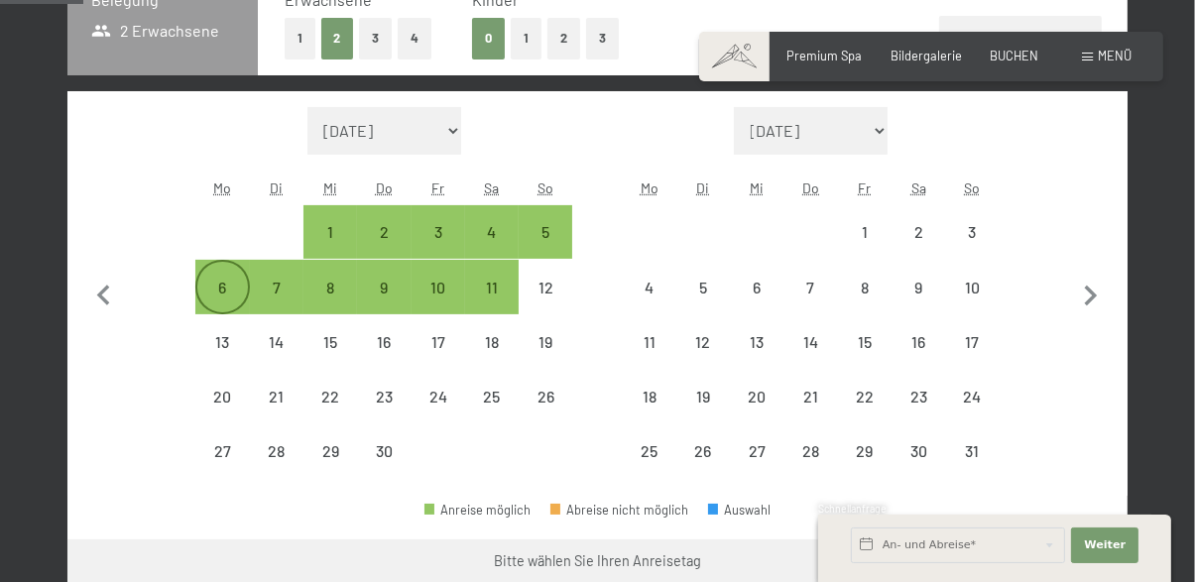
click at [208, 278] on div "6" at bounding box center [222, 287] width 50 height 50
select select "[DATE]"
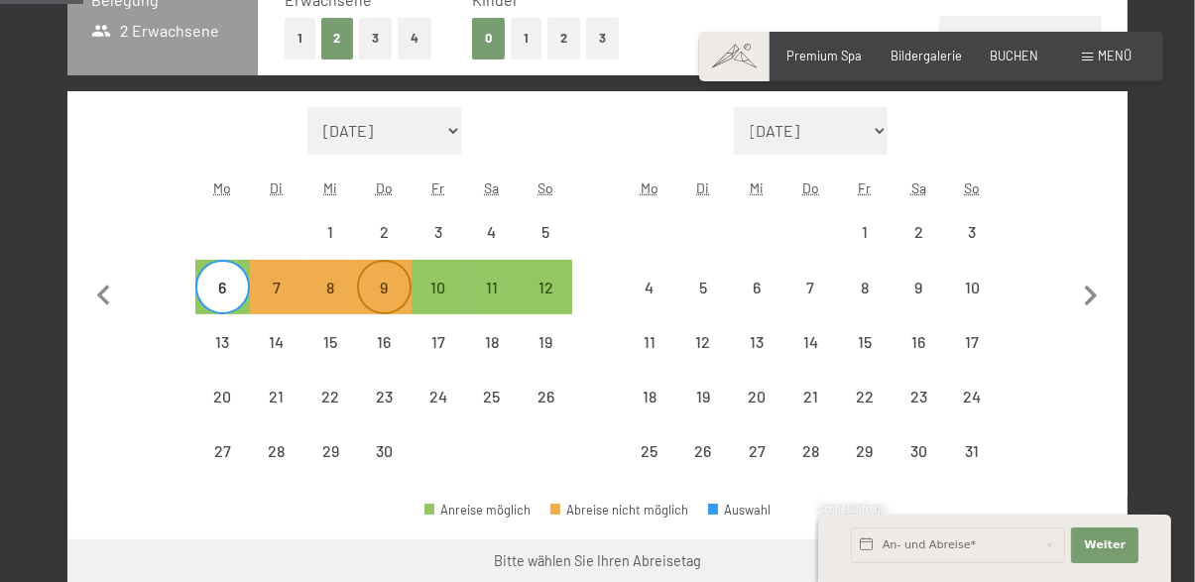
click at [382, 286] on div "9" at bounding box center [384, 305] width 50 height 50
select select "[DATE]"
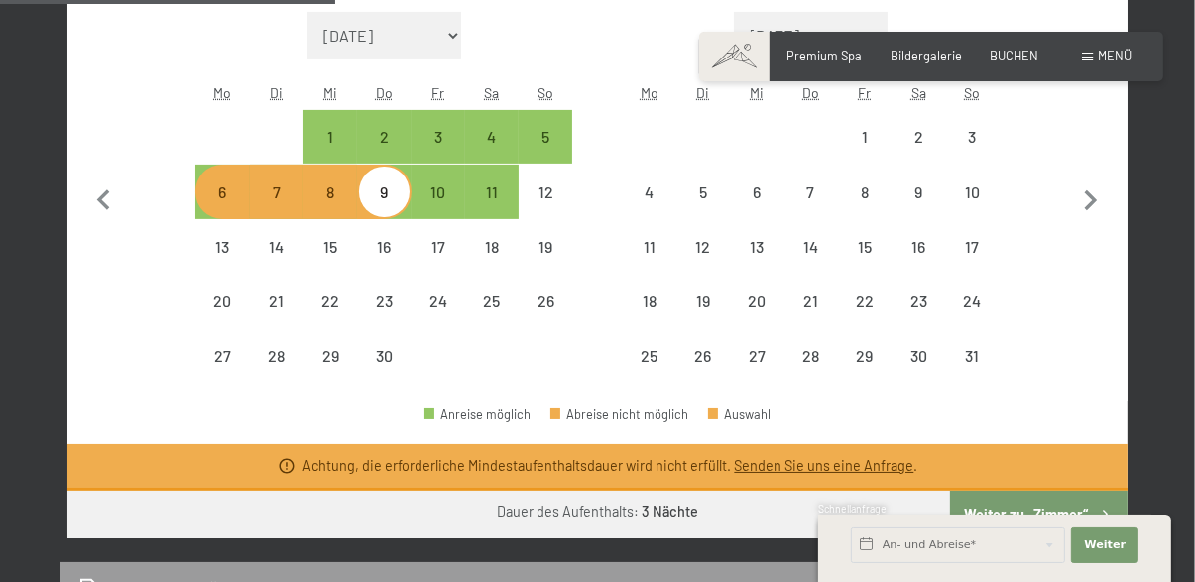
scroll to position [572, 0]
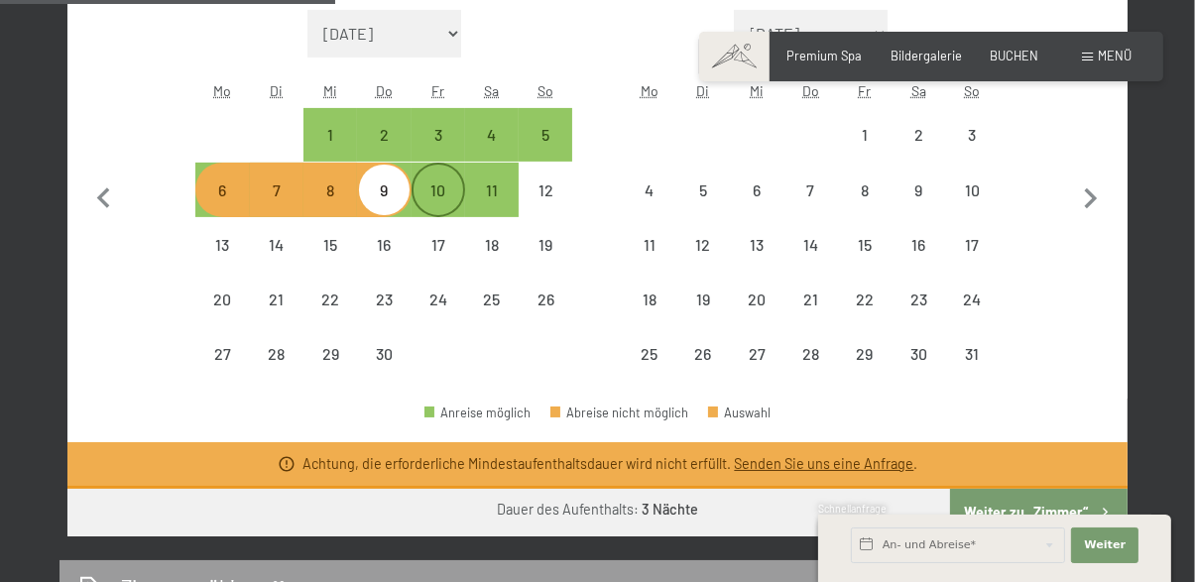
click at [433, 187] on div "10" at bounding box center [438, 207] width 50 height 50
select select "[DATE]"
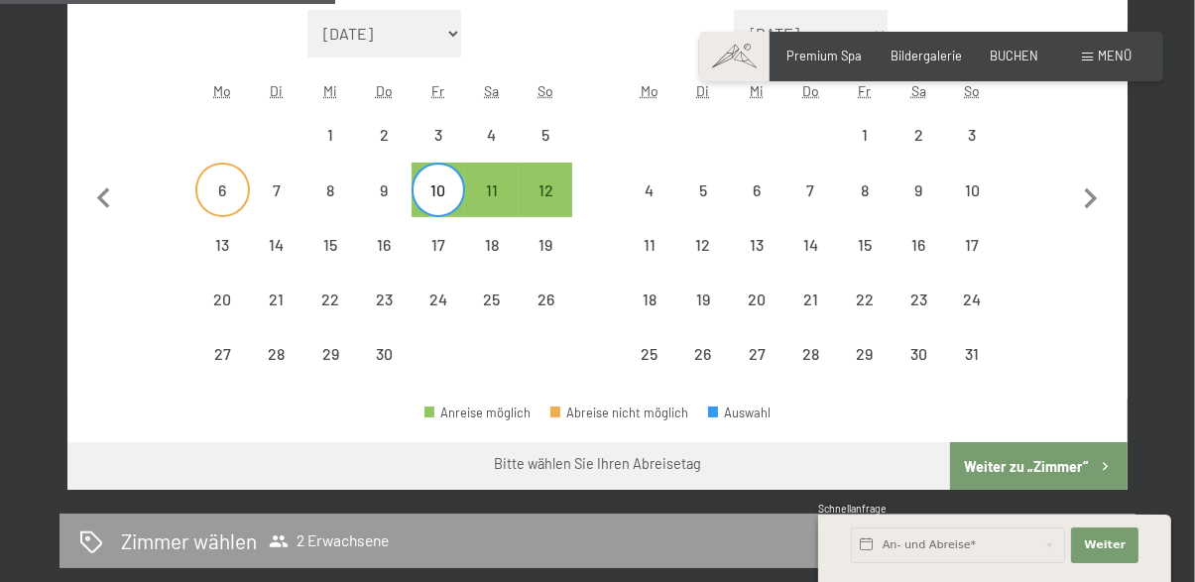
click at [205, 190] on div "6" at bounding box center [222, 207] width 50 height 50
select select "[DATE]"
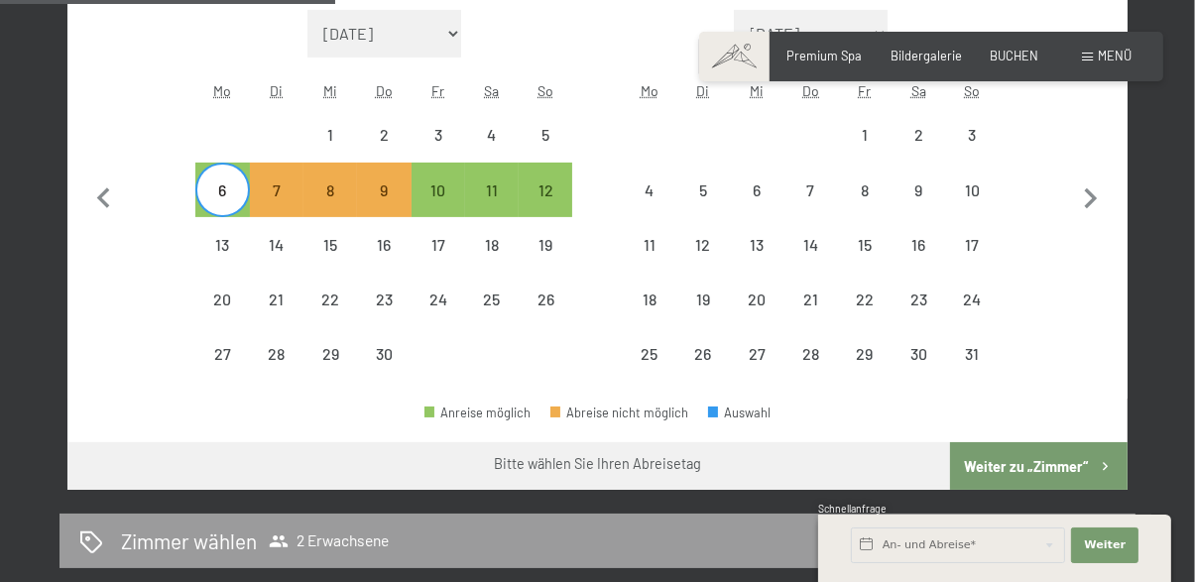
click at [1068, 468] on button "Weiter zu „Zimmer“" at bounding box center [1038, 466] width 177 height 48
select select "[DATE]"
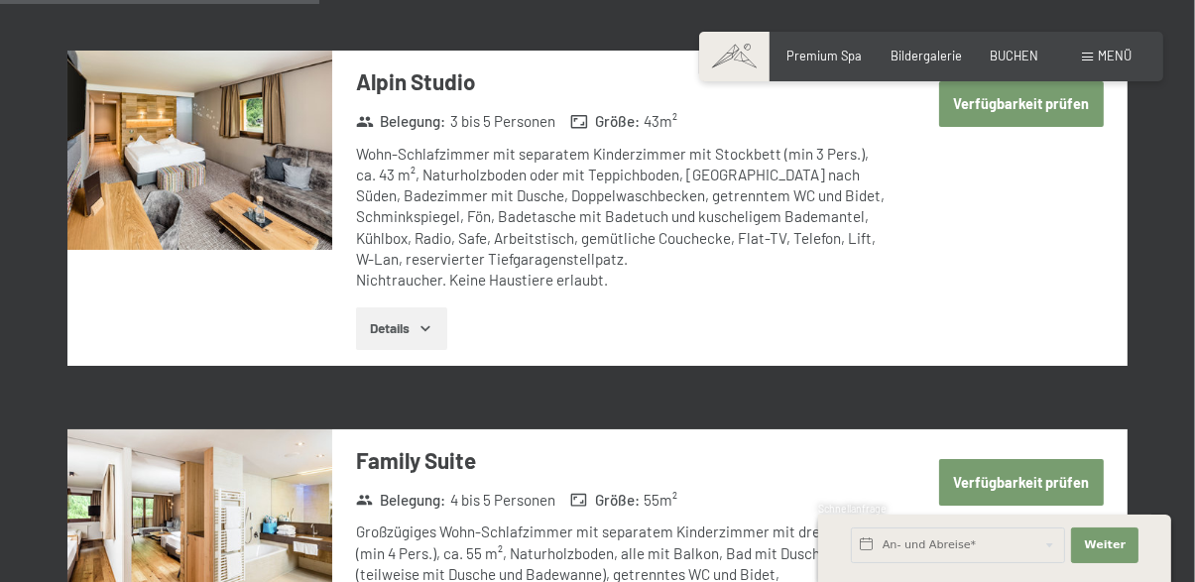
scroll to position [1648, 0]
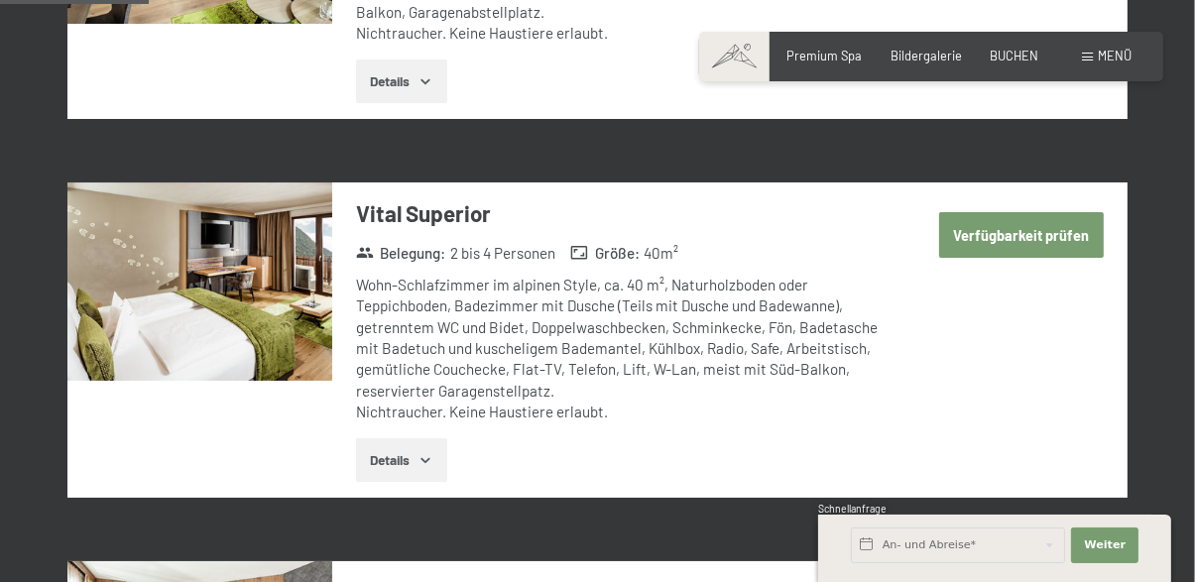
click at [1057, 217] on button "Verfügbarkeit prüfen" at bounding box center [1021, 235] width 165 height 46
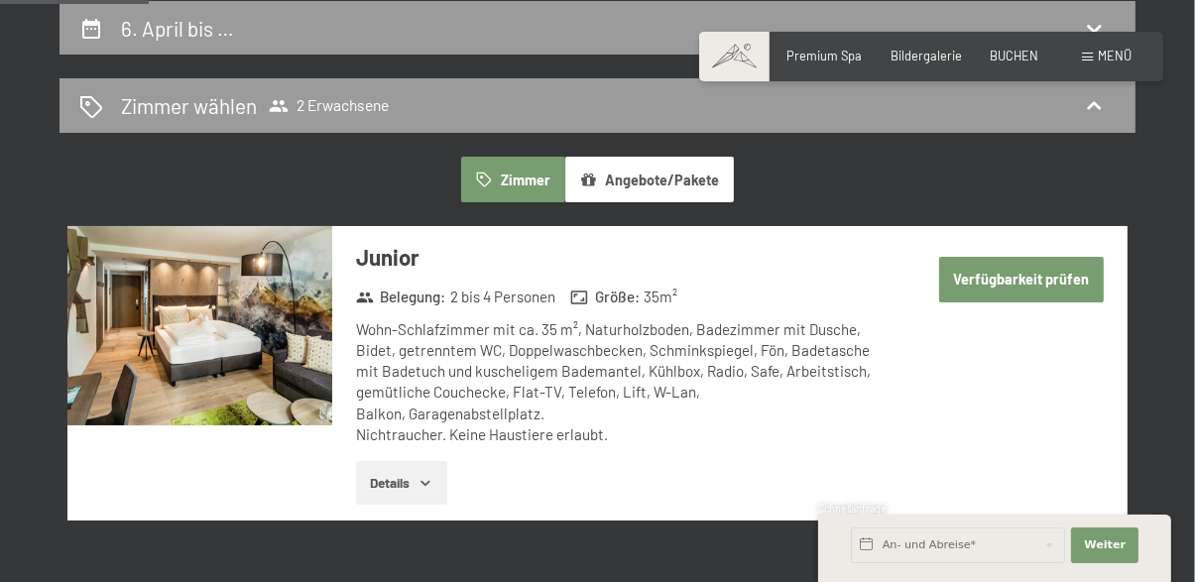
select select "[DATE]"
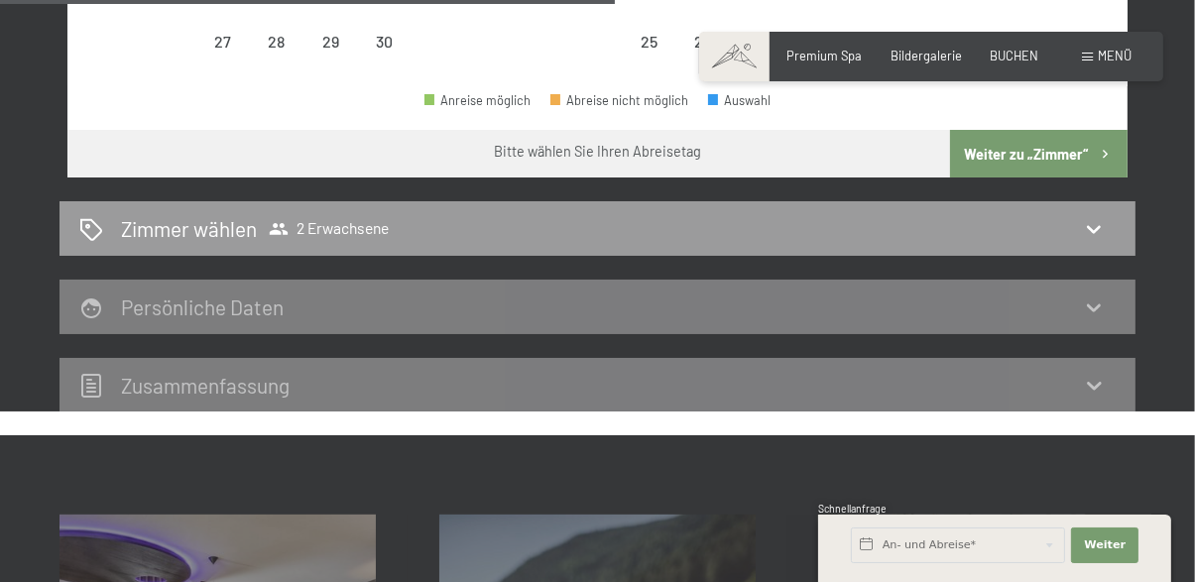
scroll to position [886, 0]
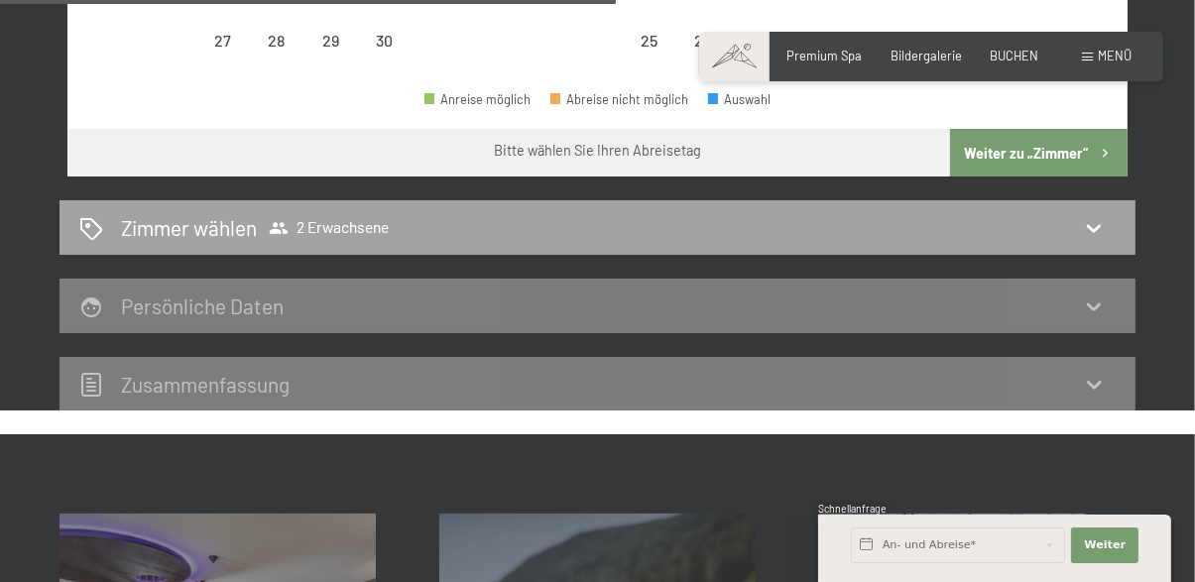
click at [1088, 241] on div "Zimmer wählen 2 Erwachsene" at bounding box center [597, 227] width 1076 height 55
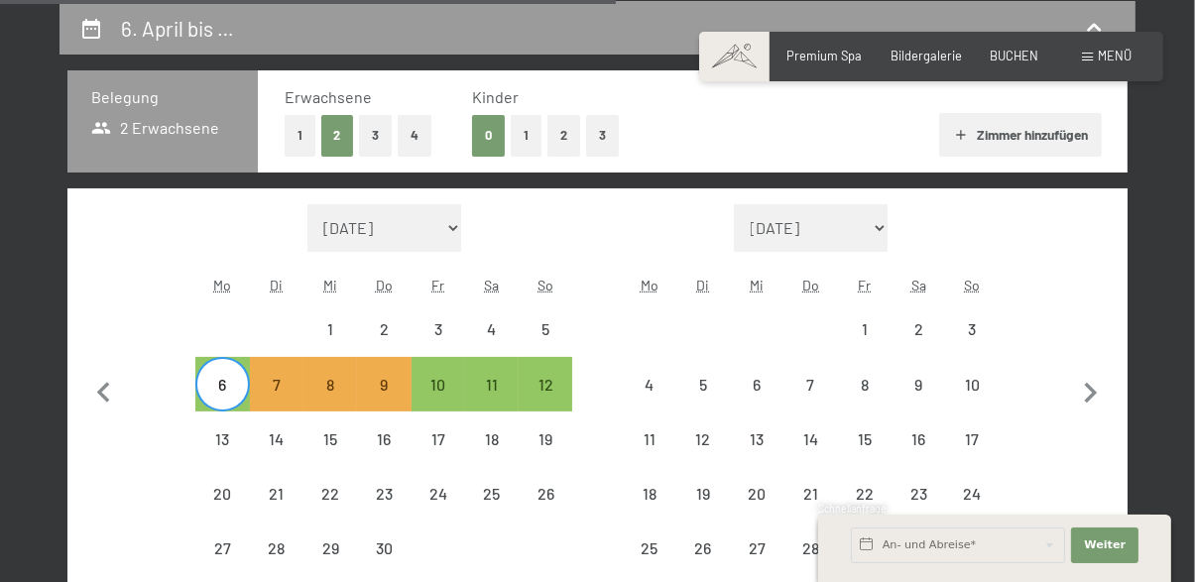
select select "[DATE]"
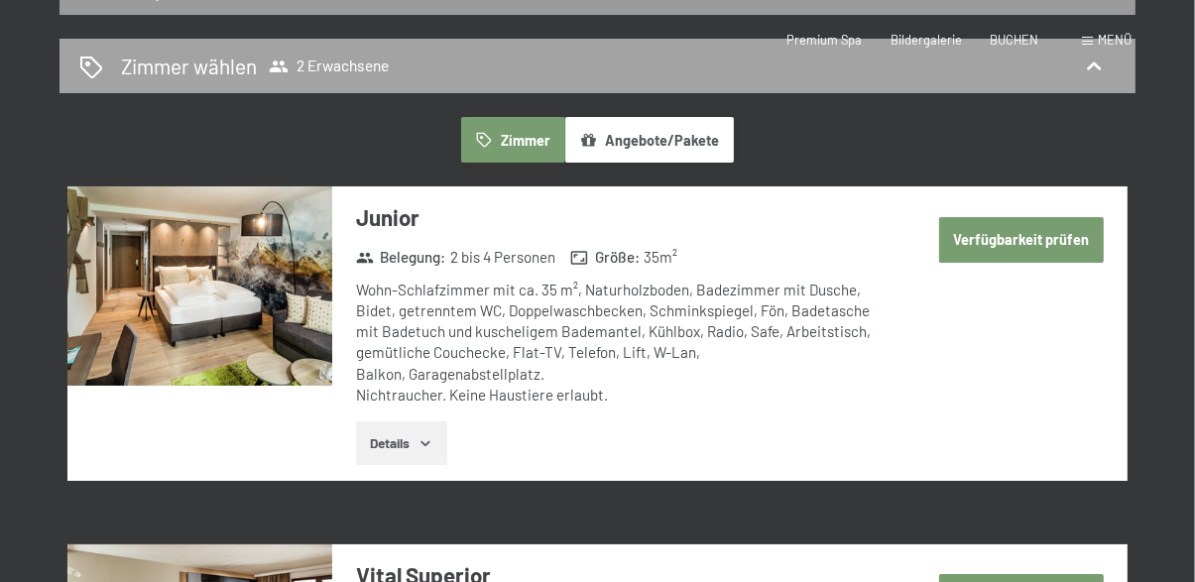
scroll to position [0, 0]
